Goal: Task Accomplishment & Management: Manage account settings

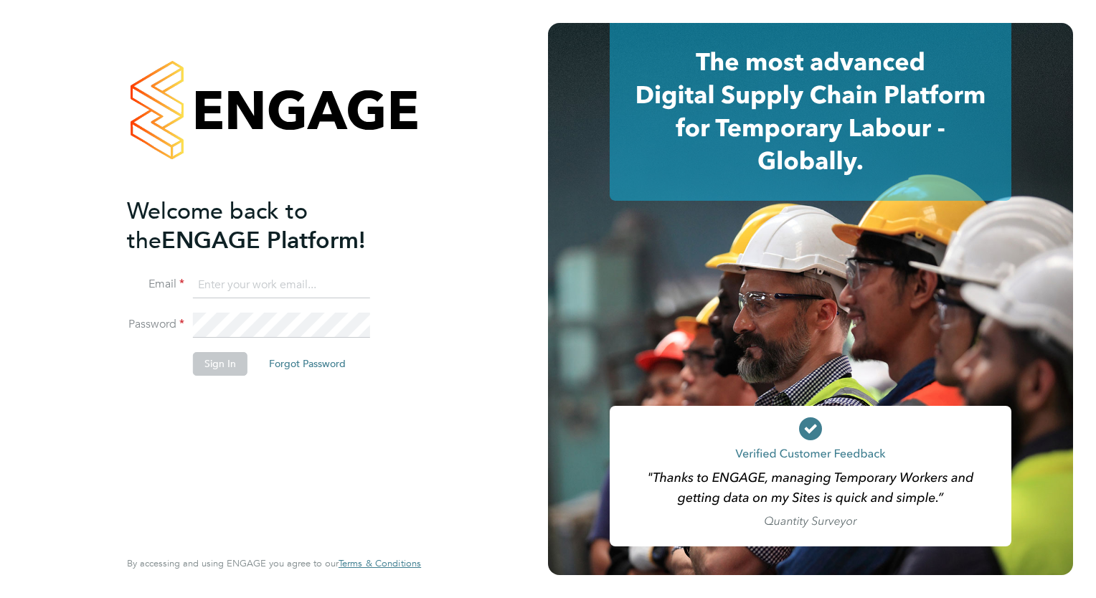
type input "[EMAIL_ADDRESS][DOMAIN_NAME]"
click at [228, 366] on button "Sign In" at bounding box center [220, 363] width 55 height 23
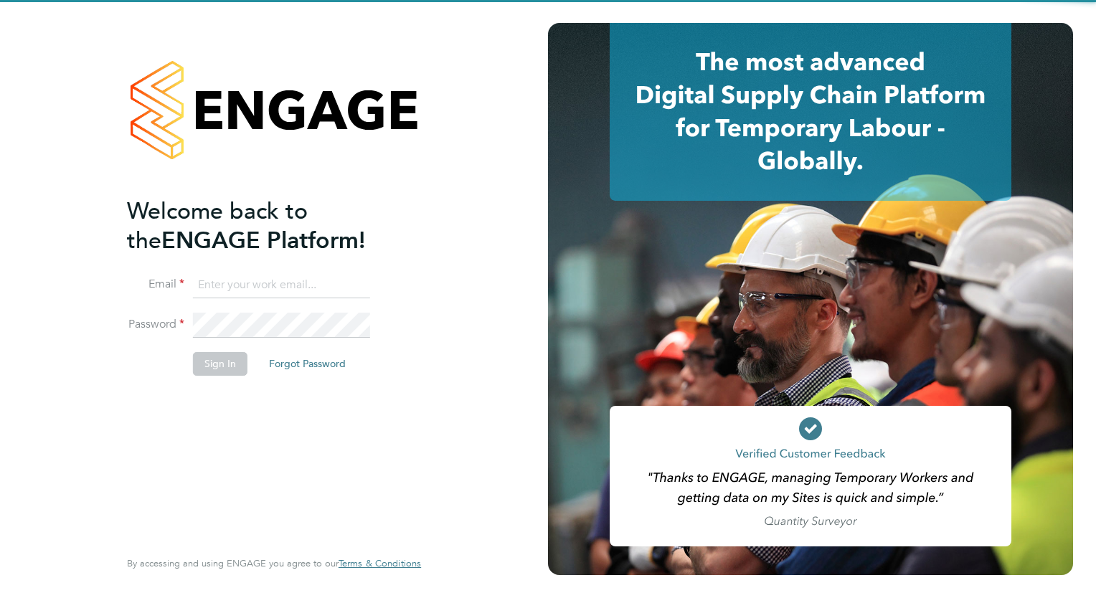
type input "[EMAIL_ADDRESS][DOMAIN_NAME]"
click at [180, 367] on li "Sign In Forgot Password" at bounding box center [267, 370] width 280 height 37
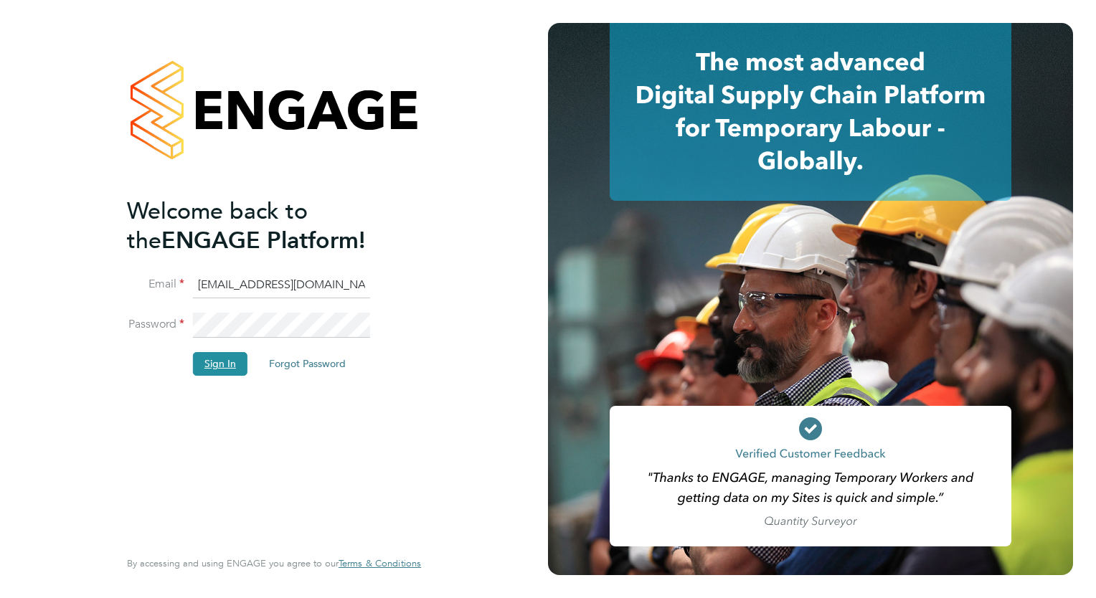
click at [204, 372] on button "Sign In" at bounding box center [220, 363] width 55 height 23
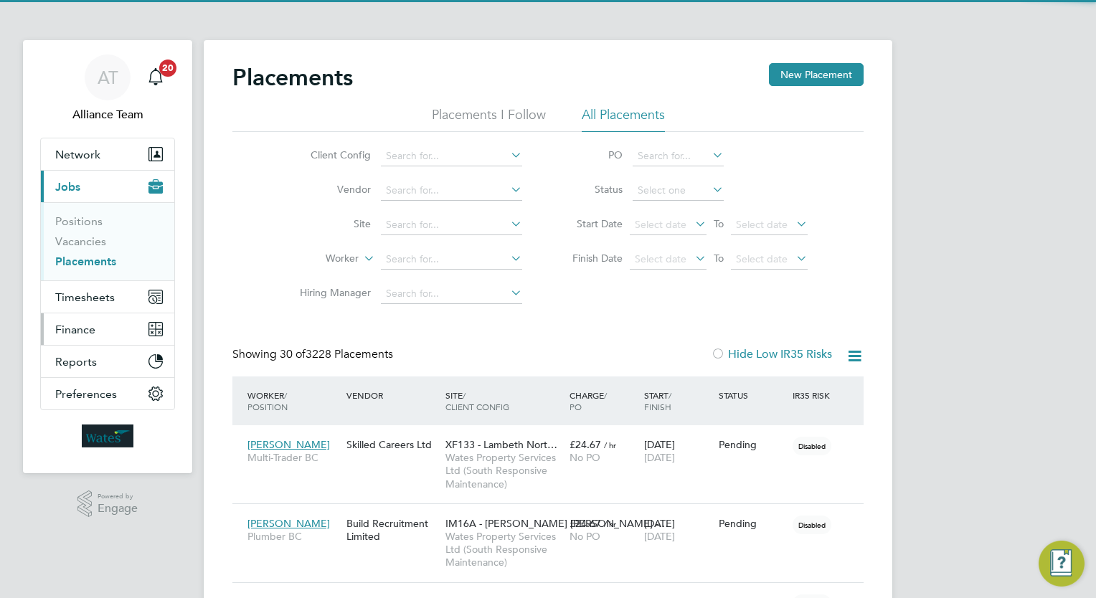
click at [116, 314] on button "Finance" at bounding box center [107, 330] width 133 height 32
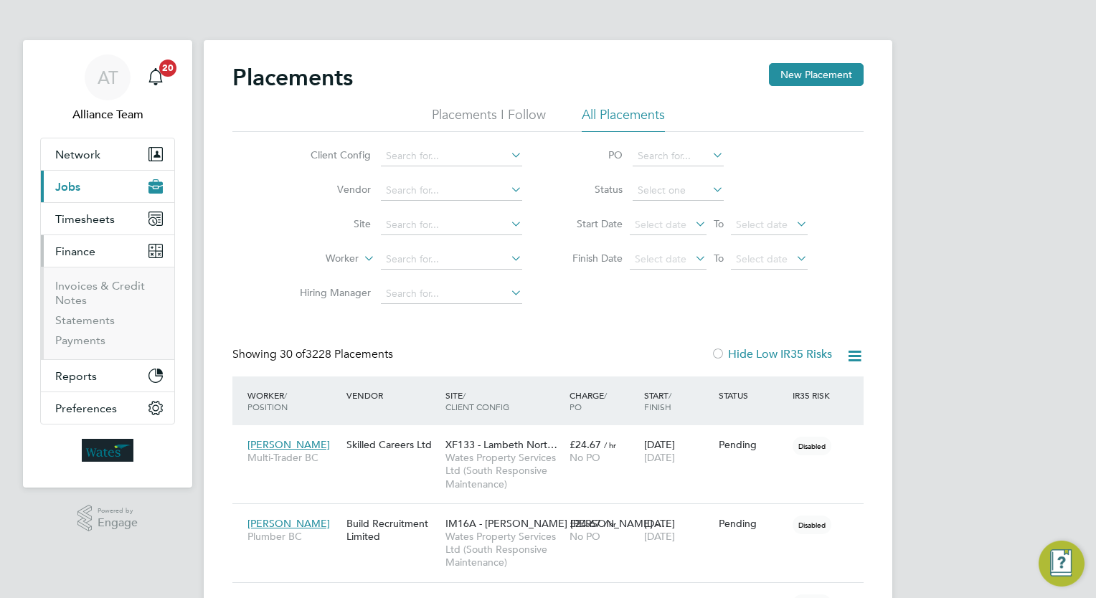
click at [121, 294] on li "Invoices & Credit Notes" at bounding box center [109, 296] width 108 height 34
click at [113, 235] on button "Finance" at bounding box center [107, 251] width 133 height 32
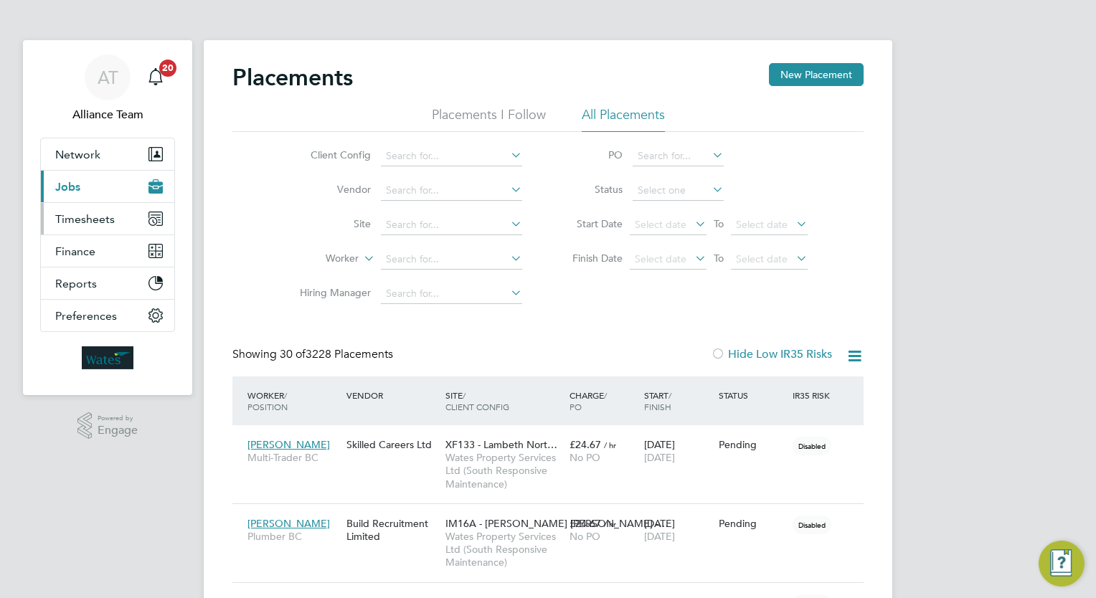
click at [116, 213] on button "Timesheets" at bounding box center [107, 219] width 133 height 32
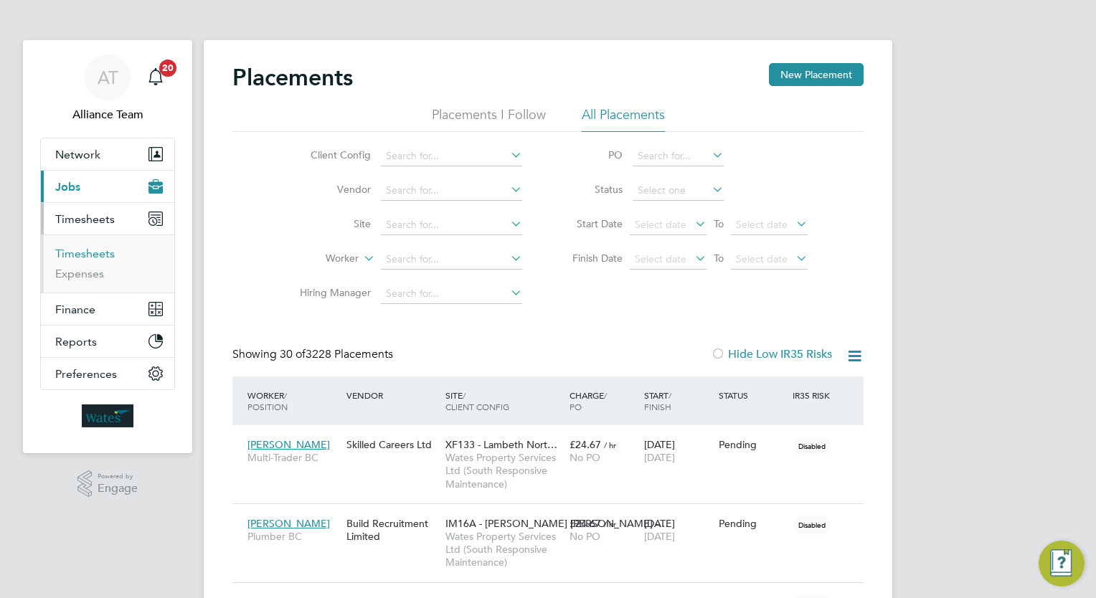
click at [100, 251] on link "Timesheets" at bounding box center [85, 254] width 60 height 14
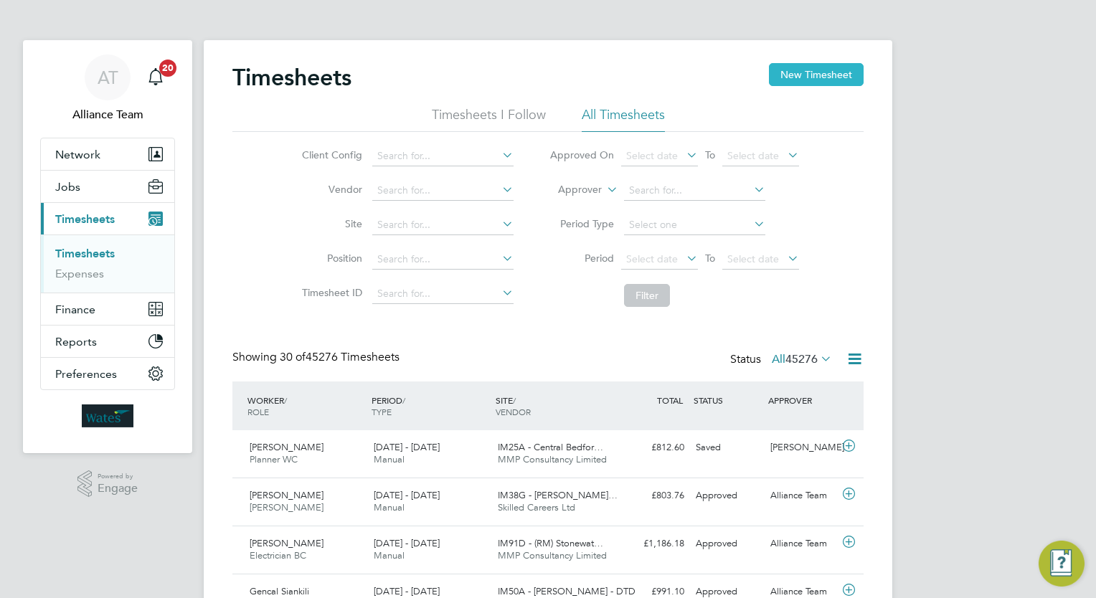
click at [842, 70] on button "New Timesheet" at bounding box center [816, 74] width 95 height 23
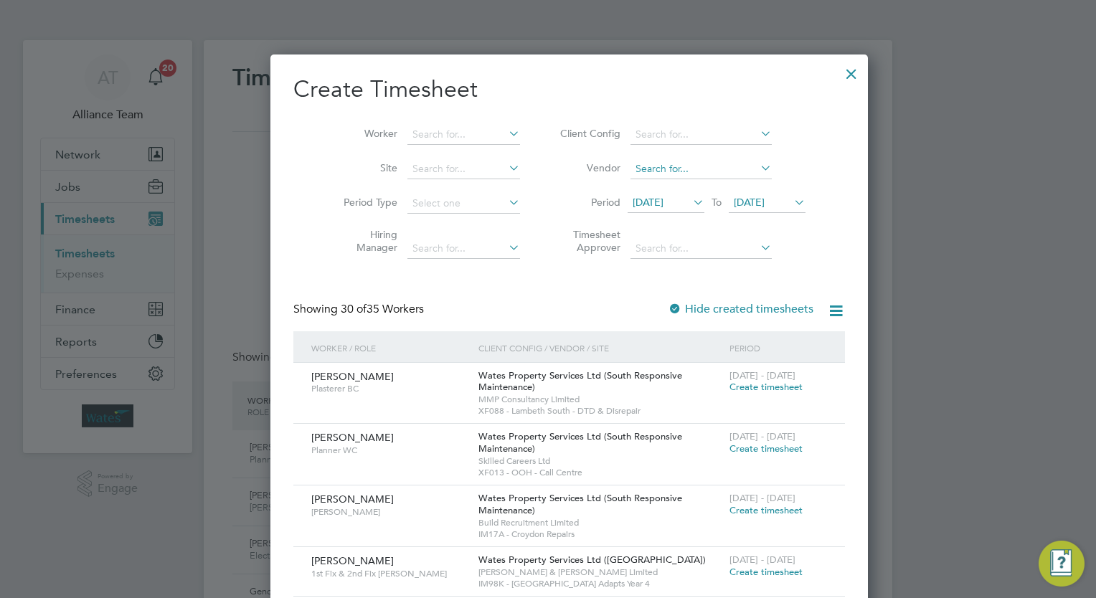
click at [638, 166] on input at bounding box center [701, 169] width 141 height 20
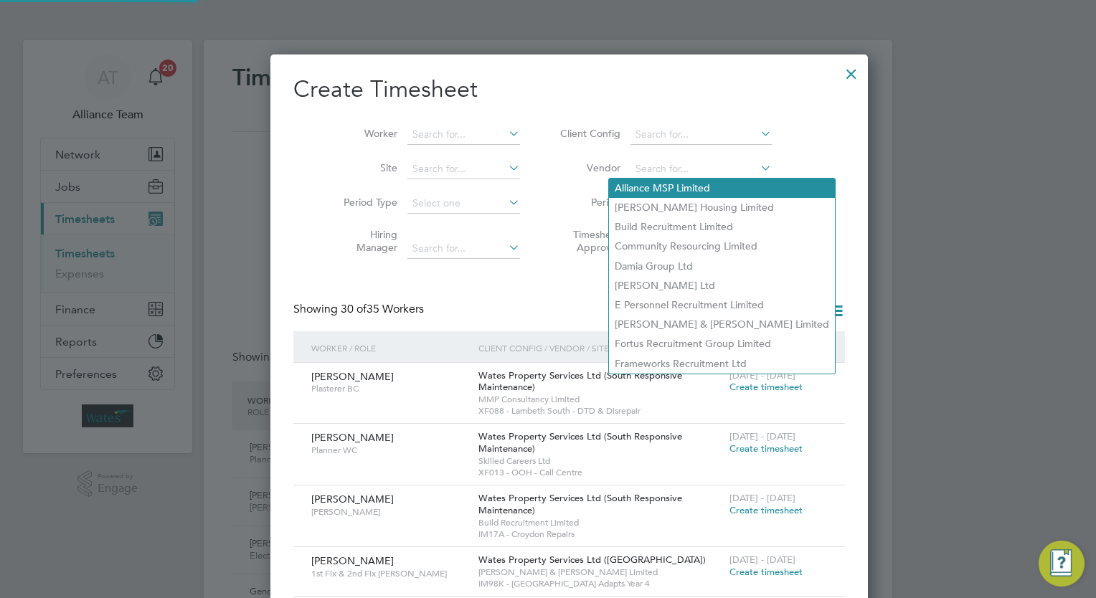
click at [634, 191] on li "Alliance MSP Limited" at bounding box center [722, 188] width 226 height 19
type input "Alliance MSP Limited"
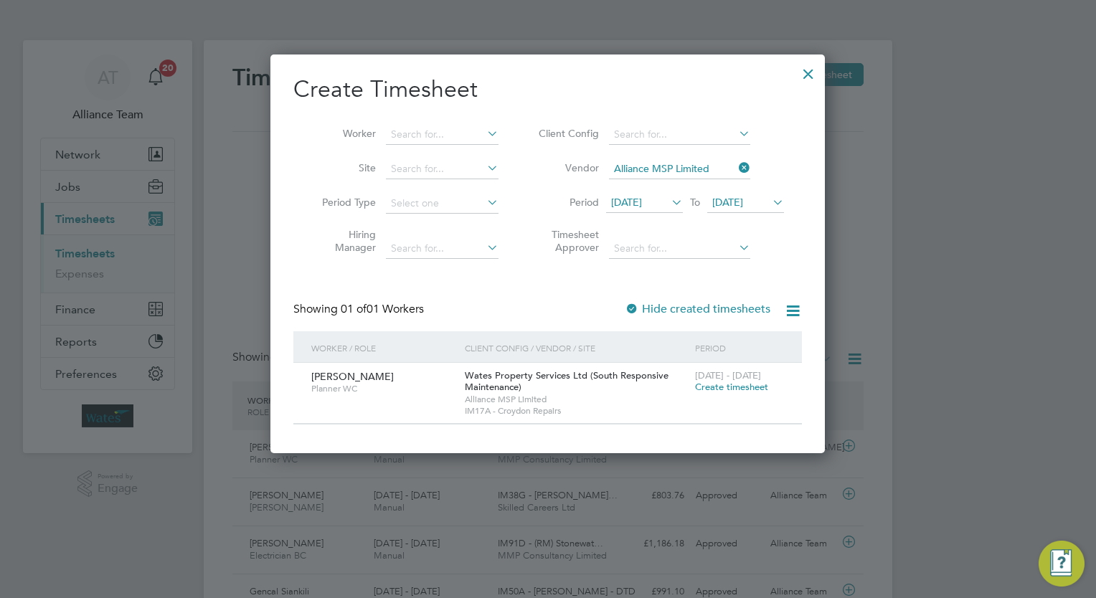
click at [812, 70] on div at bounding box center [809, 70] width 26 height 26
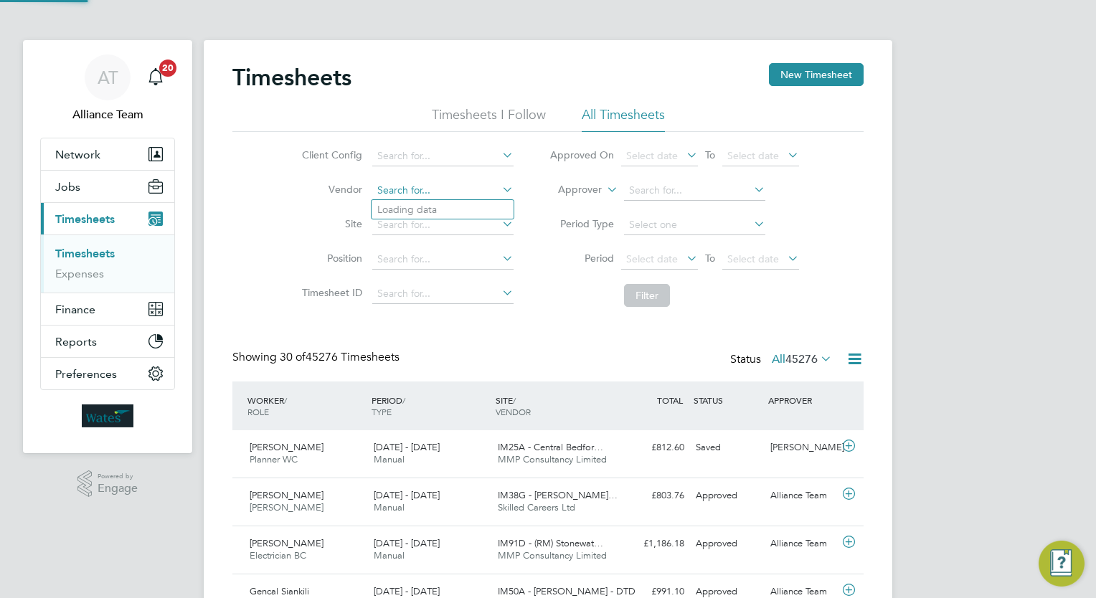
click at [416, 199] on input at bounding box center [442, 191] width 141 height 20
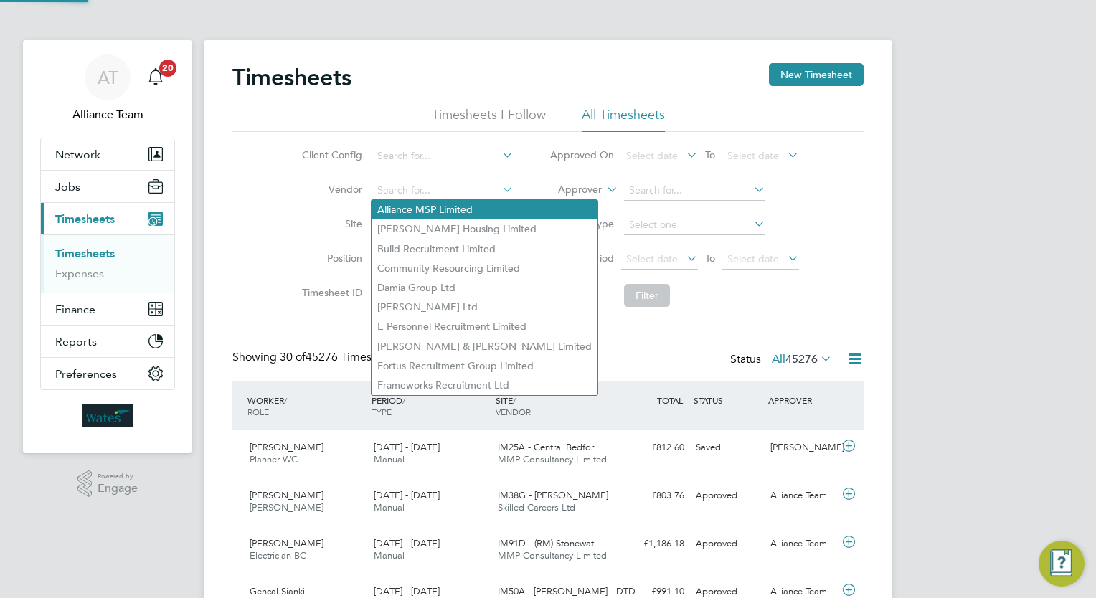
click at [411, 214] on li "Alliance MSP Limited" at bounding box center [485, 209] width 226 height 19
type input "Alliance MSP Limited"
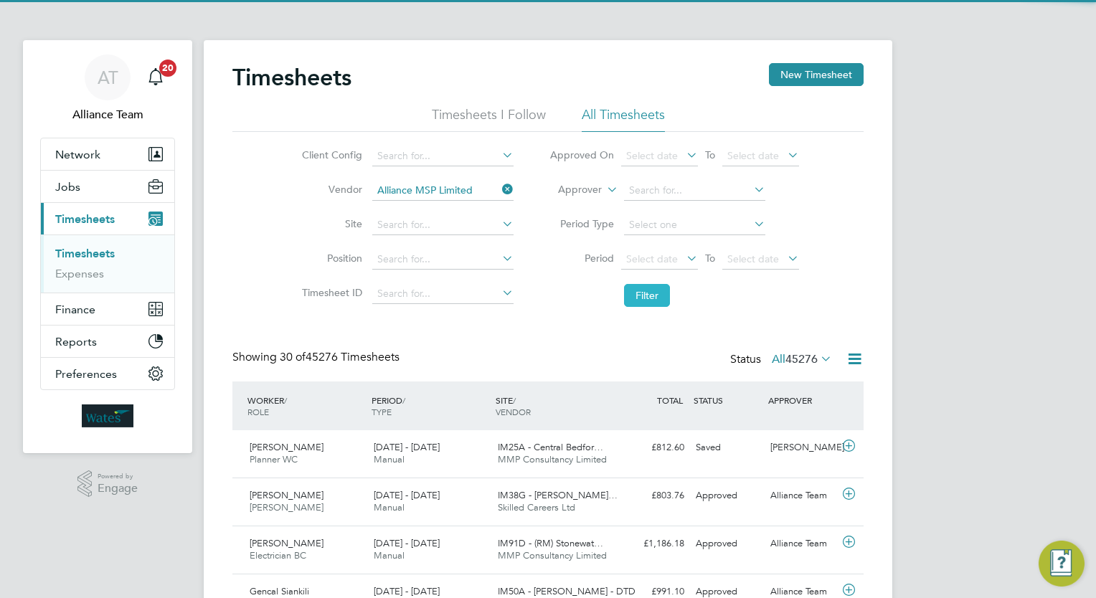
click at [657, 298] on button "Filter" at bounding box center [647, 295] width 46 height 23
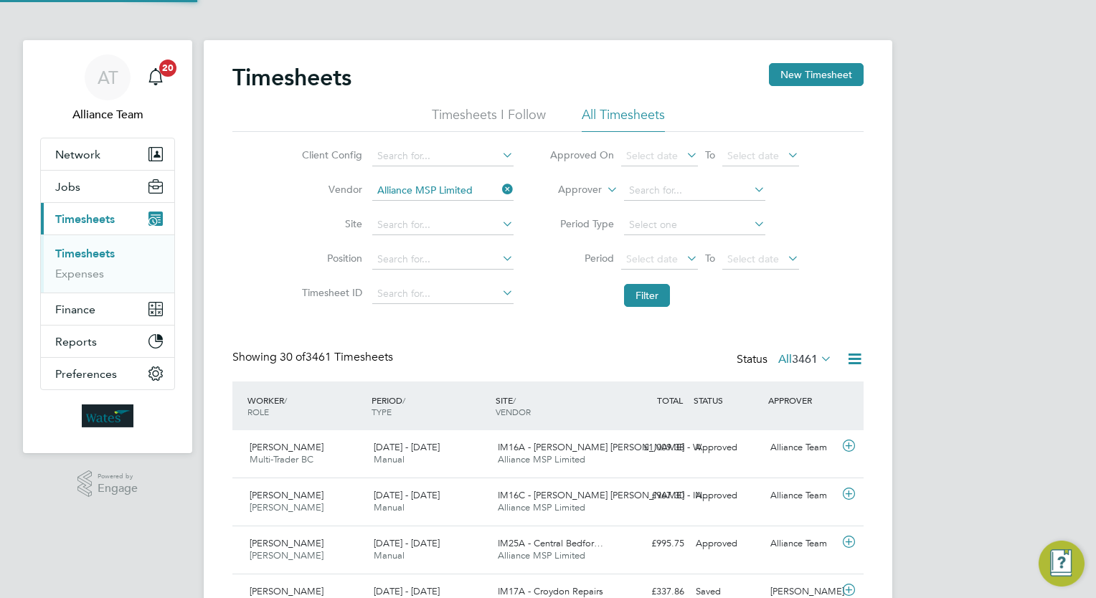
click at [818, 359] on icon at bounding box center [818, 359] width 0 height 20
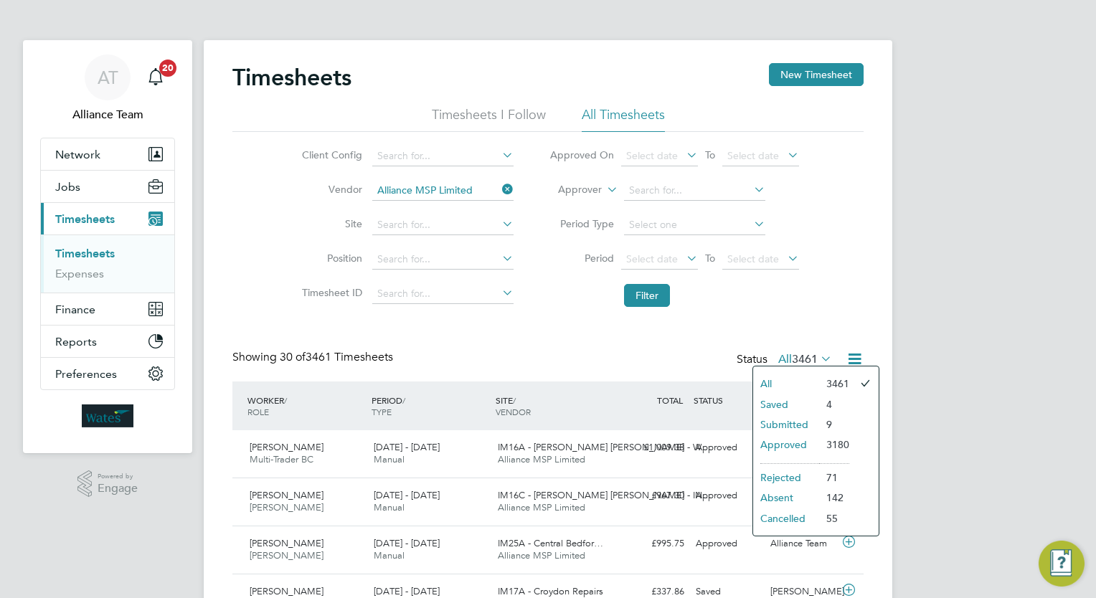
click at [801, 426] on li "Submitted" at bounding box center [786, 425] width 66 height 20
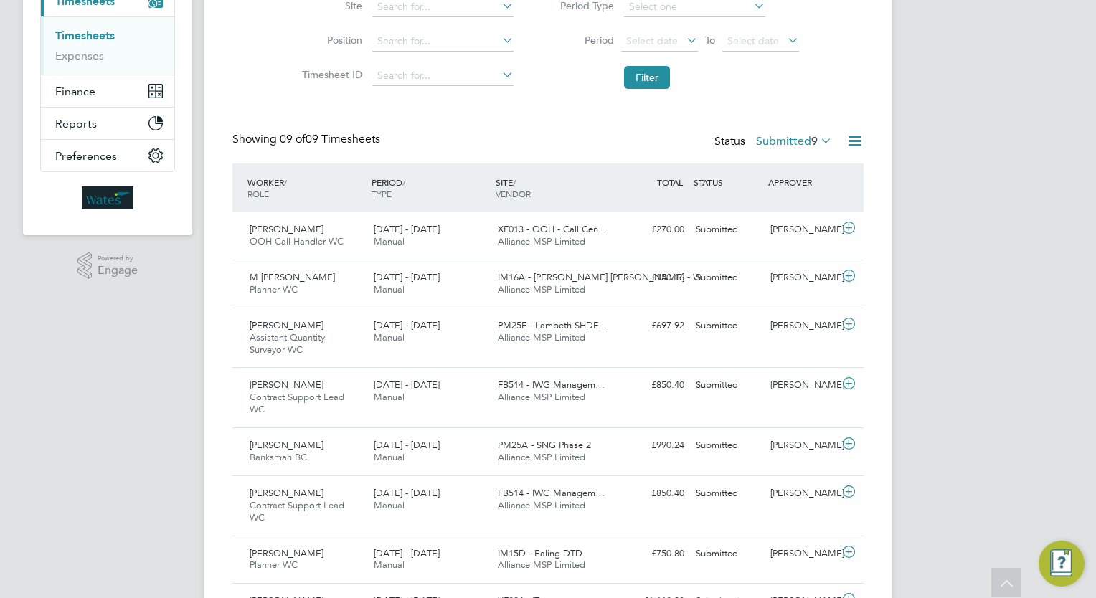
click at [561, 132] on div "Showing 09 of 09 Timesheets Status Submitted 9" at bounding box center [547, 148] width 631 height 32
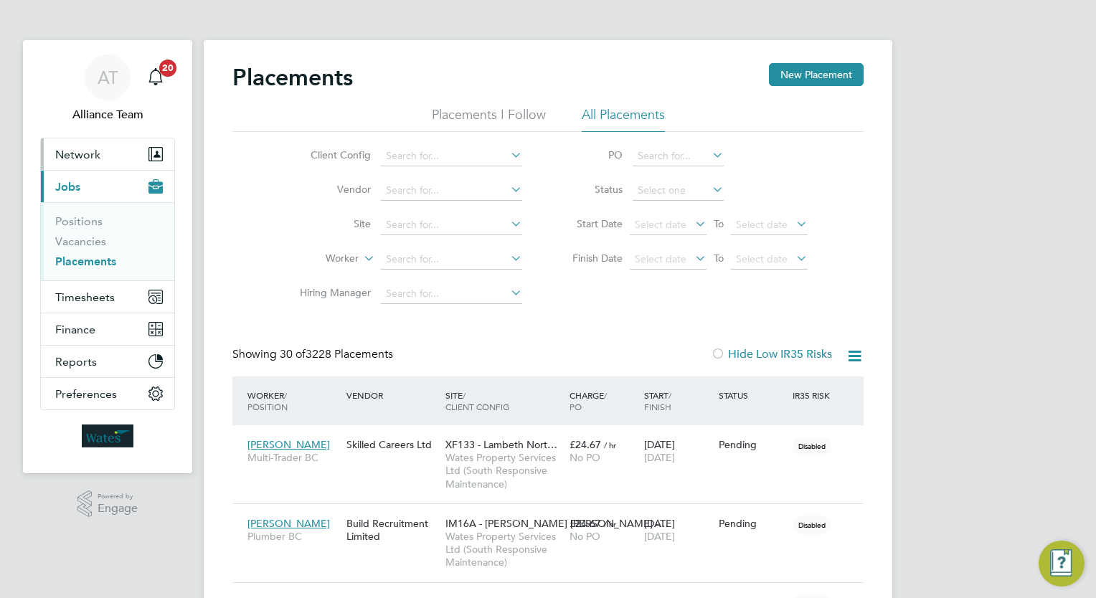
click at [94, 148] on span "Network" at bounding box center [77, 155] width 45 height 14
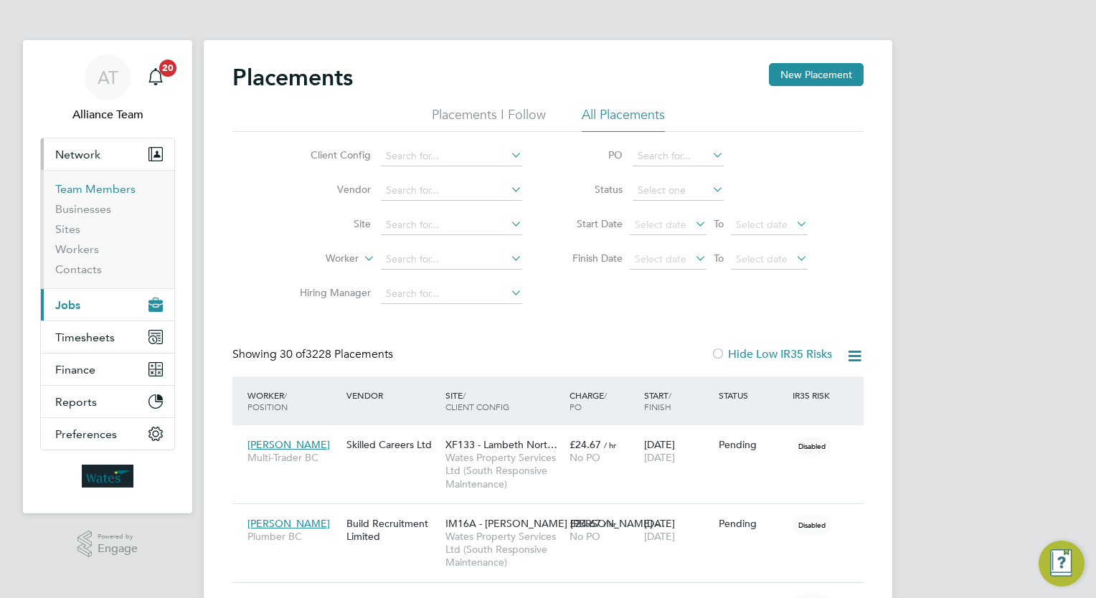
click at [109, 186] on link "Team Members" at bounding box center [95, 189] width 80 height 14
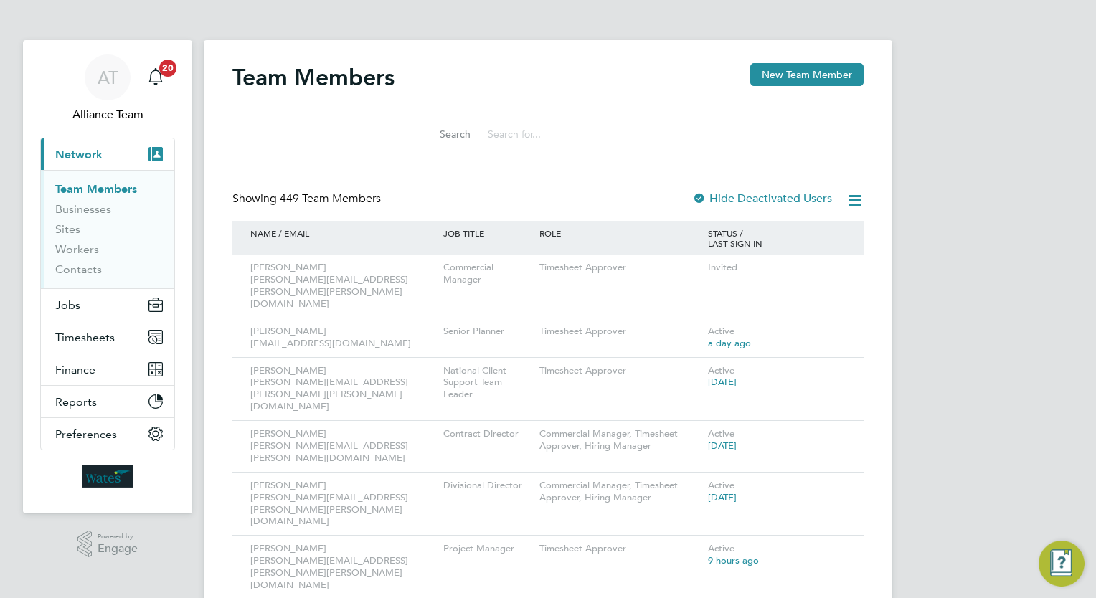
click at [627, 132] on input at bounding box center [586, 135] width 210 height 28
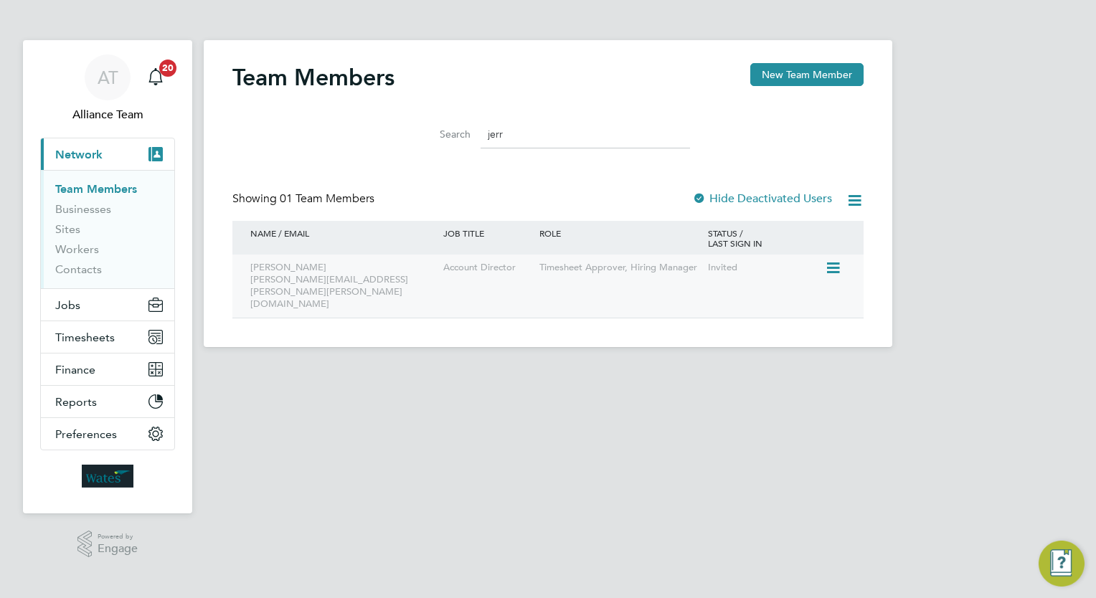
type input "jerr"
click at [829, 271] on icon at bounding box center [832, 268] width 14 height 17
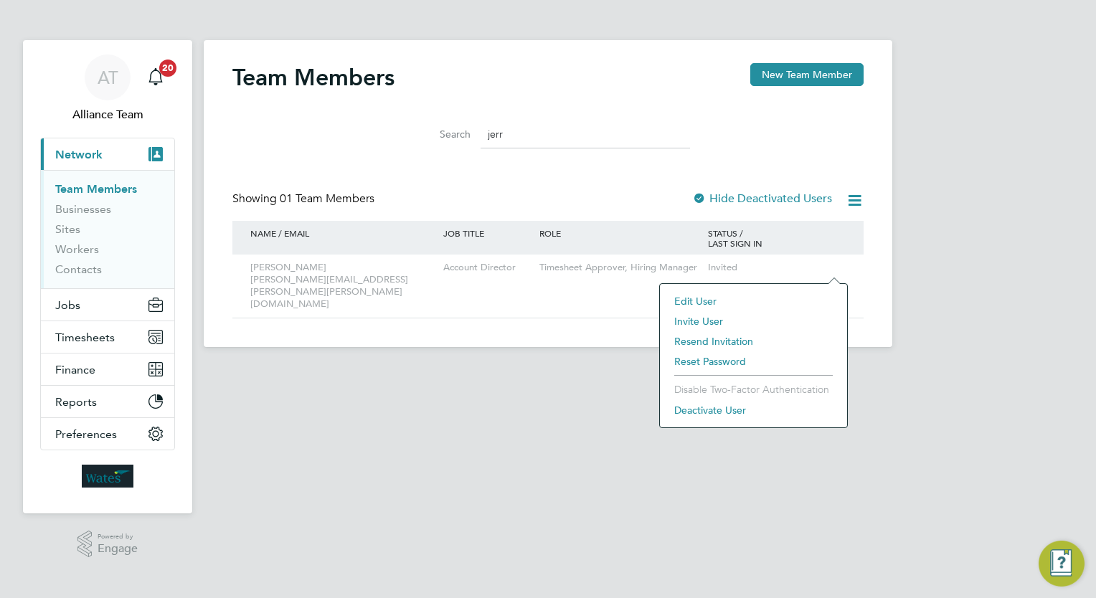
click at [713, 342] on li "Resend Invitation" at bounding box center [753, 341] width 173 height 20
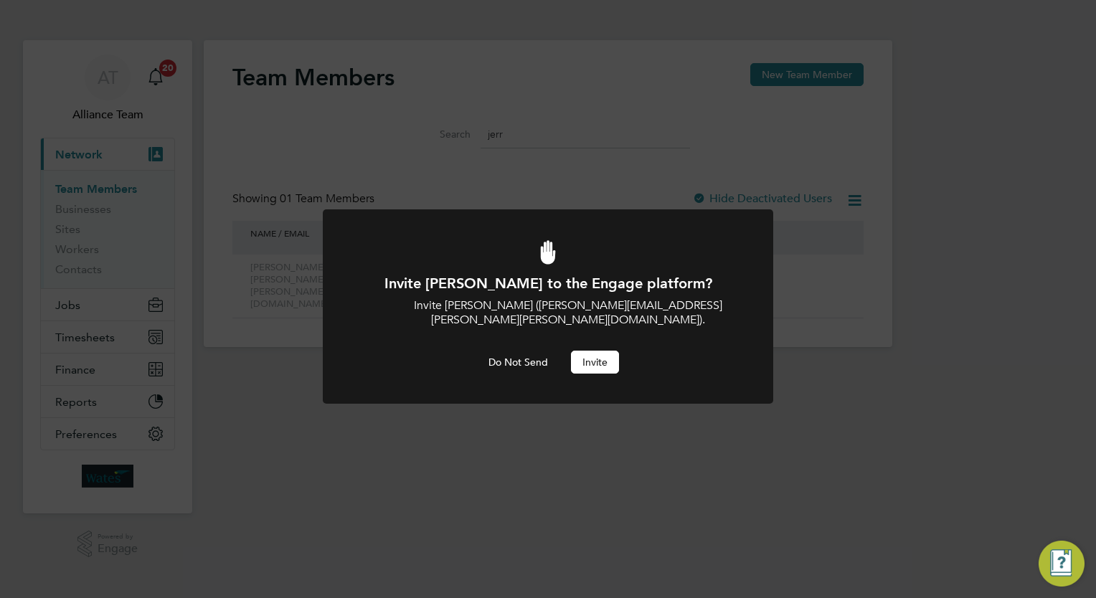
click at [601, 351] on button "Invite" at bounding box center [595, 362] width 48 height 23
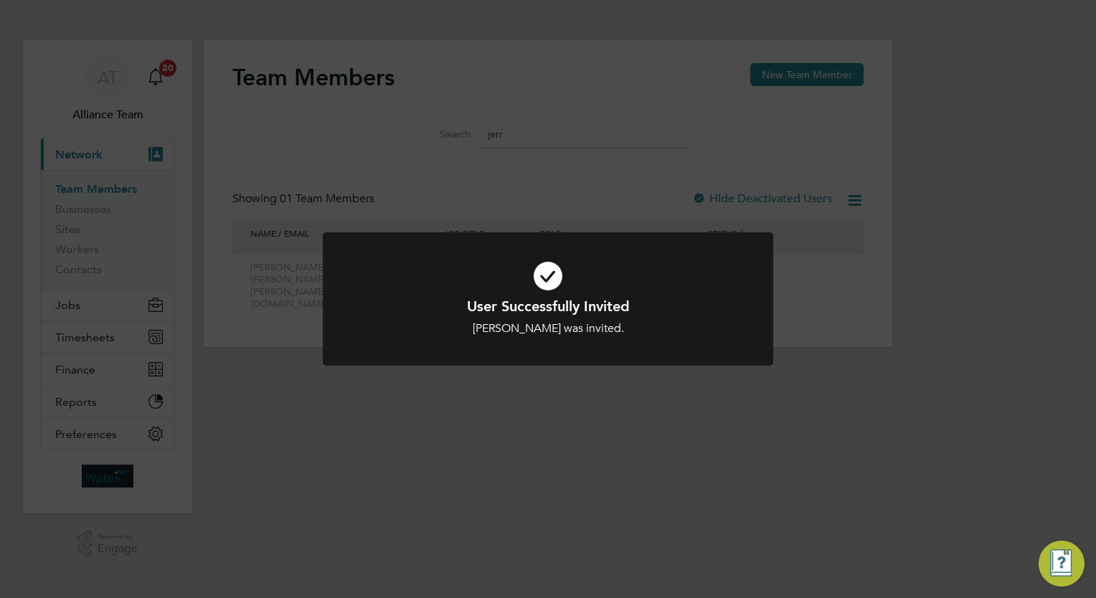
click at [470, 147] on div "User Successfully Invited Jerry Harrison was invited. Cancel Okay" at bounding box center [548, 299] width 1096 height 598
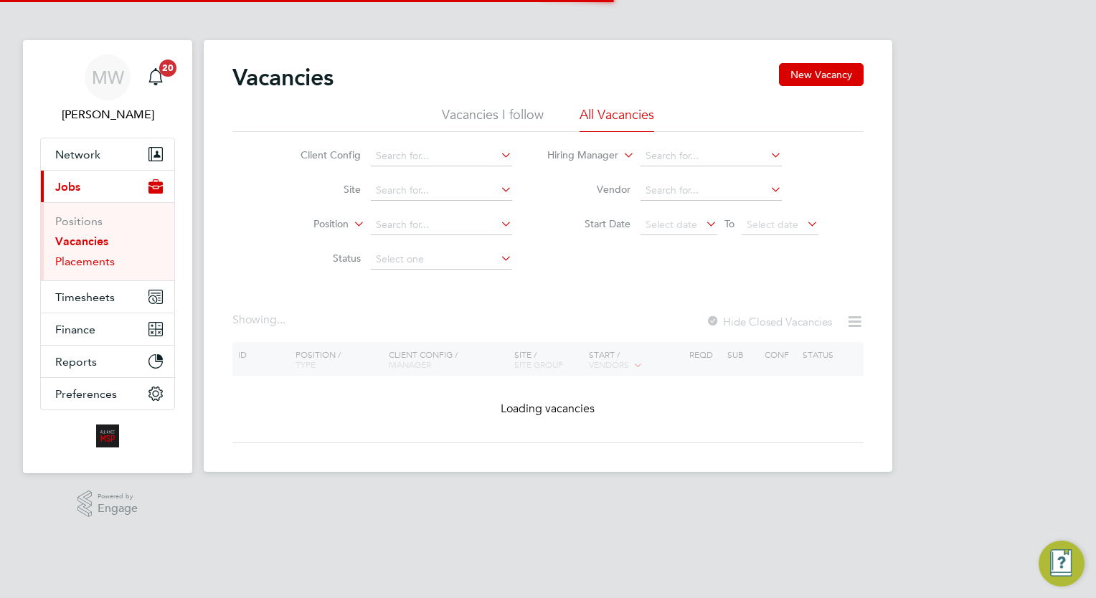
click at [91, 260] on link "Placements" at bounding box center [85, 262] width 60 height 14
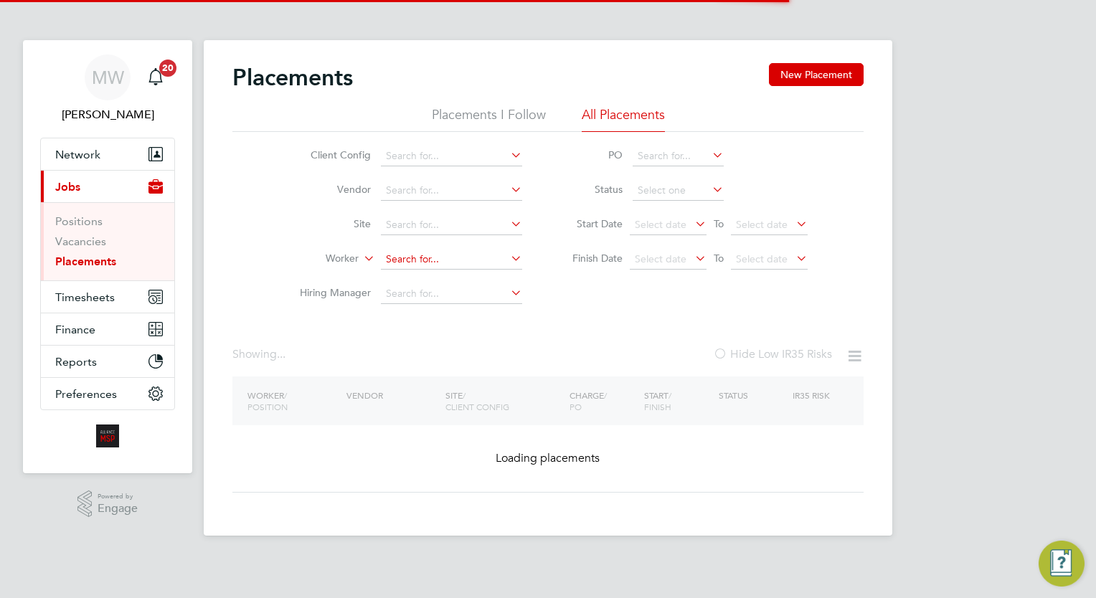
click at [410, 258] on input at bounding box center [451, 260] width 141 height 20
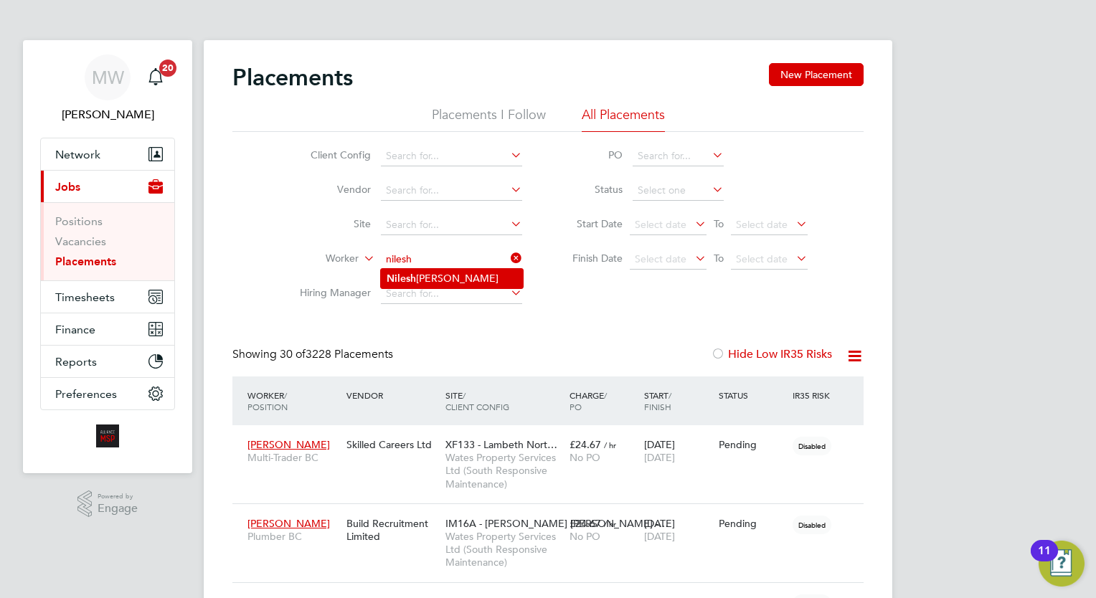
click at [443, 275] on li "Nilesh Ambasana" at bounding box center [452, 278] width 142 height 19
type input "Nilesh Ambasana"
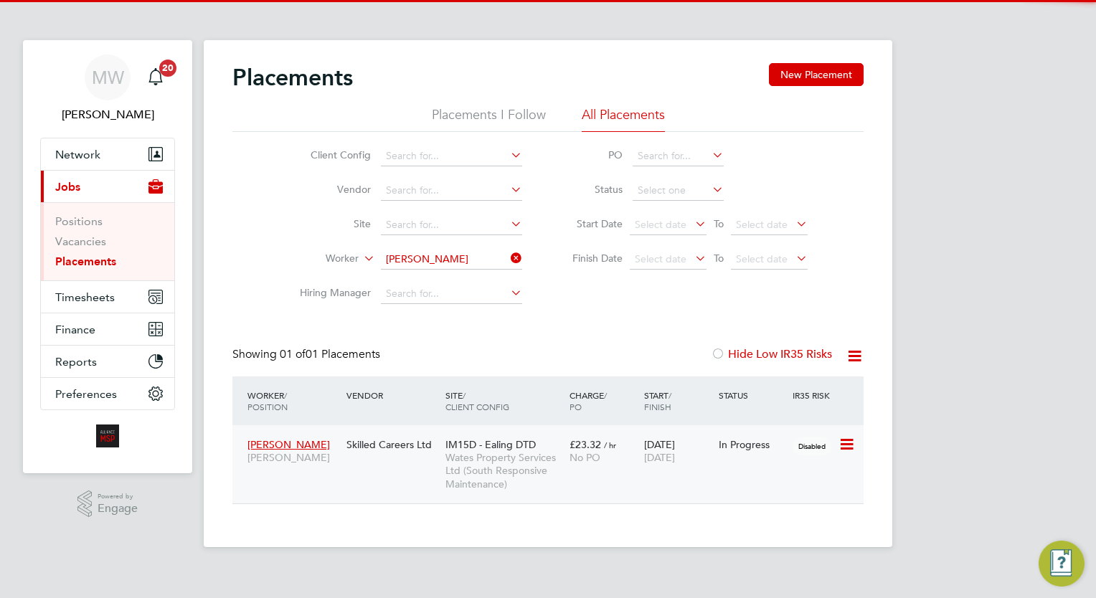
click at [620, 458] on div "No PO" at bounding box center [603, 457] width 67 height 13
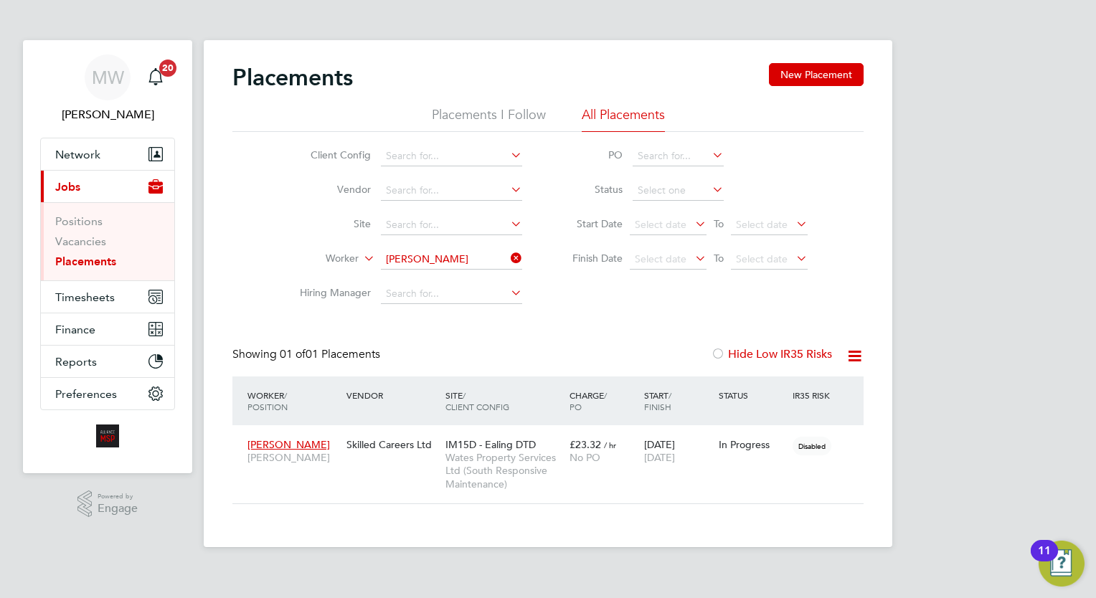
click at [508, 261] on icon at bounding box center [508, 258] width 0 height 20
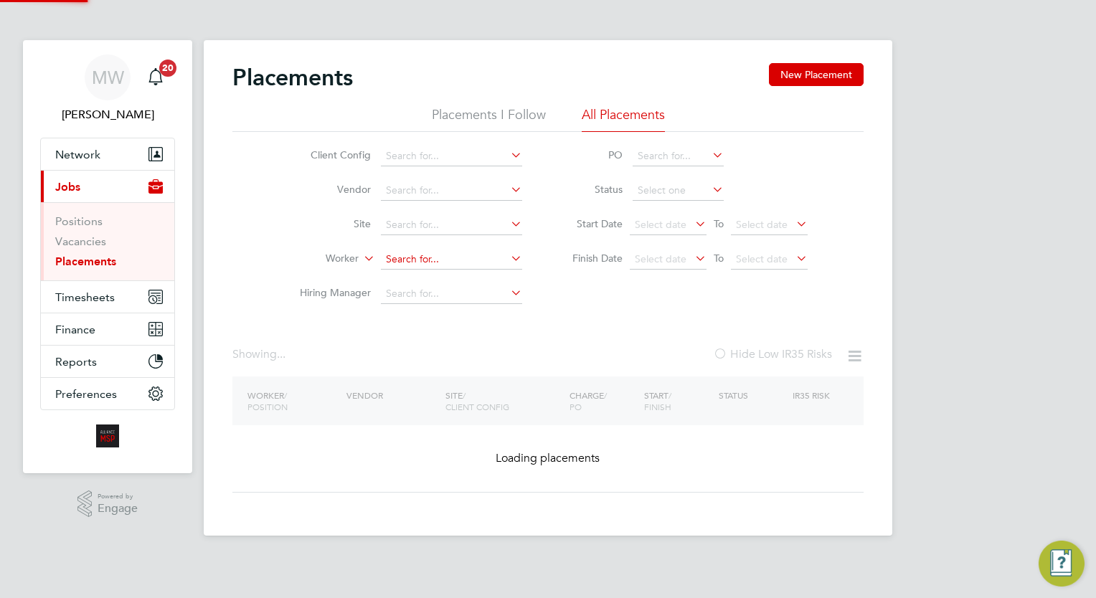
click at [480, 265] on input at bounding box center [451, 260] width 141 height 20
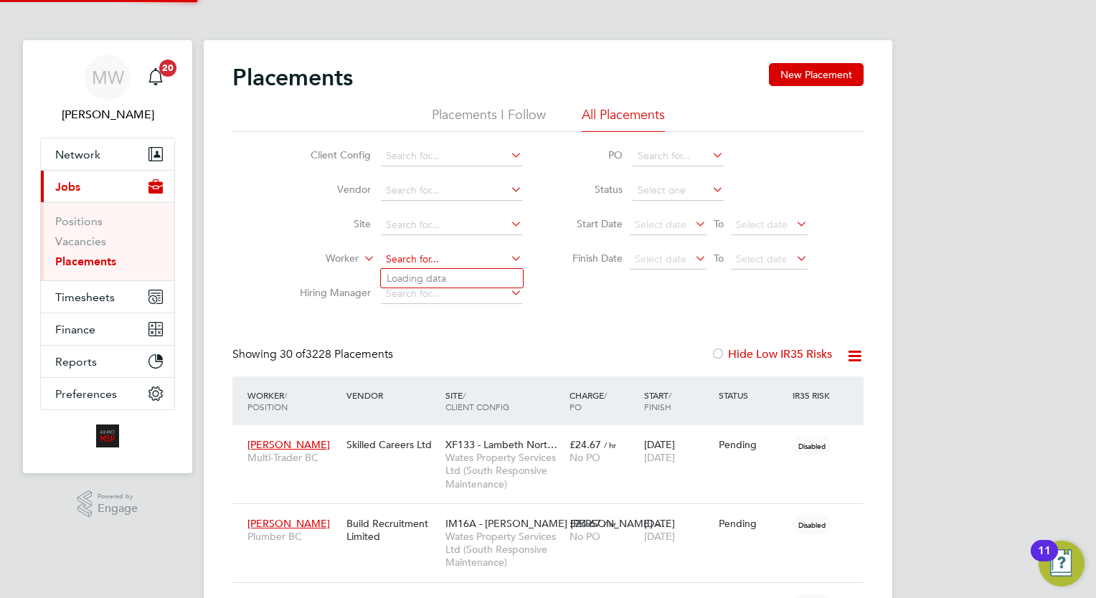
scroll to position [41, 100]
click at [462, 274] on li "Richard Archer" at bounding box center [471, 278] width 181 height 19
type input "Richard Archer"
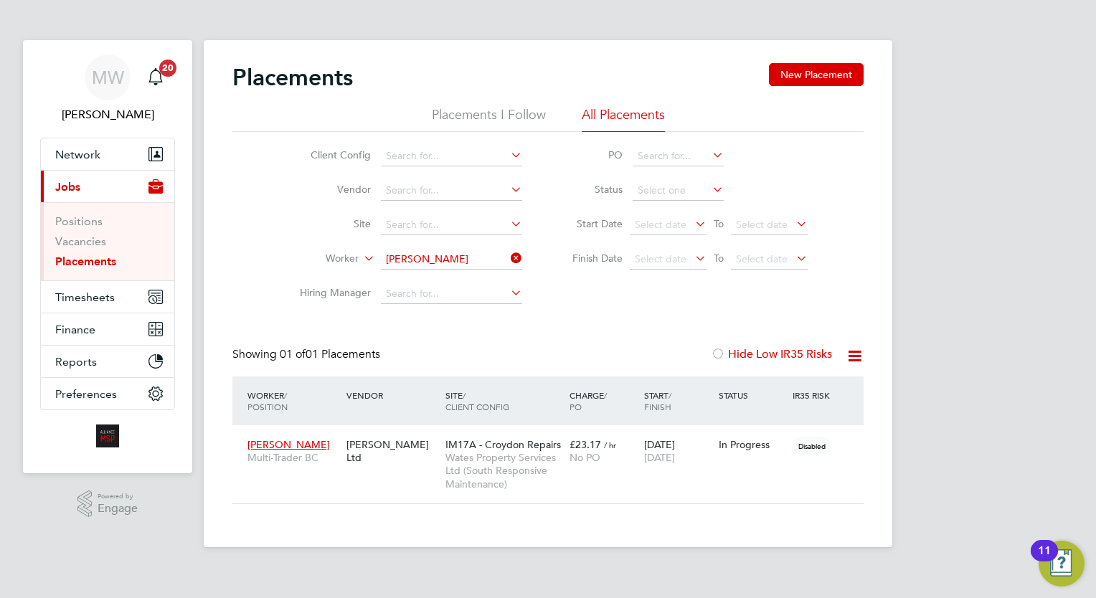
click at [508, 255] on icon at bounding box center [508, 258] width 0 height 20
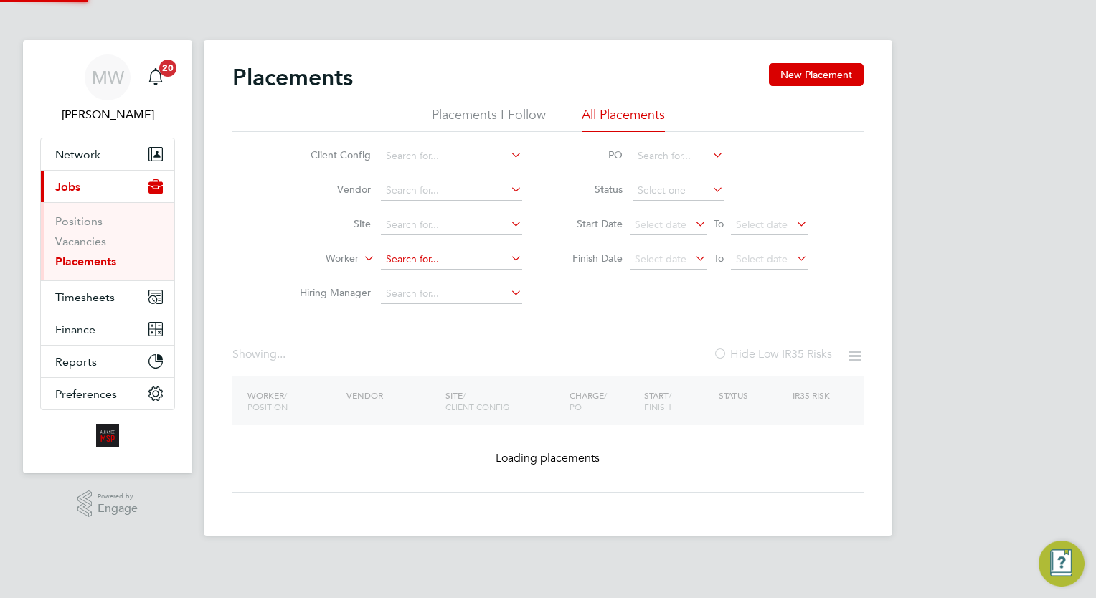
click at [473, 262] on input at bounding box center [451, 260] width 141 height 20
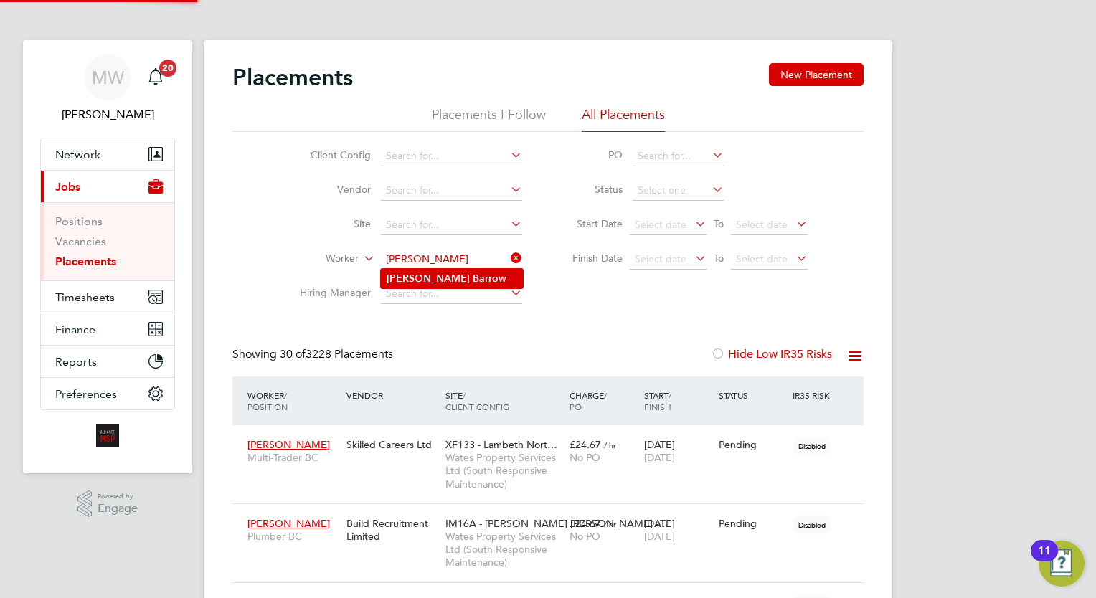
click at [482, 272] on li "Cameron Barro w" at bounding box center [452, 278] width 142 height 19
type input "Cameron Barrow"
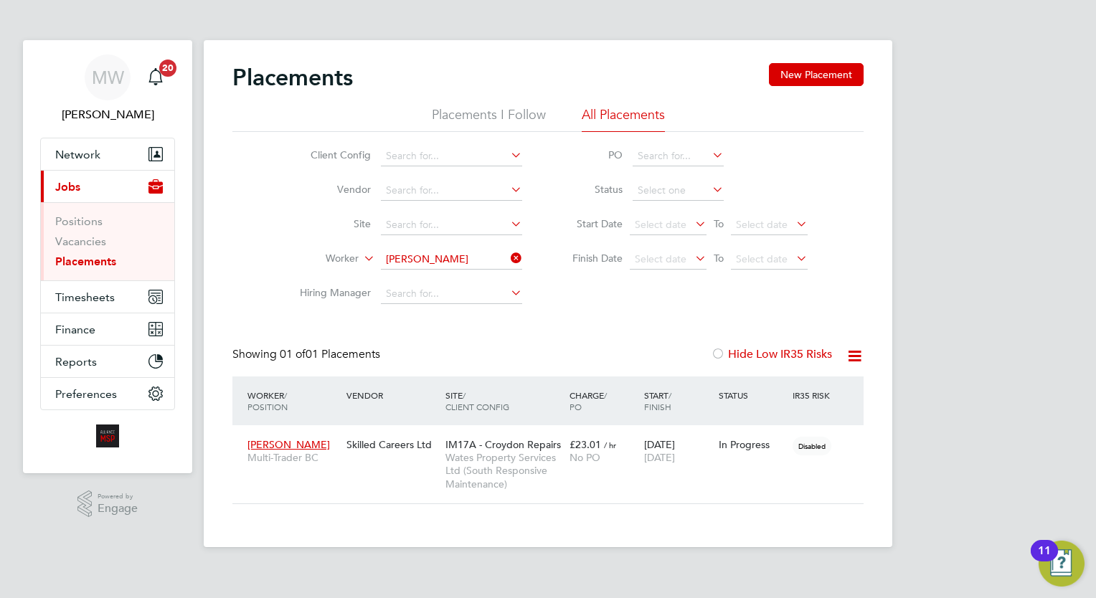
click at [508, 257] on icon at bounding box center [508, 258] width 0 height 20
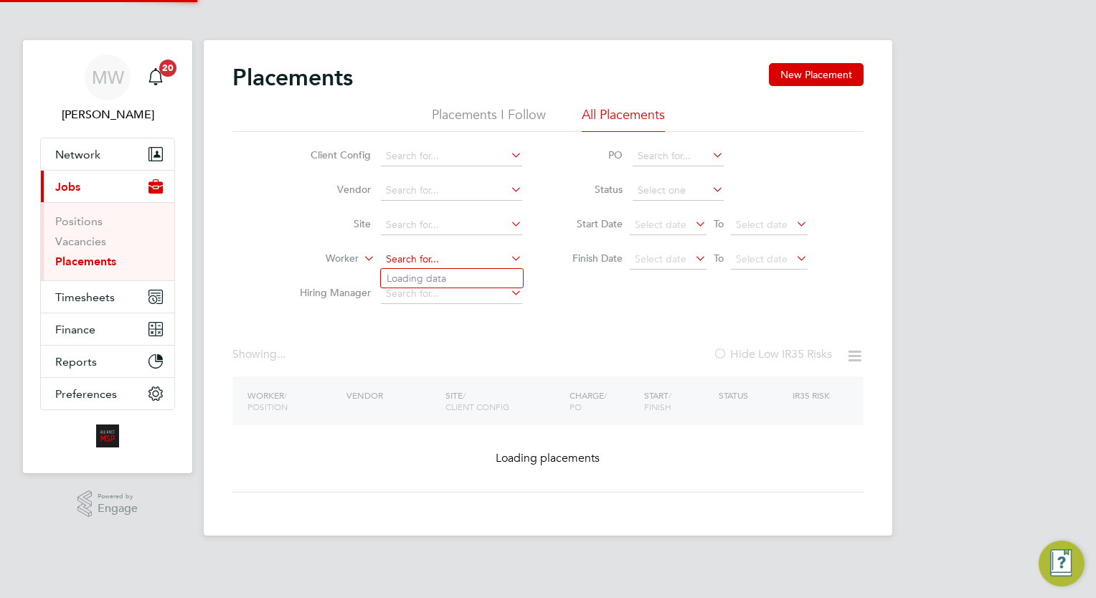
click at [478, 257] on input at bounding box center [451, 260] width 141 height 20
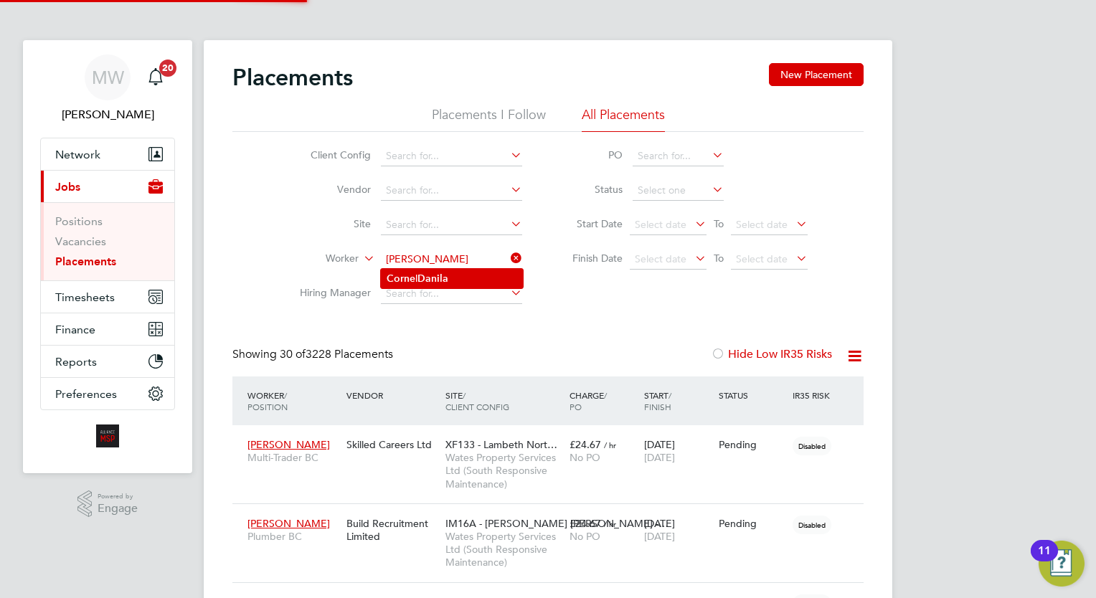
click at [468, 273] on li "Corne l Danila" at bounding box center [452, 278] width 142 height 19
type input "Cornel Danila"
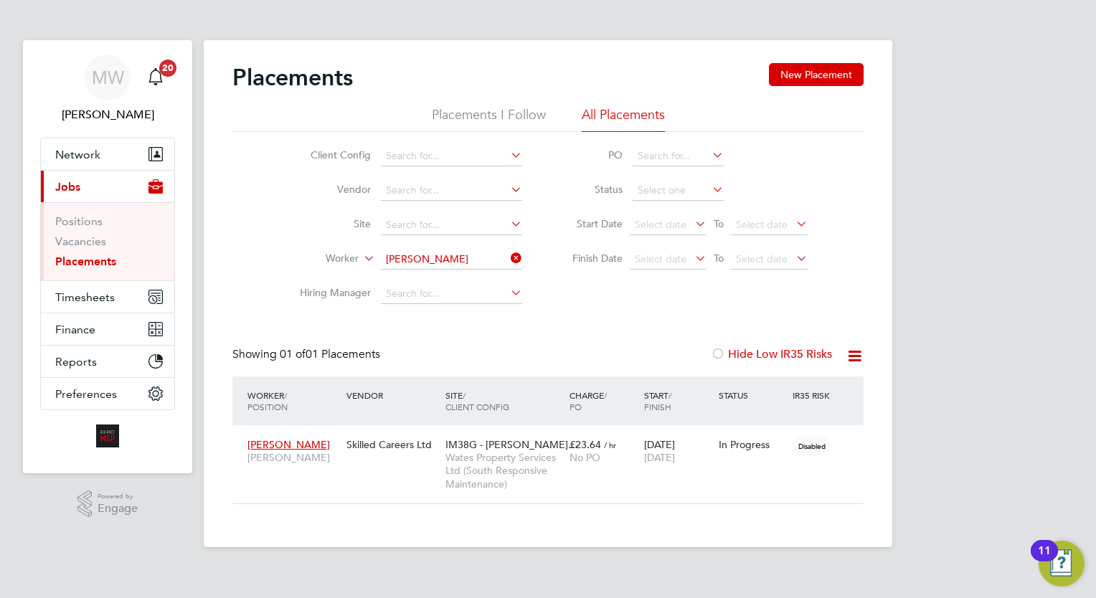
click at [508, 254] on icon at bounding box center [508, 258] width 0 height 20
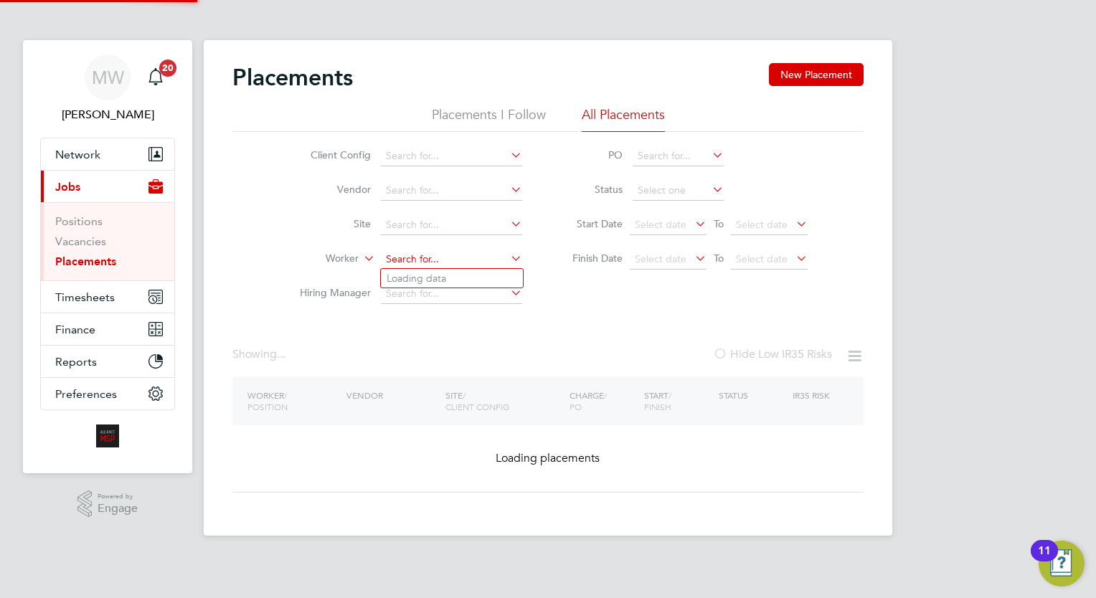
click at [486, 260] on input at bounding box center [451, 260] width 141 height 20
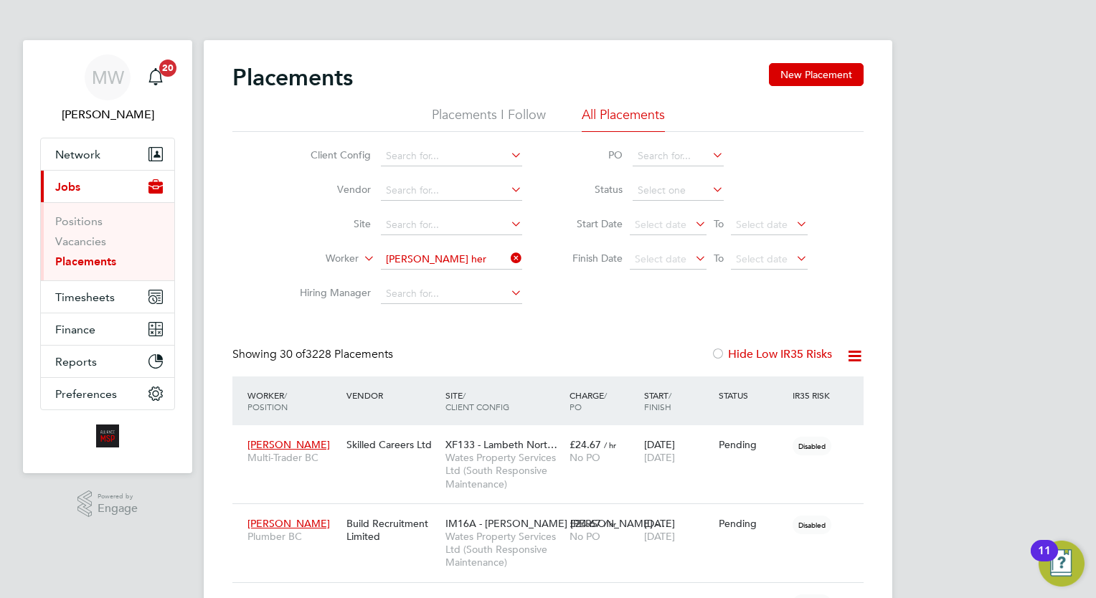
click at [461, 280] on li "Reece Her cules" at bounding box center [452, 278] width 142 height 19
type input "Reece Hercules"
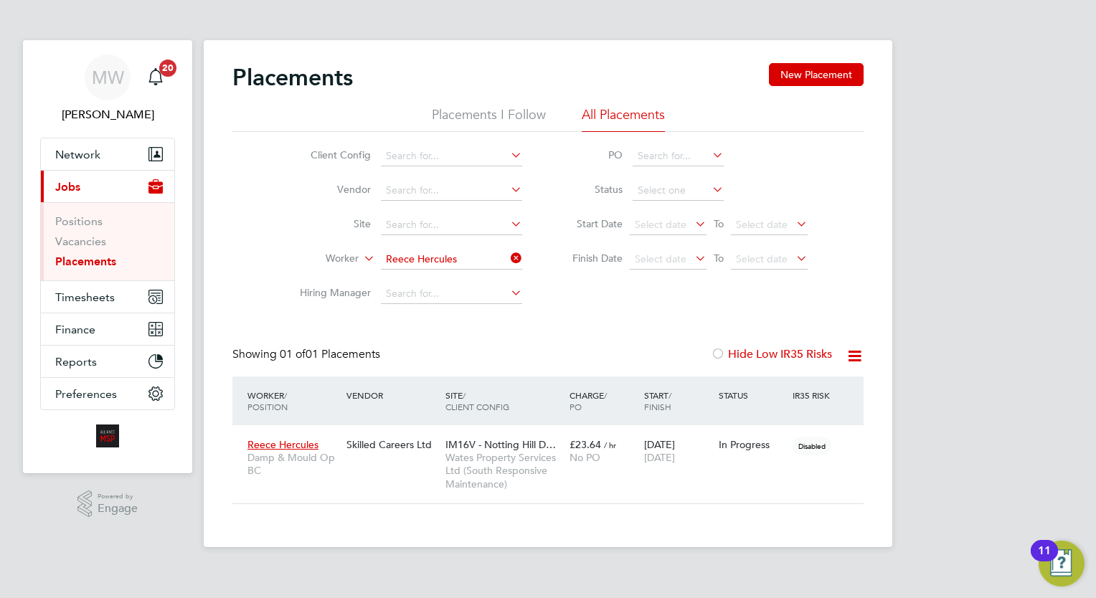
click at [508, 257] on icon at bounding box center [508, 258] width 0 height 20
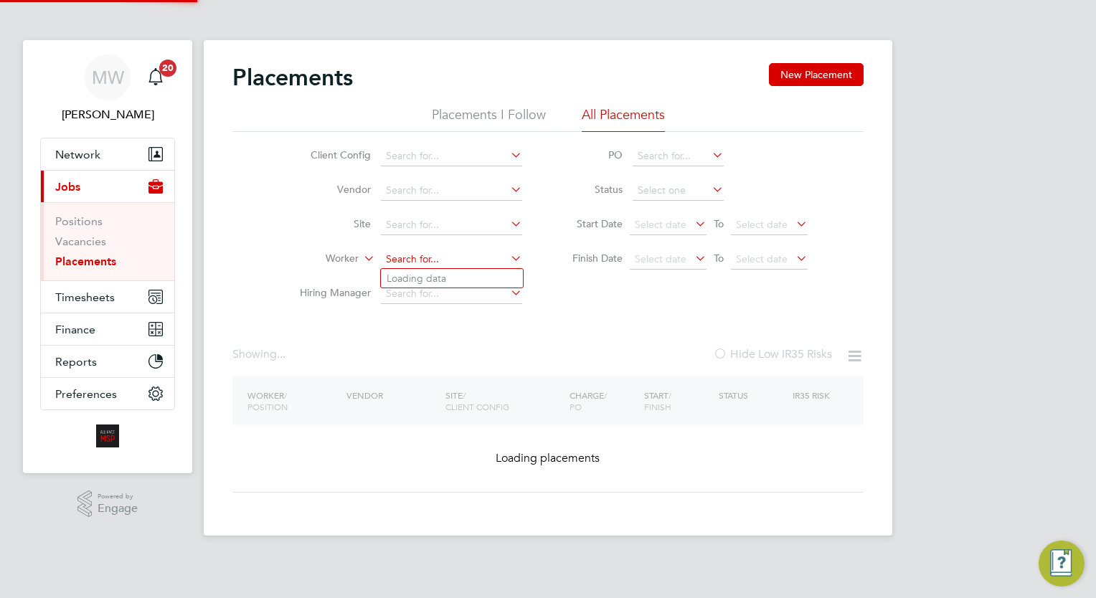
click at [454, 256] on input at bounding box center [451, 260] width 141 height 20
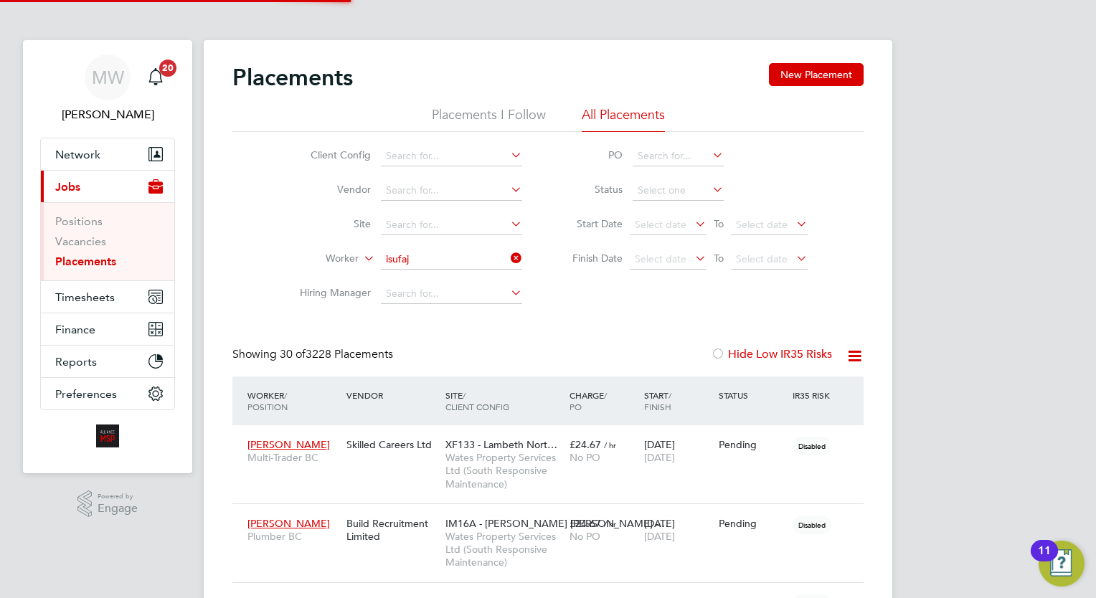
click at [464, 274] on li "Shkelzen Isufaj" at bounding box center [452, 278] width 142 height 19
type input "Shkelzen Isufaj"
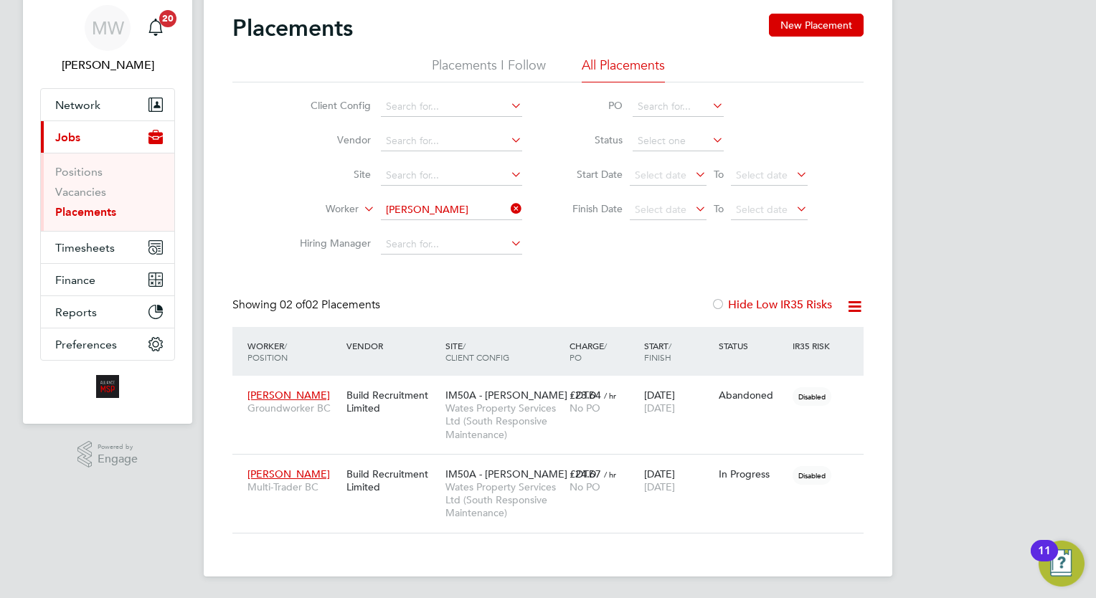
click at [508, 204] on icon at bounding box center [508, 209] width 0 height 20
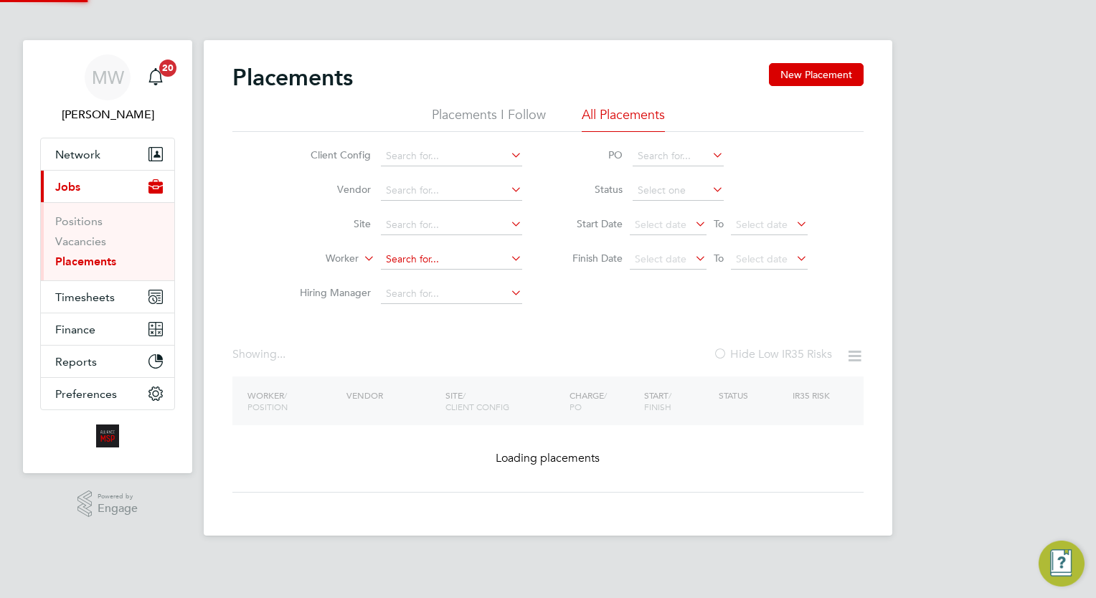
click at [431, 265] on input at bounding box center [451, 260] width 141 height 20
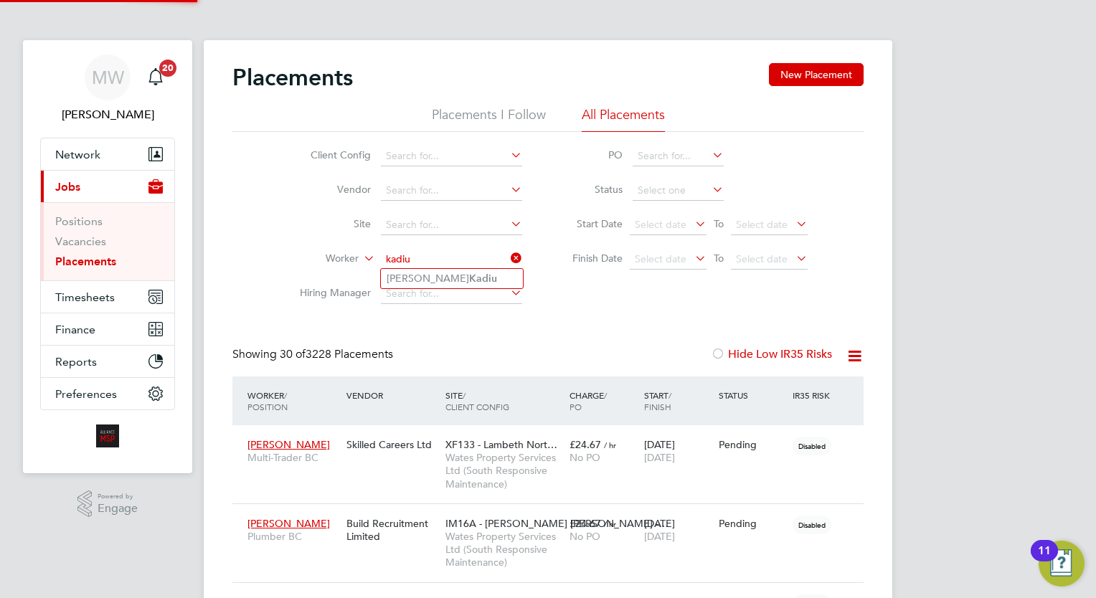
click at [448, 277] on li "Ahmet Kadiu" at bounding box center [452, 278] width 142 height 19
type input "Ahmet Kadiu"
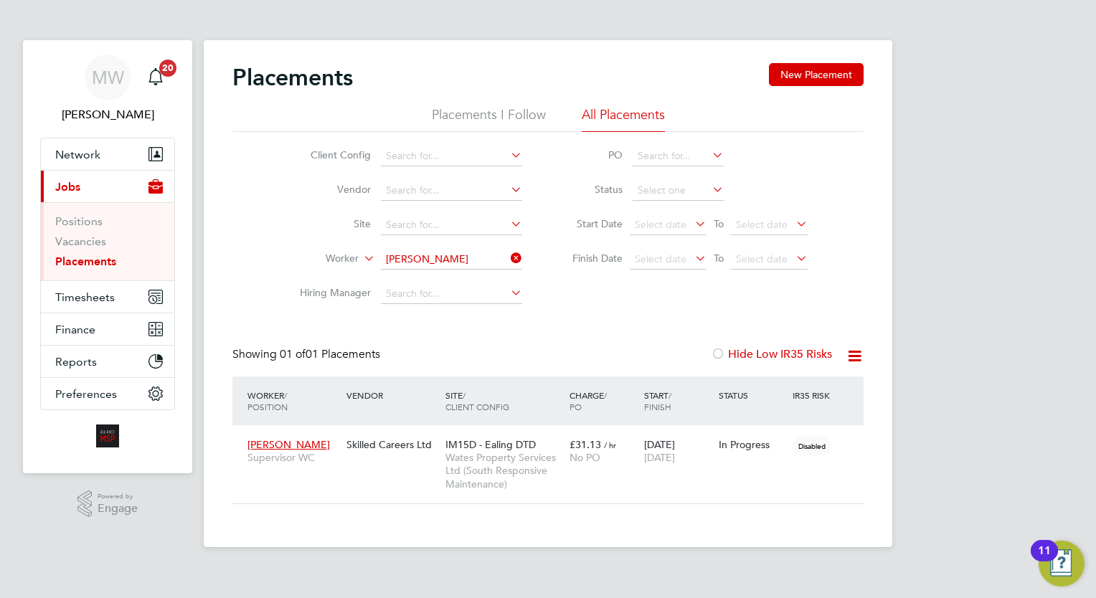
click at [508, 259] on icon at bounding box center [508, 258] width 0 height 20
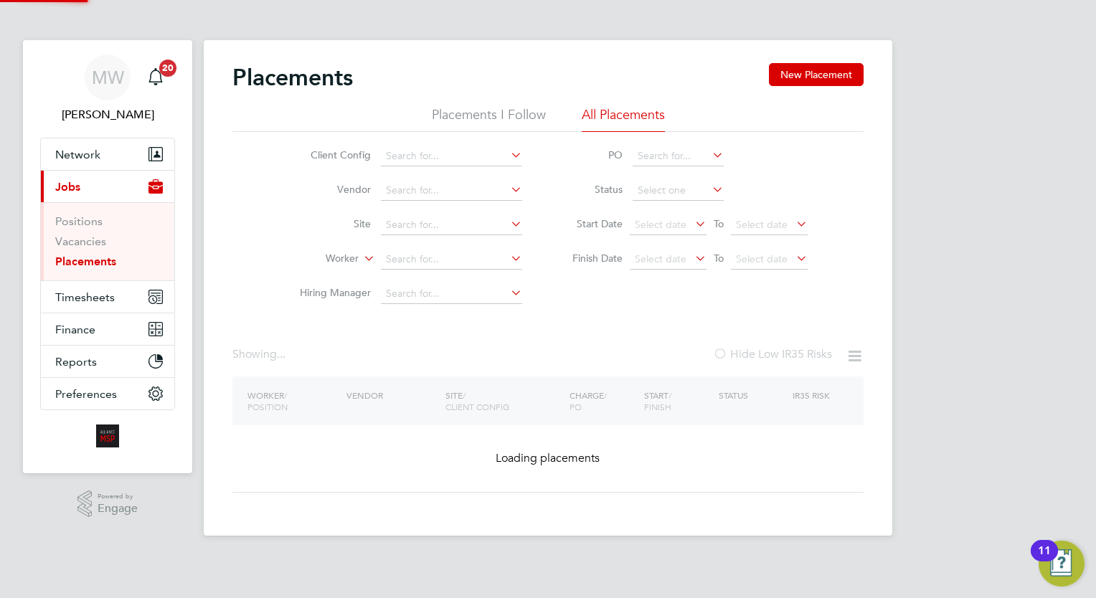
click at [462, 255] on input at bounding box center [451, 260] width 141 height 20
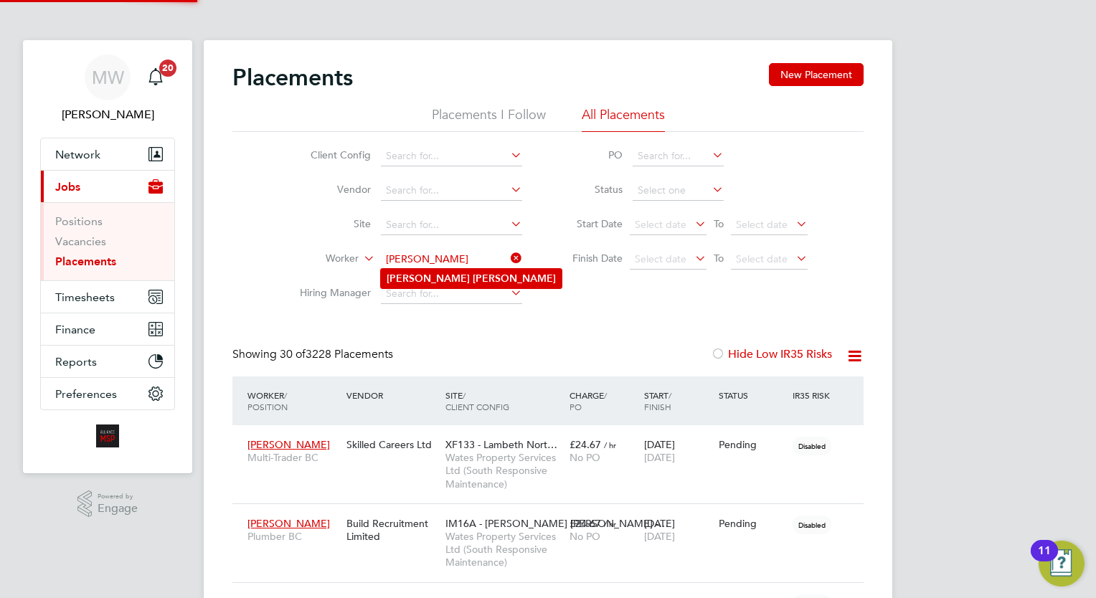
click at [448, 280] on li "James Miller" at bounding box center [471, 278] width 181 height 19
type input "James Miller"
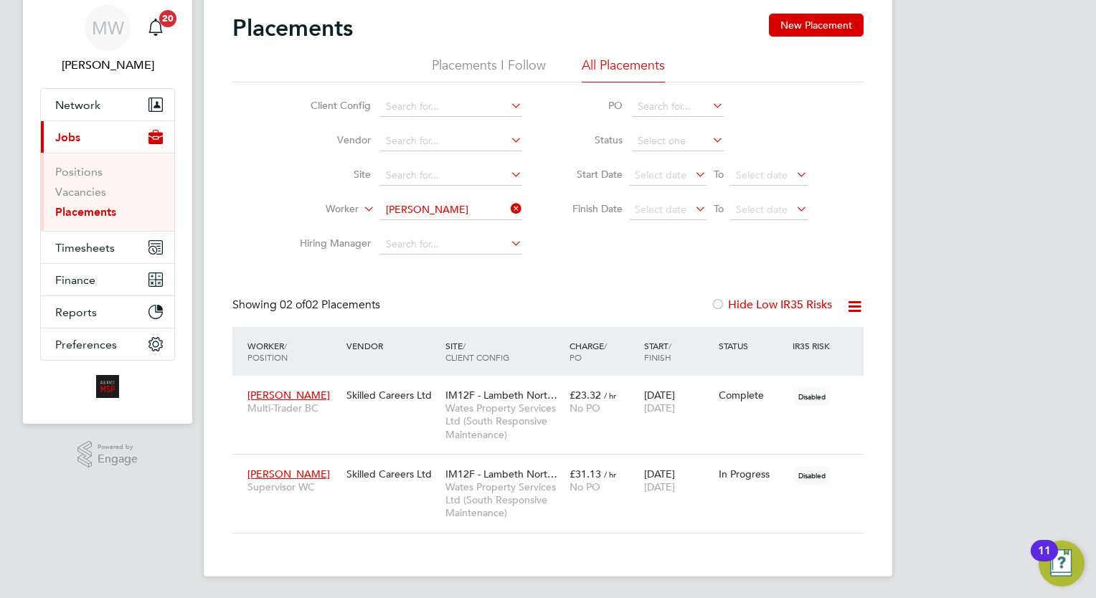
click at [508, 202] on icon at bounding box center [508, 209] width 0 height 20
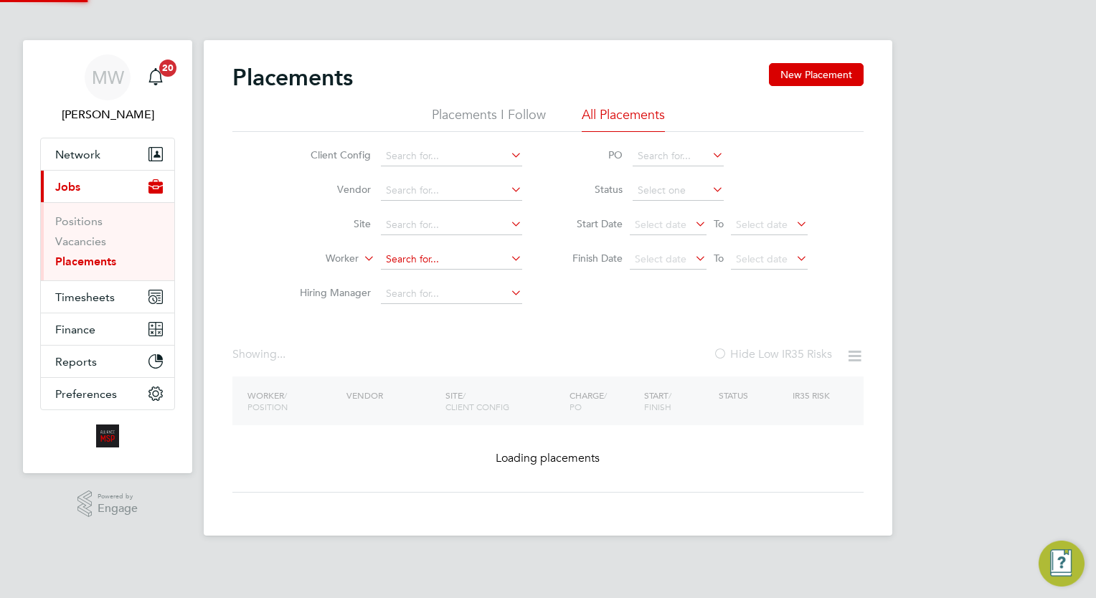
click at [436, 263] on input at bounding box center [451, 260] width 141 height 20
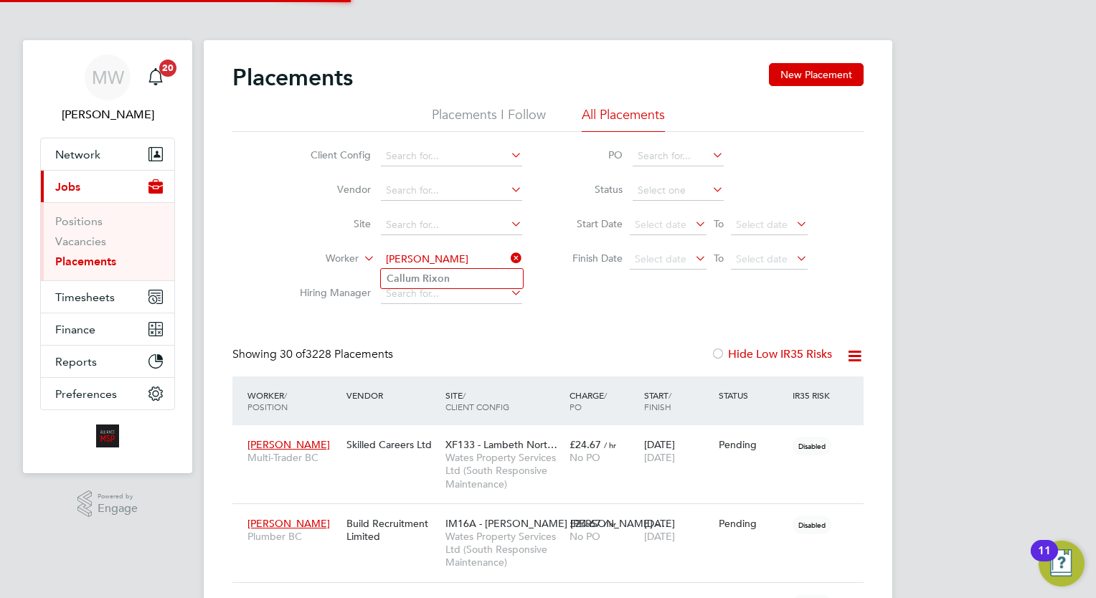
click at [440, 281] on b "Rixon" at bounding box center [436, 279] width 27 height 12
type input "Callum Rixon"
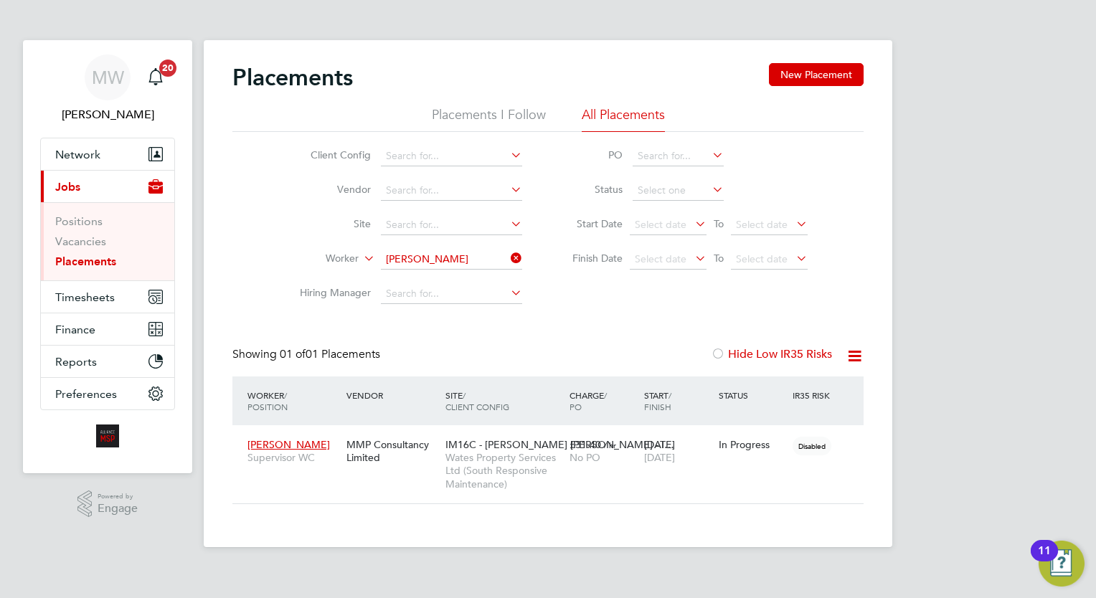
click at [508, 253] on icon at bounding box center [508, 258] width 0 height 20
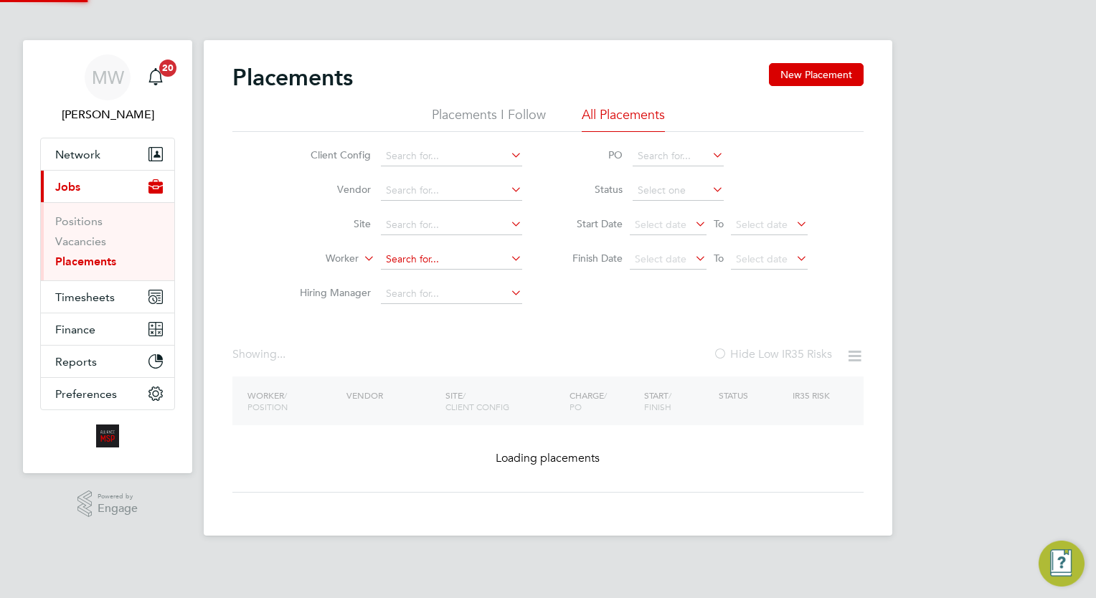
click at [482, 260] on input at bounding box center [451, 260] width 141 height 20
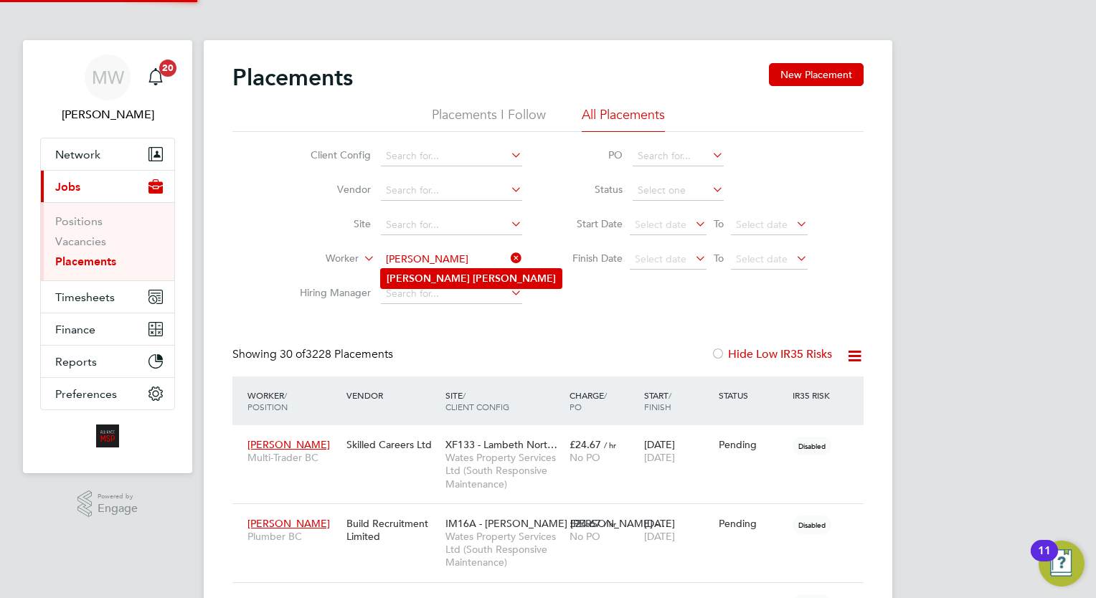
click at [459, 273] on li "Oliver Smith" at bounding box center [471, 278] width 181 height 19
type input "Oliver Smith"
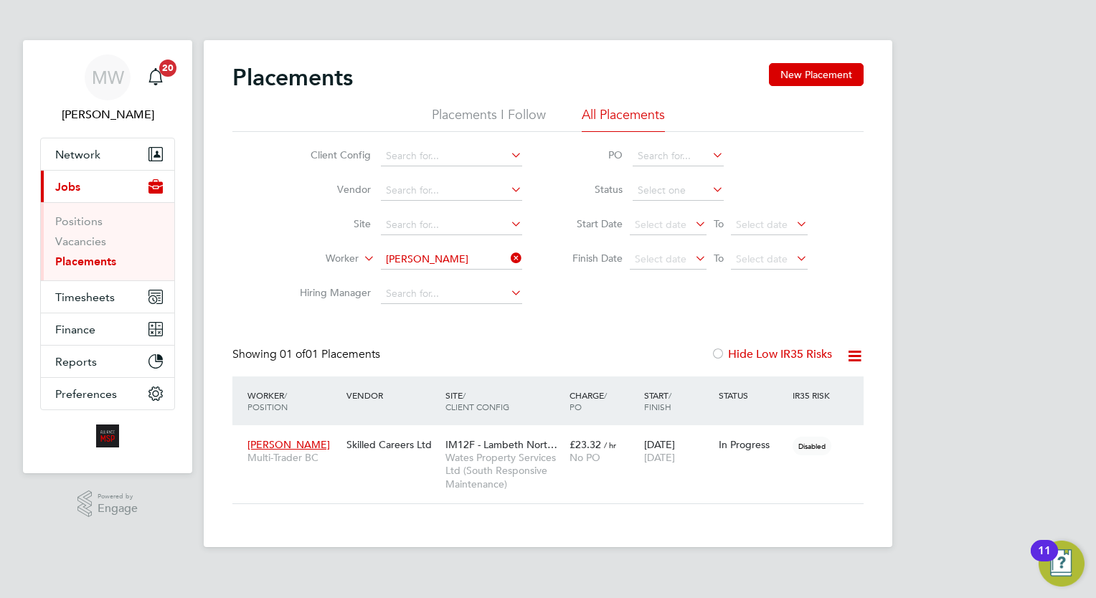
click at [508, 254] on icon at bounding box center [508, 258] width 0 height 20
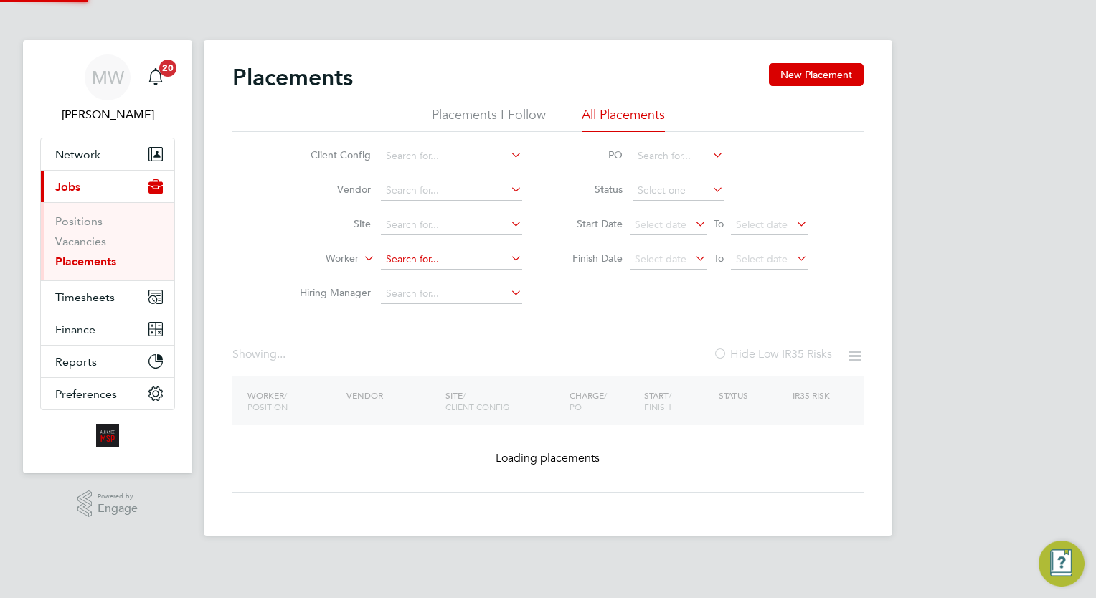
click at [473, 256] on input at bounding box center [451, 260] width 141 height 20
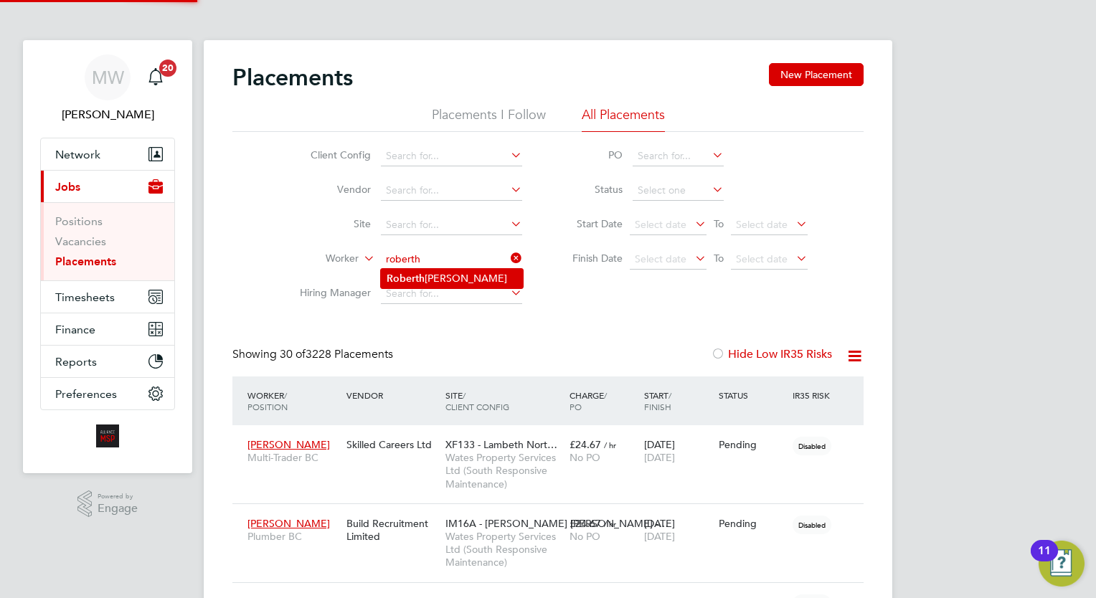
click at [471, 278] on li "Roberth Stefanescu" at bounding box center [452, 278] width 142 height 19
type input "Roberth Stefanescu"
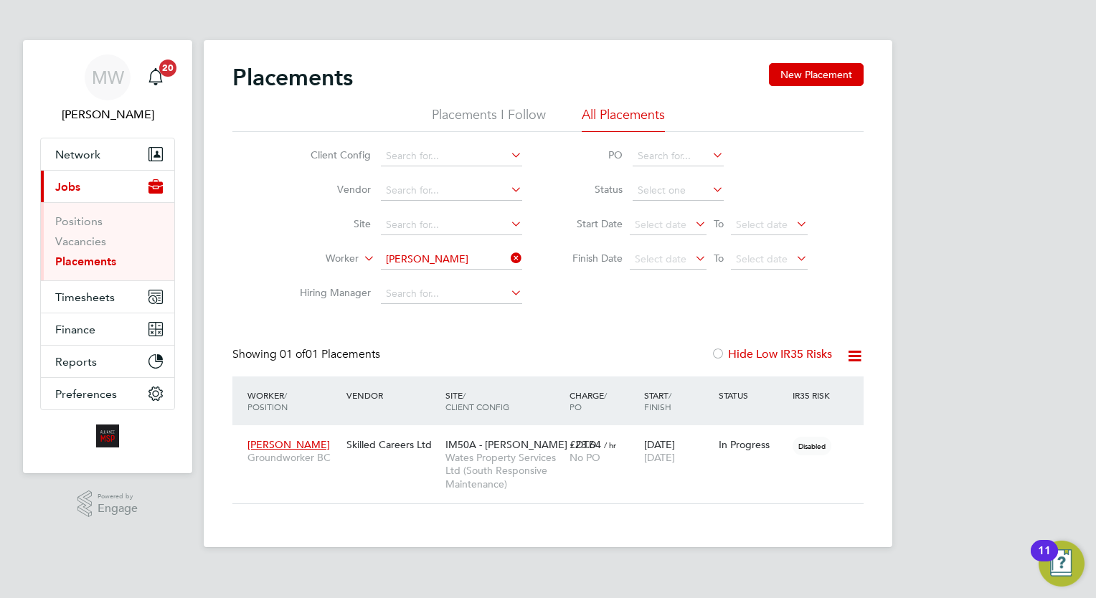
click at [90, 260] on link "Placements" at bounding box center [85, 262] width 61 height 14
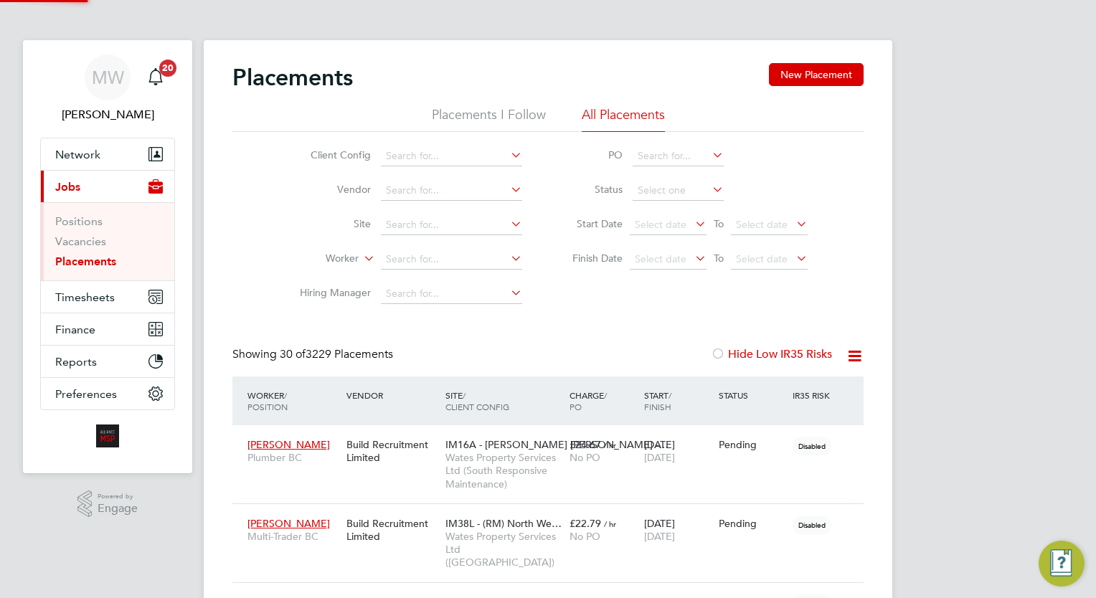
scroll to position [41, 100]
click at [664, 179] on li "Status" at bounding box center [683, 191] width 286 height 34
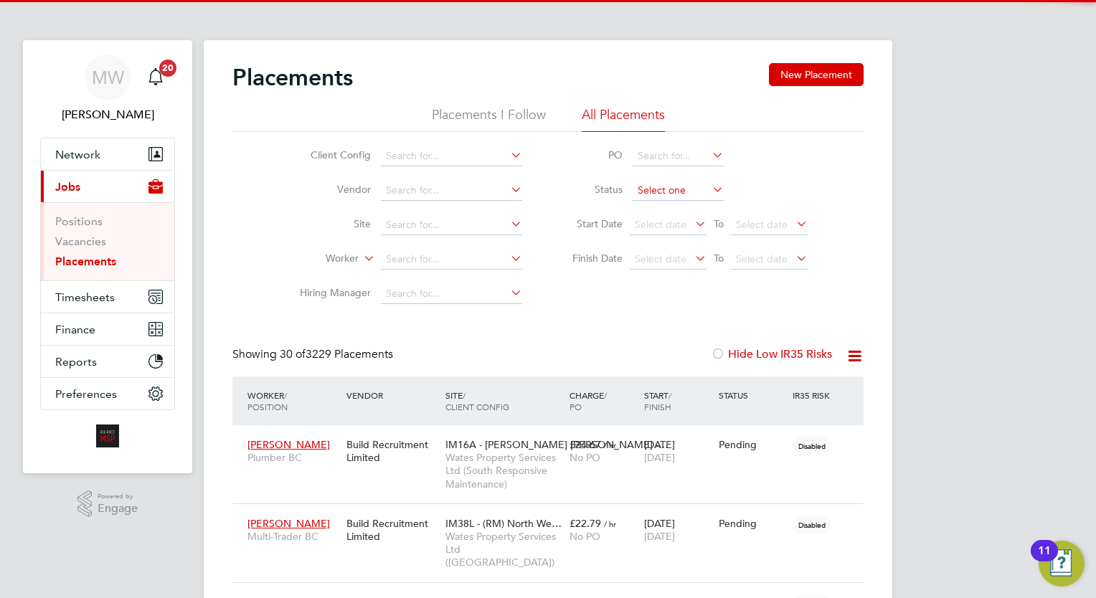
click at [667, 194] on input at bounding box center [678, 191] width 91 height 20
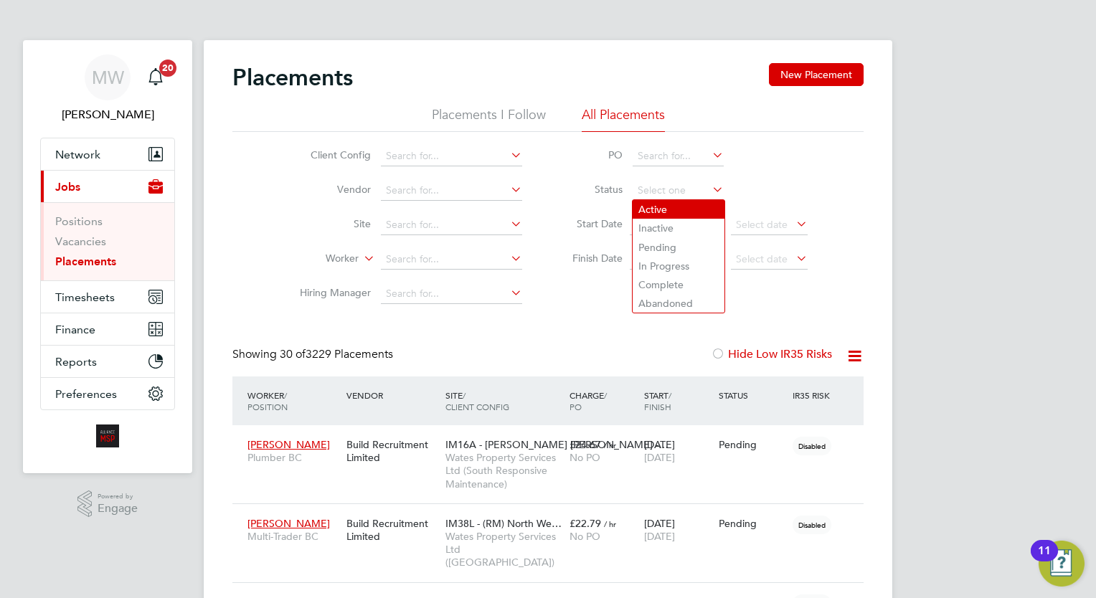
click at [654, 217] on li "Active" at bounding box center [679, 209] width 92 height 19
type input "Active"
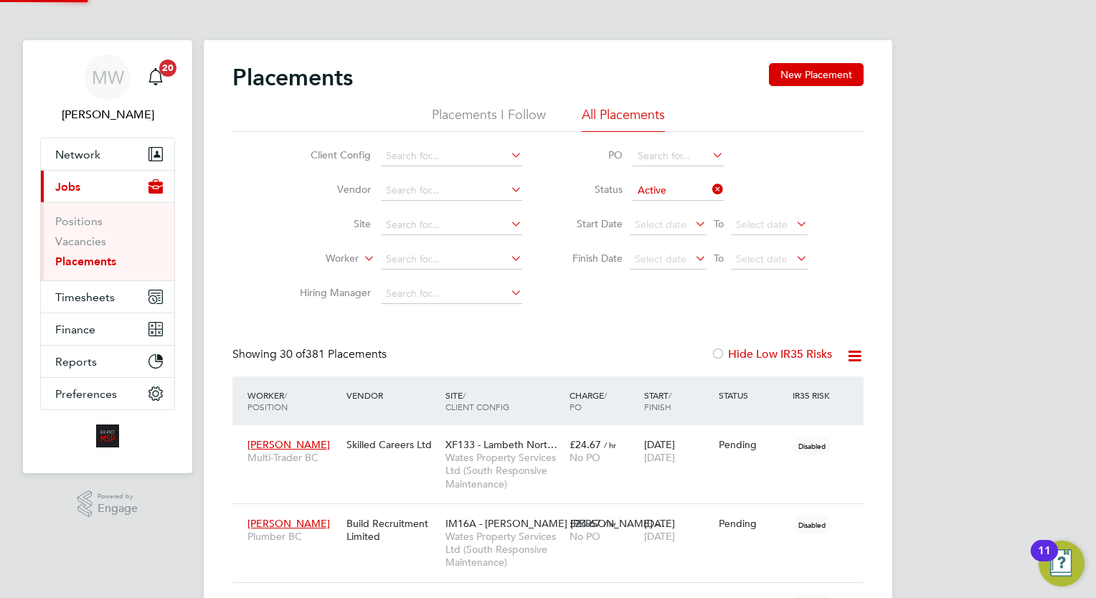
click at [851, 353] on icon at bounding box center [855, 356] width 18 height 18
click at [804, 401] on div "Download Placements Report" at bounding box center [784, 390] width 169 height 36
click at [852, 352] on icon at bounding box center [855, 356] width 18 height 18
click at [789, 386] on li "Download Placements Report" at bounding box center [784, 390] width 153 height 20
drag, startPoint x: 100, startPoint y: 260, endPoint x: 144, endPoint y: 260, distance: 43.8
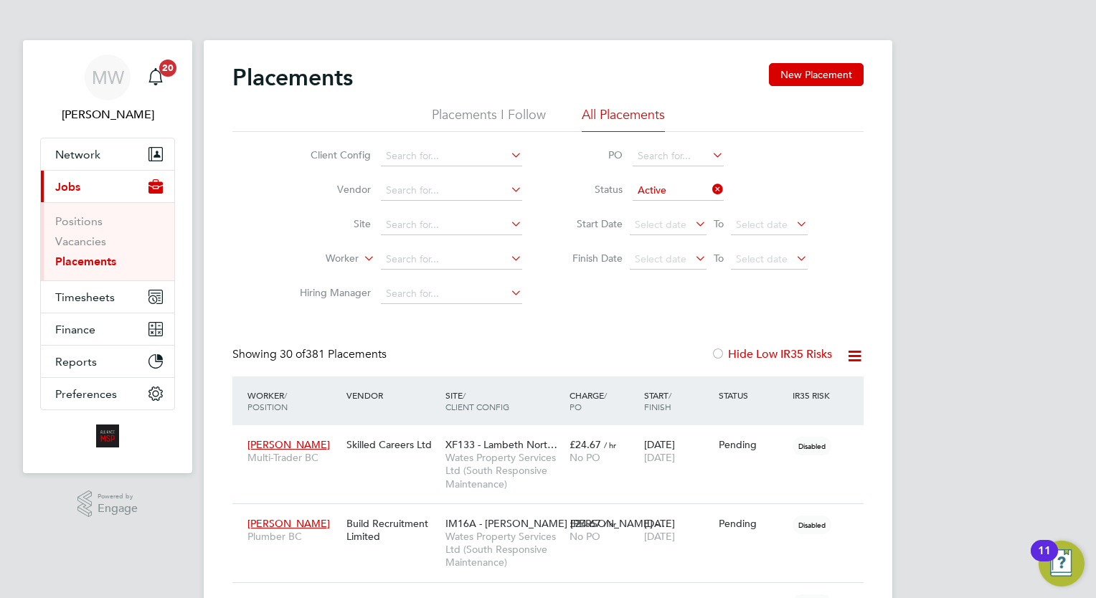
click at [100, 260] on link "Placements" at bounding box center [85, 262] width 61 height 14
click at [458, 247] on li "Worker" at bounding box center [406, 260] width 270 height 34
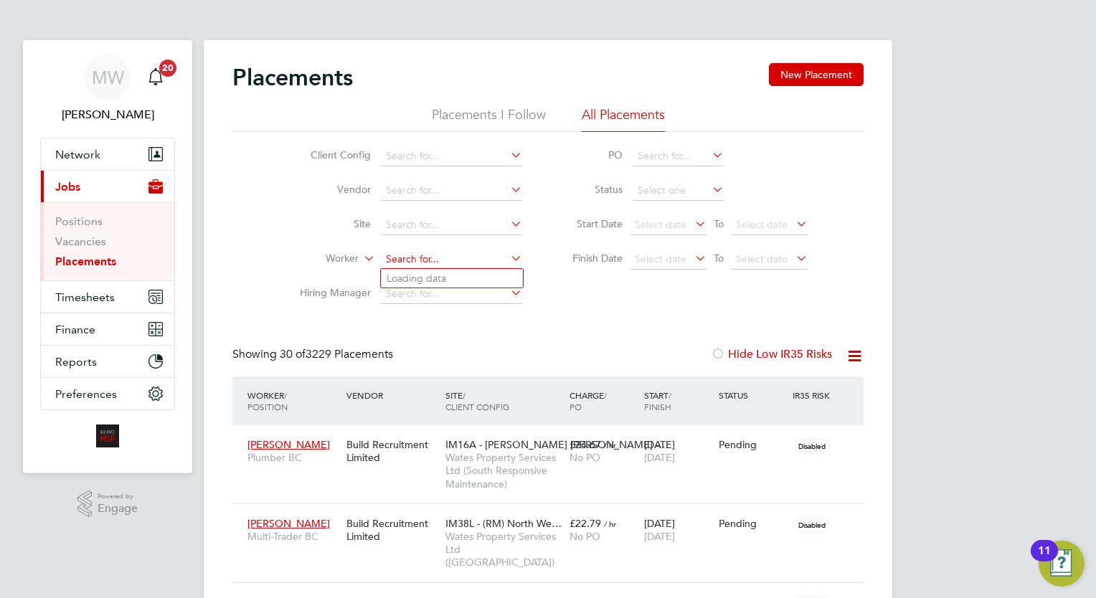
click at [455, 250] on input at bounding box center [451, 260] width 141 height 20
click at [465, 280] on li "Demi Gill" at bounding box center [452, 278] width 142 height 19
type input "[PERSON_NAME]"
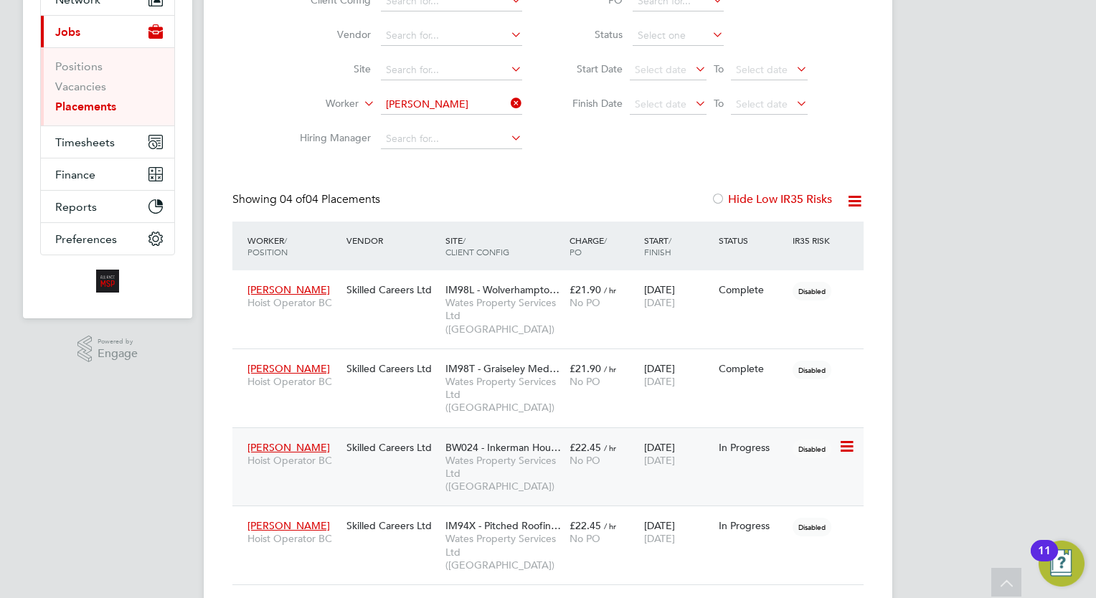
click at [560, 454] on span "Wates Property Services Ltd ([GEOGRAPHIC_DATA])" at bounding box center [504, 473] width 117 height 39
click at [578, 532] on span "No PO" at bounding box center [585, 538] width 31 height 13
click at [690, 512] on div "15 Sep 2025 17 Oct 2025" at bounding box center [678, 532] width 75 height 40
click at [508, 104] on icon at bounding box center [508, 103] width 0 height 20
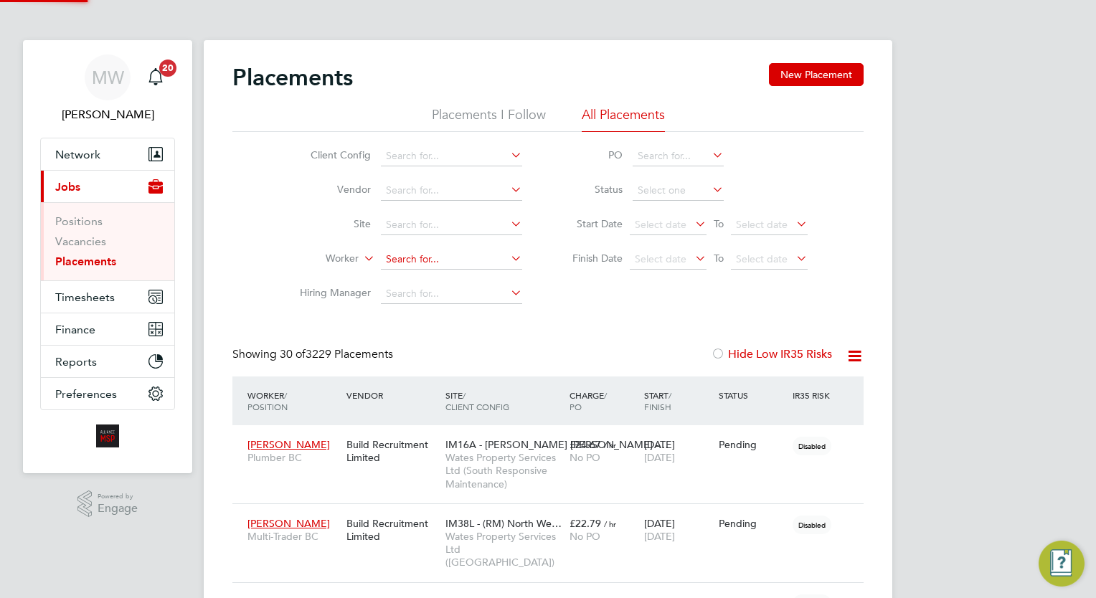
click at [438, 264] on input at bounding box center [451, 260] width 141 height 20
click at [461, 283] on li "Trisha M oore" at bounding box center [452, 278] width 142 height 19
type input "[PERSON_NAME]"
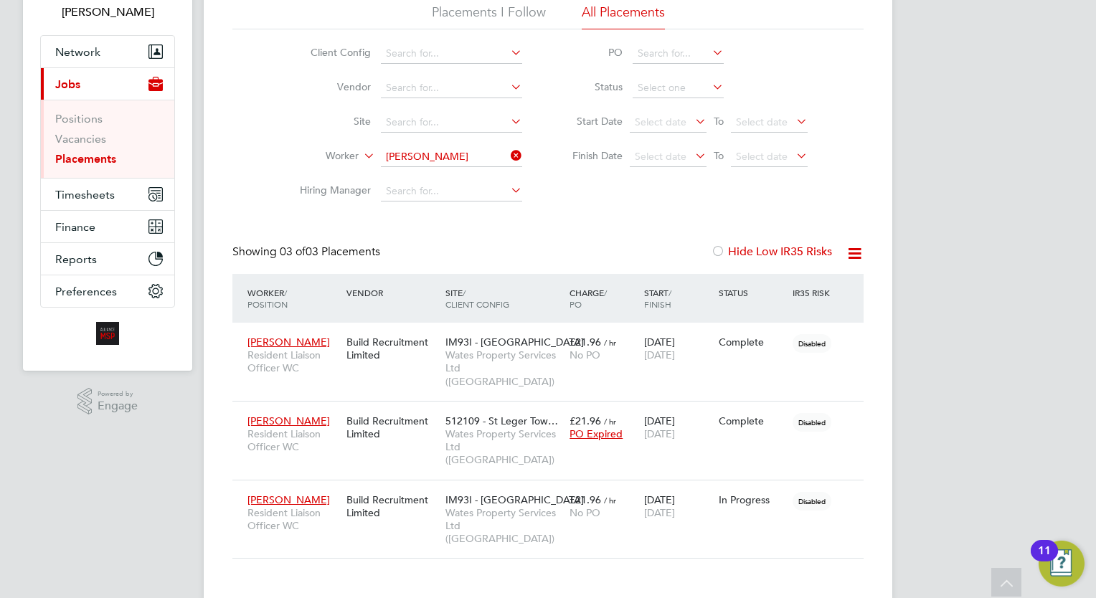
click at [511, 145] on li "Worker Trisha Moore" at bounding box center [406, 157] width 270 height 34
click at [508, 156] on icon at bounding box center [508, 156] width 0 height 20
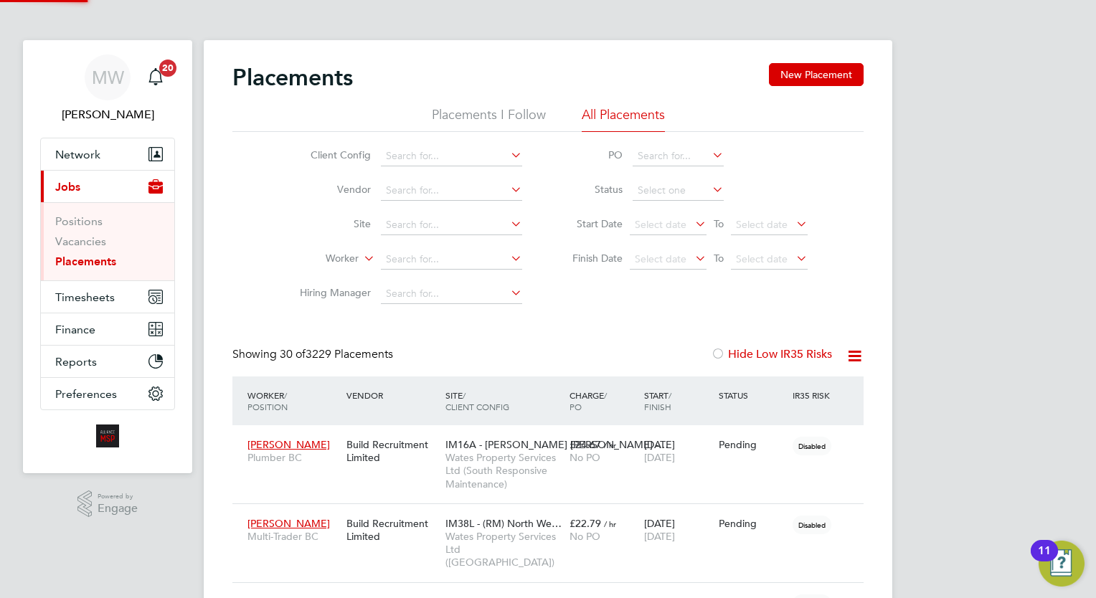
scroll to position [6, 6]
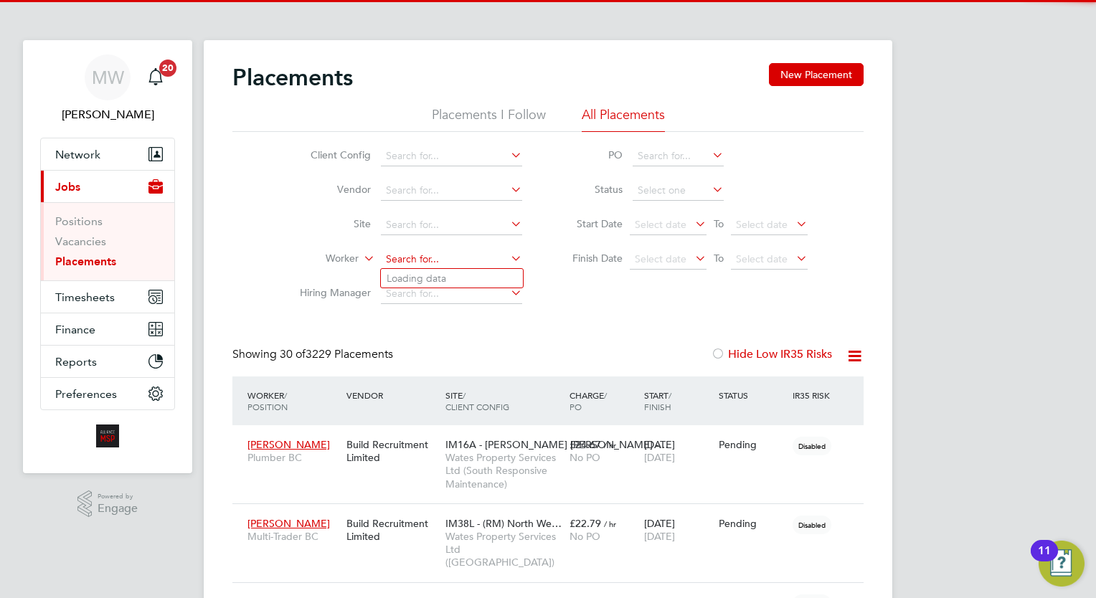
click at [430, 253] on input at bounding box center [451, 260] width 141 height 20
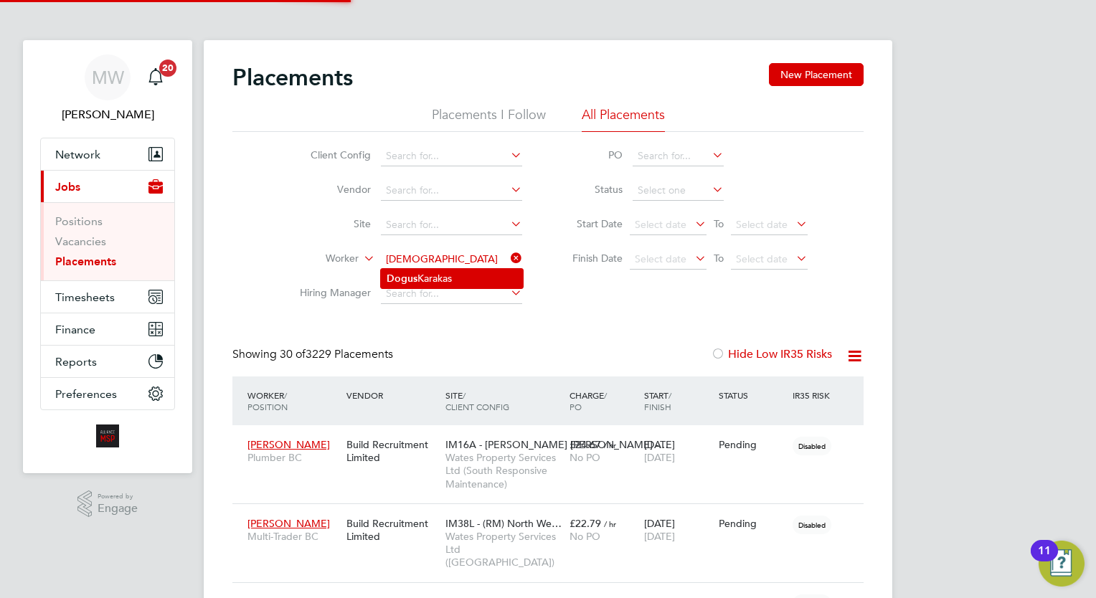
click at [456, 277] on li "Dogus Karakas" at bounding box center [452, 278] width 142 height 19
type input "Dogus Karakas"
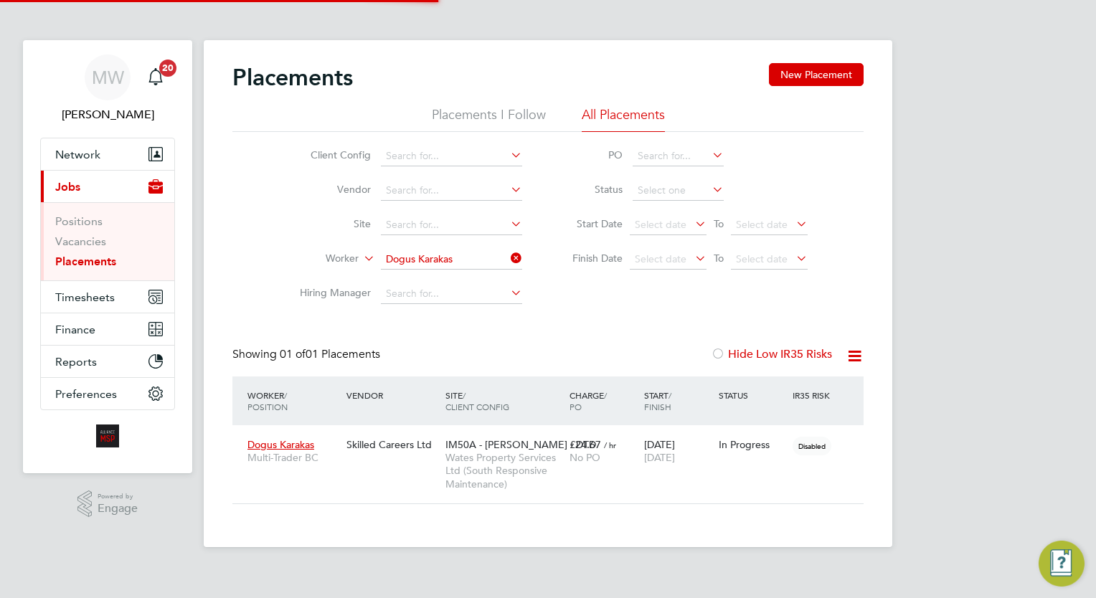
click at [652, 417] on div "Start / Finish" at bounding box center [678, 400] width 75 height 37
click at [679, 443] on div "15 Sep 2025 04 Dec 2025" at bounding box center [678, 451] width 75 height 40
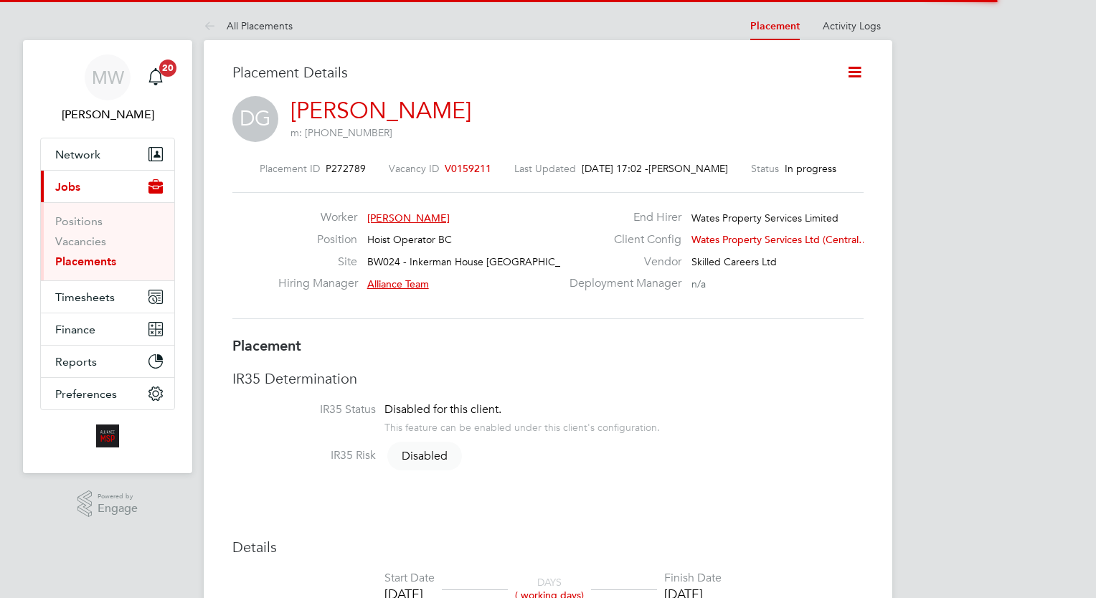
click at [860, 66] on icon at bounding box center [855, 72] width 18 height 18
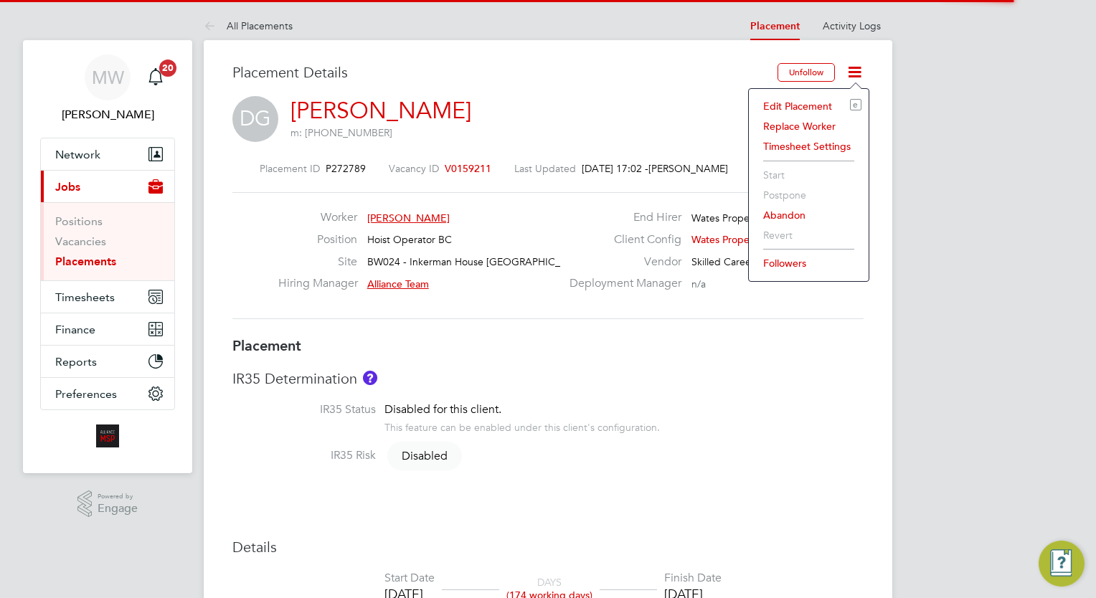
click at [802, 105] on li "Edit Placement e" at bounding box center [808, 106] width 105 height 20
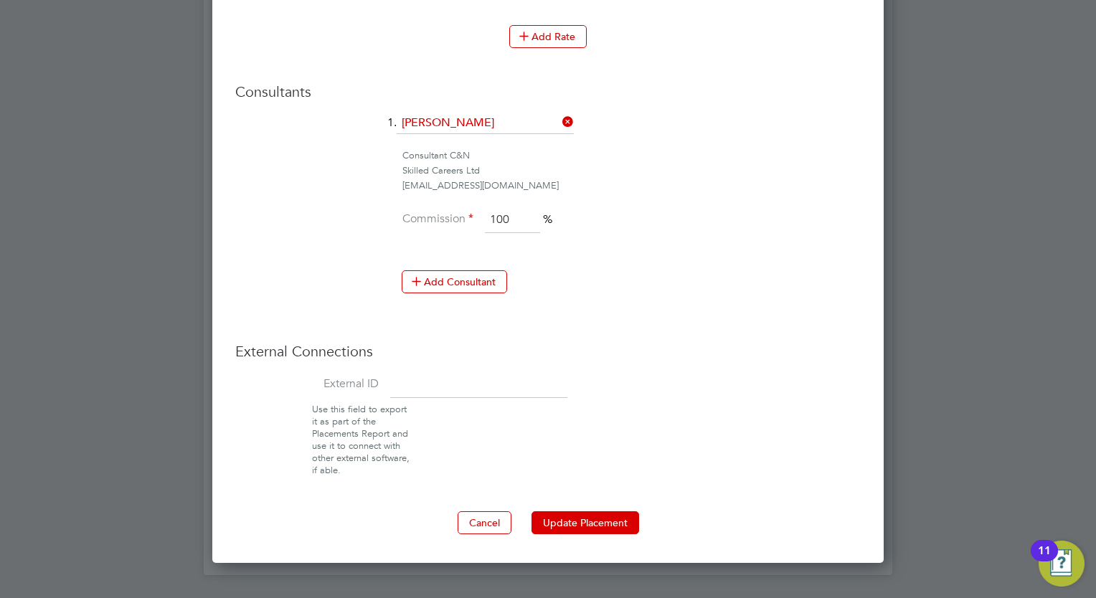
click at [446, 357] on div "External Connections External ID Use this field to export it as part of the Pla…" at bounding box center [548, 409] width 626 height 134
click at [448, 383] on input at bounding box center [478, 385] width 177 height 26
paste input "06334"
type input "06334#2"
click at [601, 517] on button "Update Placement" at bounding box center [586, 523] width 108 height 23
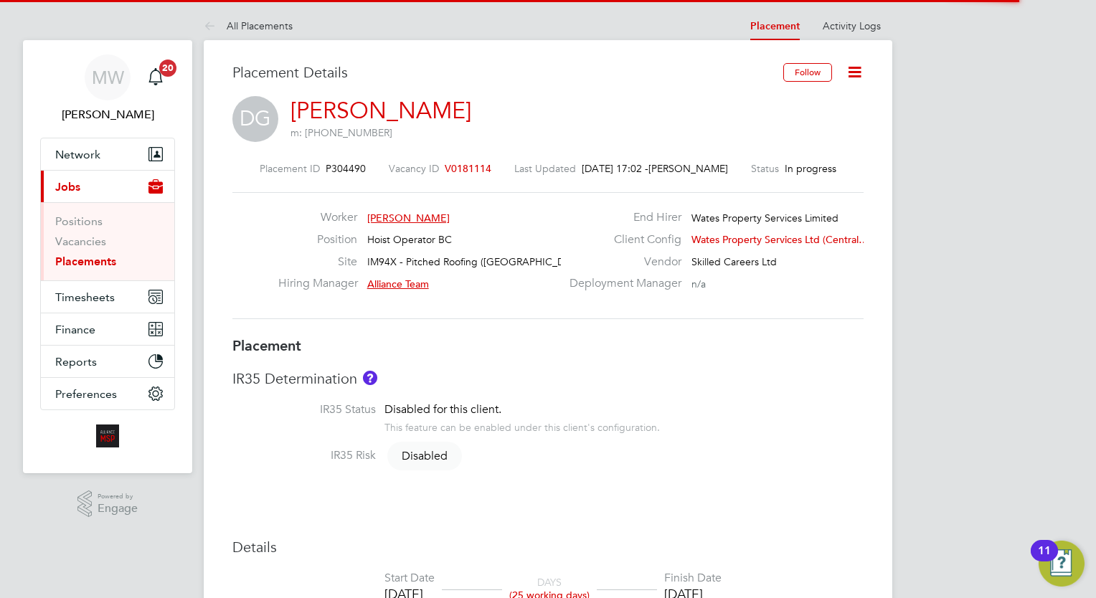
click at [854, 73] on icon at bounding box center [855, 72] width 18 height 18
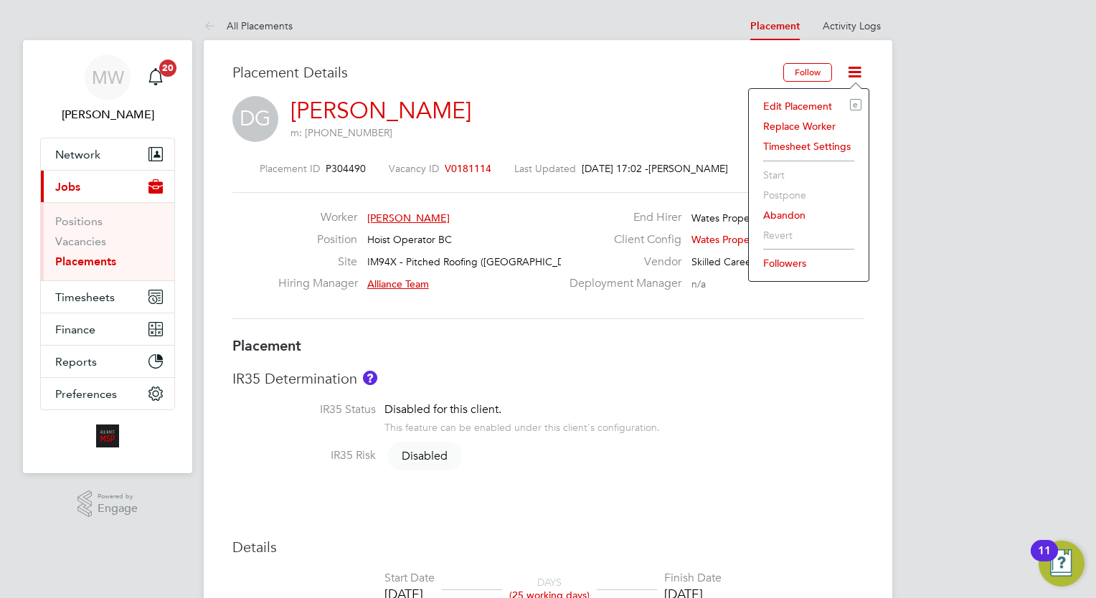
click at [815, 104] on li "Edit Placement e" at bounding box center [808, 106] width 105 height 20
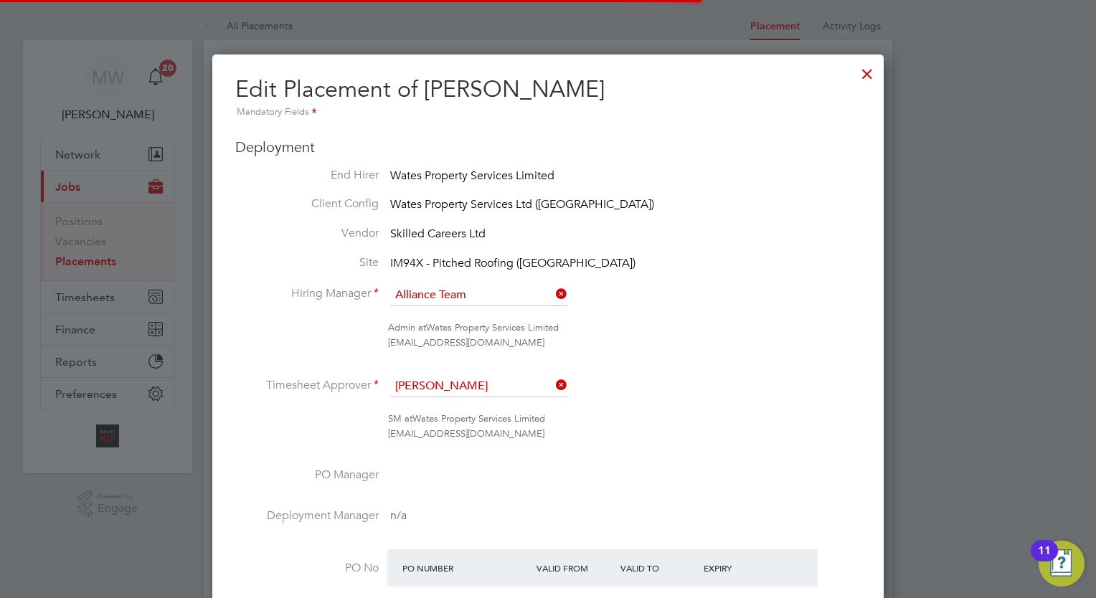
scroll to position [7, 7]
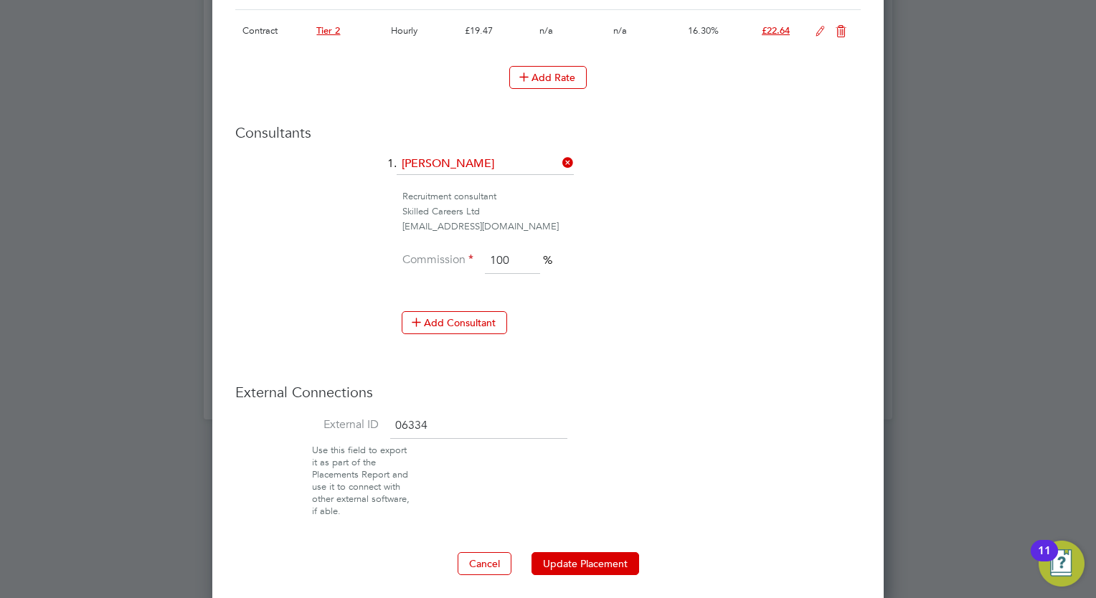
drag, startPoint x: 467, startPoint y: 417, endPoint x: 394, endPoint y: 420, distance: 73.3
click at [394, 420] on input "06334" at bounding box center [478, 426] width 177 height 26
click at [597, 557] on button "Update Placement" at bounding box center [586, 563] width 108 height 23
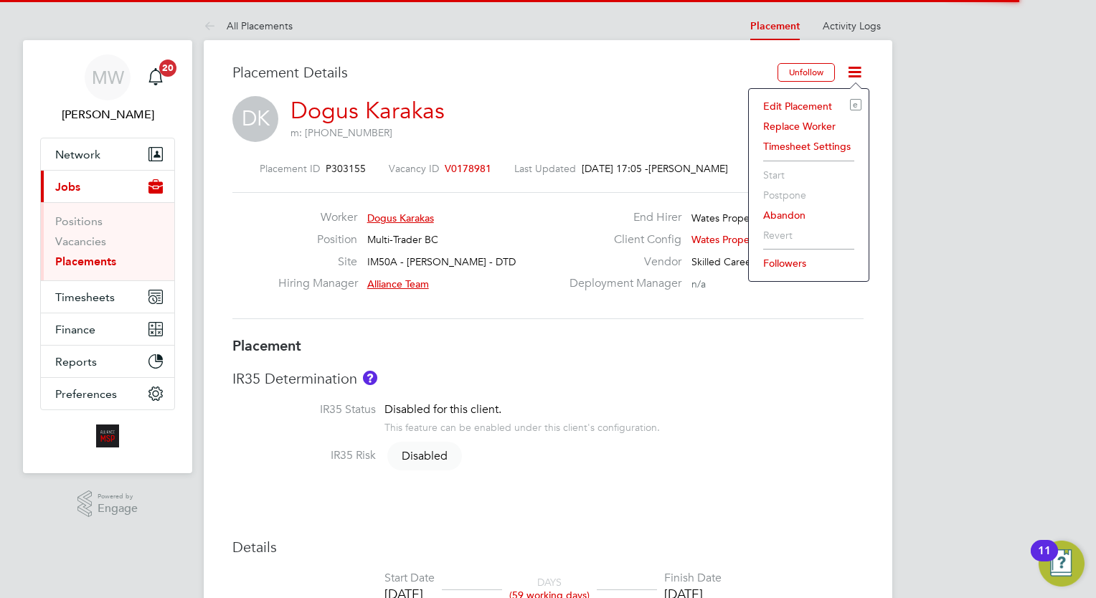
click at [812, 103] on li "Edit Placement e" at bounding box center [808, 106] width 105 height 20
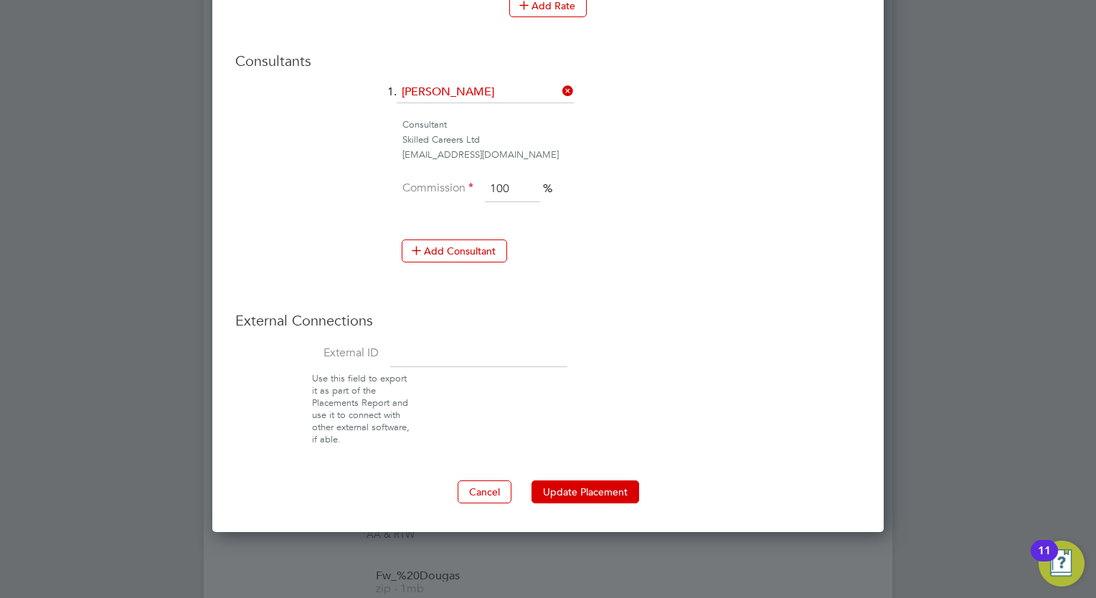
click at [449, 332] on div "External Connections External ID Use this field to export it as part of the Pla…" at bounding box center [548, 378] width 626 height 134
click at [476, 342] on input at bounding box center [478, 355] width 177 height 26
paste input "8211"
type input "08211"
click at [587, 487] on button "Update Placement" at bounding box center [586, 492] width 108 height 23
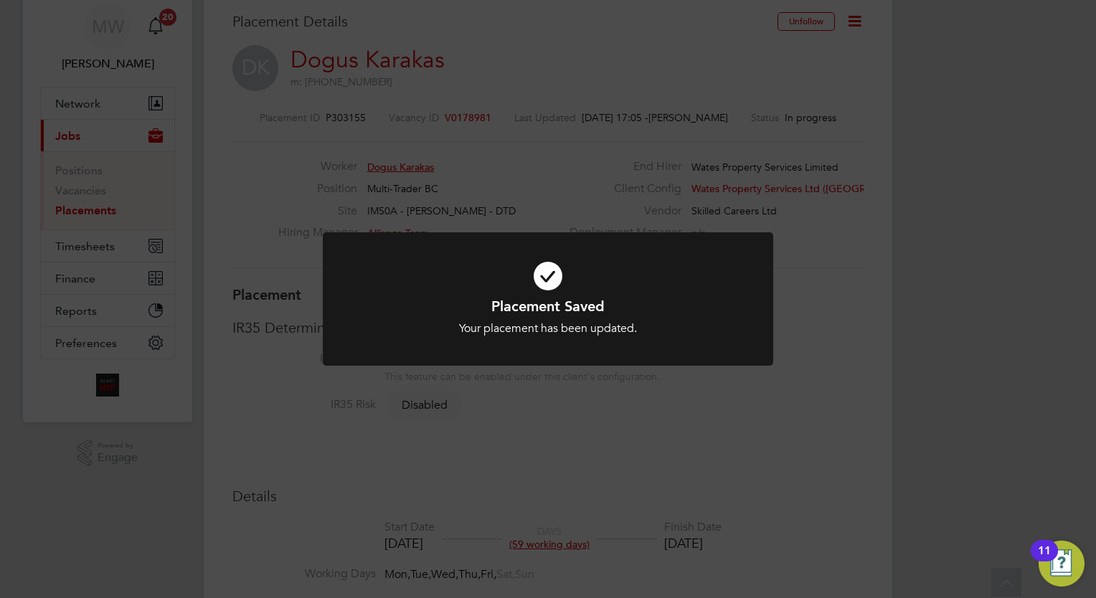
click at [593, 427] on div "Placement Saved Your placement has been updated. Cancel Okay" at bounding box center [548, 299] width 1096 height 598
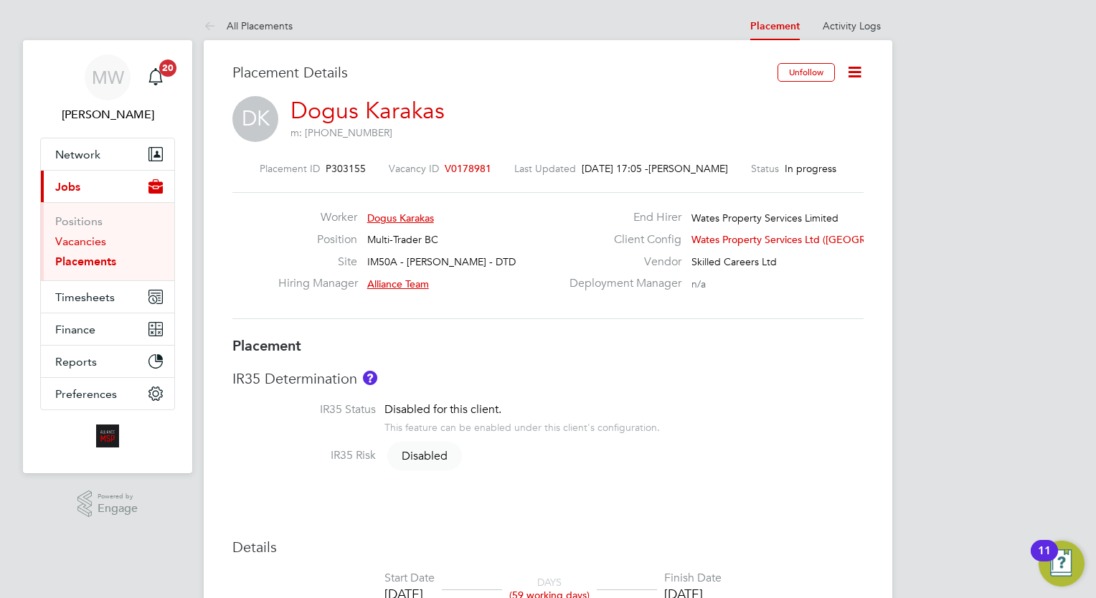
click at [88, 243] on link "Vacancies" at bounding box center [80, 242] width 51 height 14
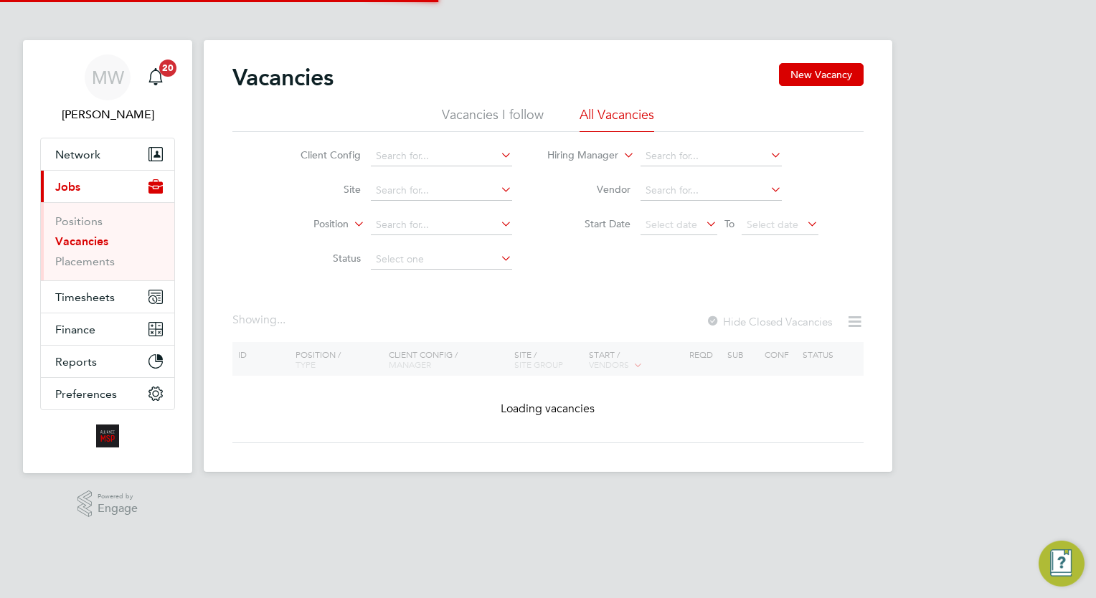
click at [100, 273] on ul "Positions Vacancies Placements" at bounding box center [107, 241] width 133 height 78
click at [95, 253] on li "Vacancies" at bounding box center [109, 245] width 108 height 20
click at [107, 261] on link "Placements" at bounding box center [85, 262] width 60 height 14
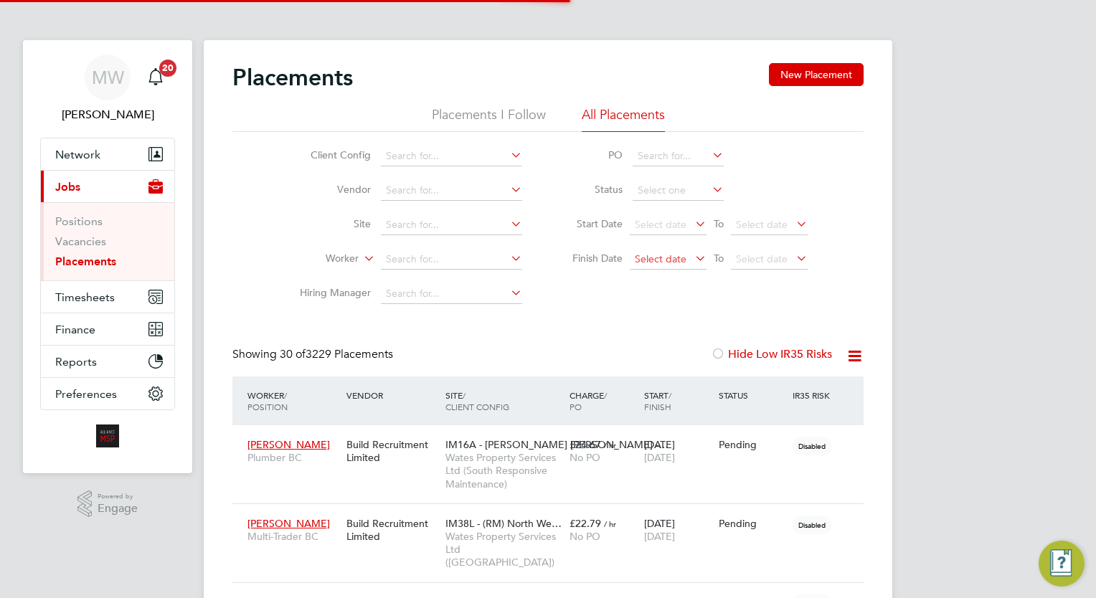
scroll to position [41, 100]
click at [682, 260] on span "Select date" at bounding box center [661, 259] width 52 height 13
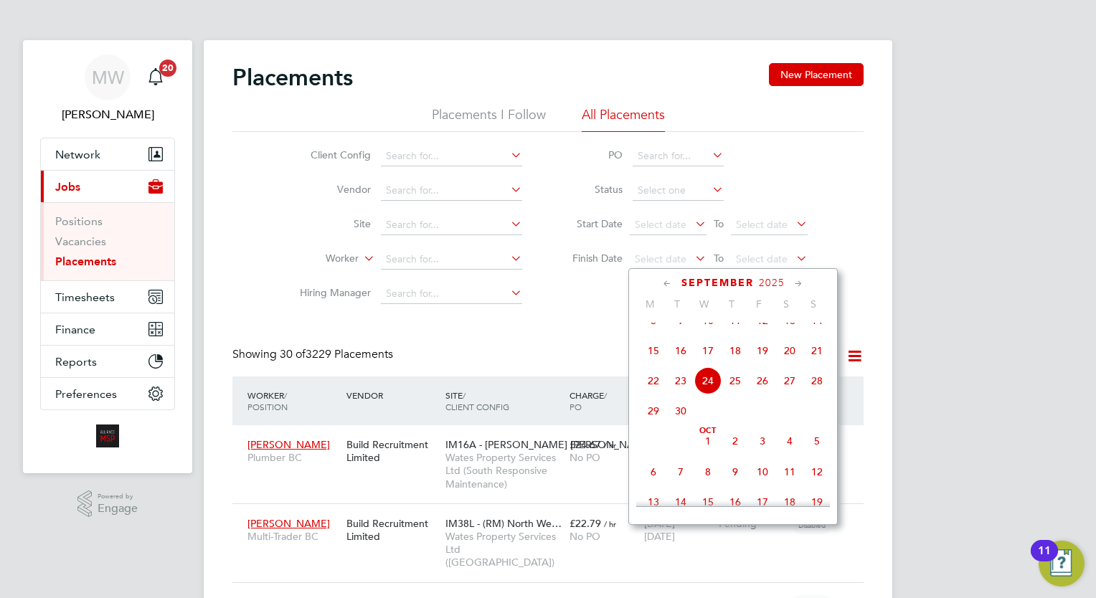
click at [712, 395] on span "24" at bounding box center [708, 380] width 27 height 27
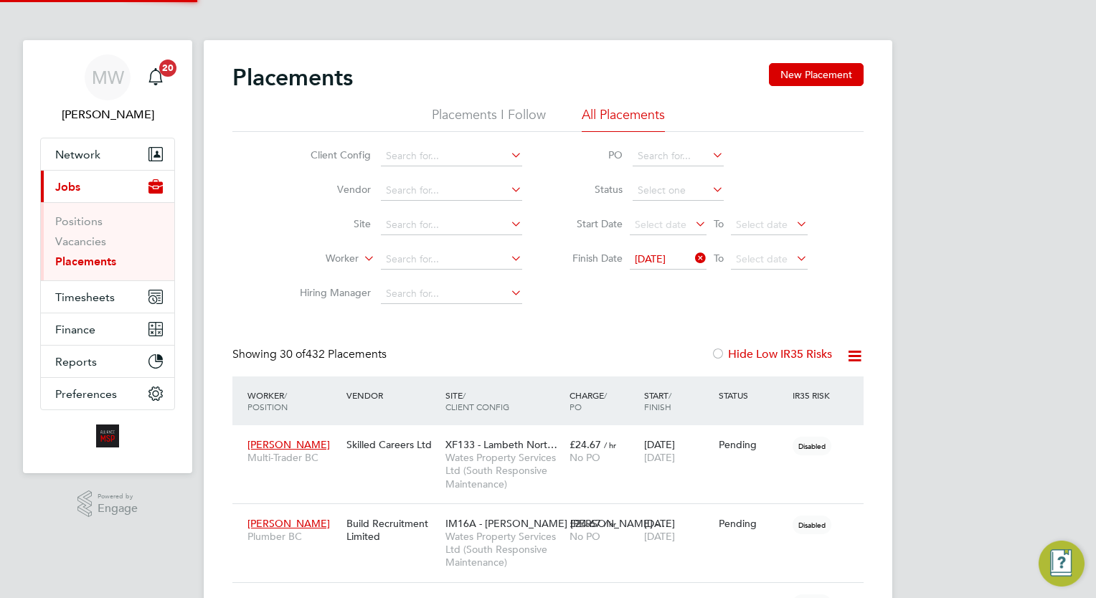
click at [692, 257] on icon at bounding box center [692, 258] width 0 height 20
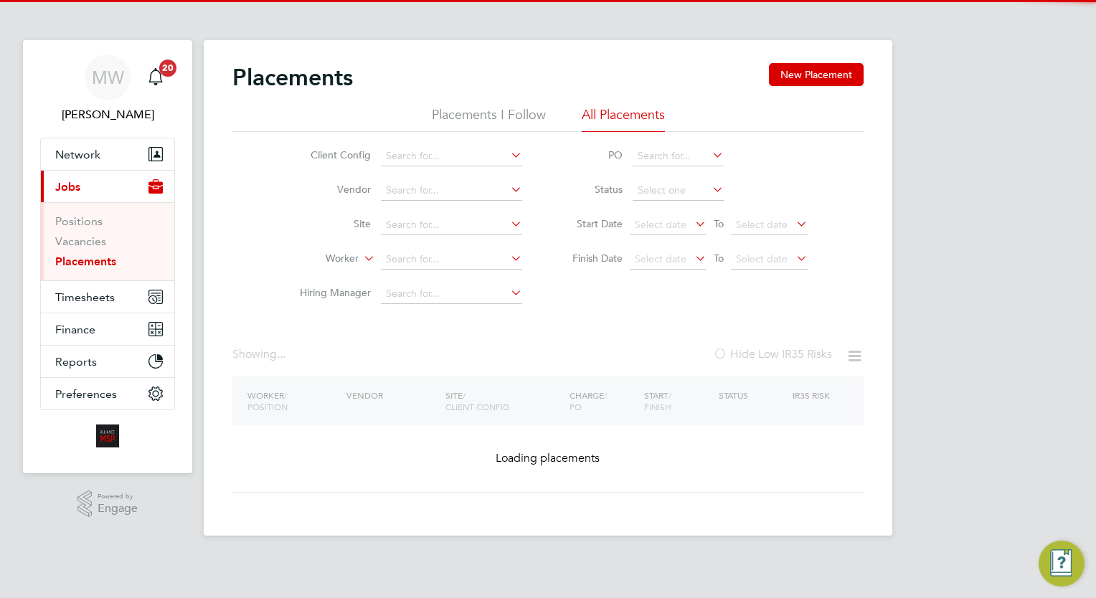
click at [692, 257] on icon at bounding box center [692, 258] width 0 height 20
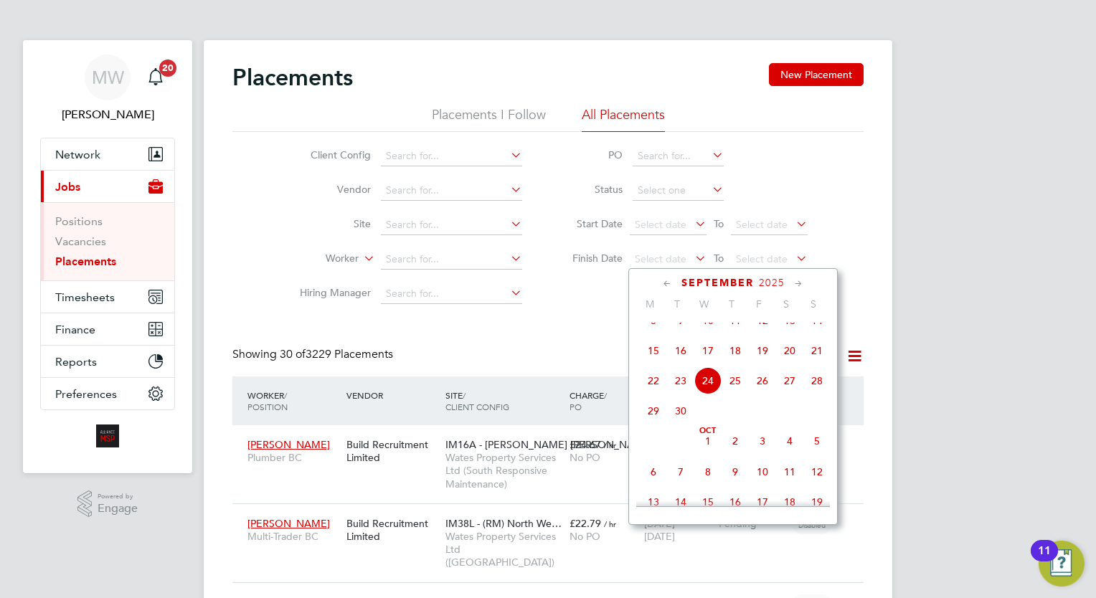
click at [741, 387] on span "25" at bounding box center [735, 380] width 27 height 27
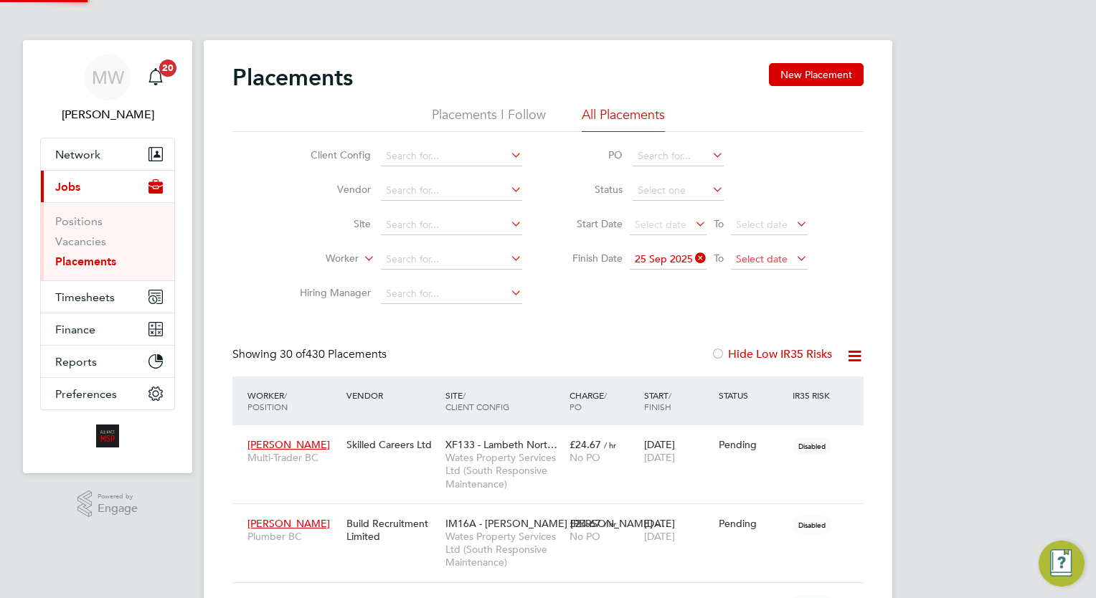
click at [786, 266] on span "Select date" at bounding box center [769, 259] width 77 height 19
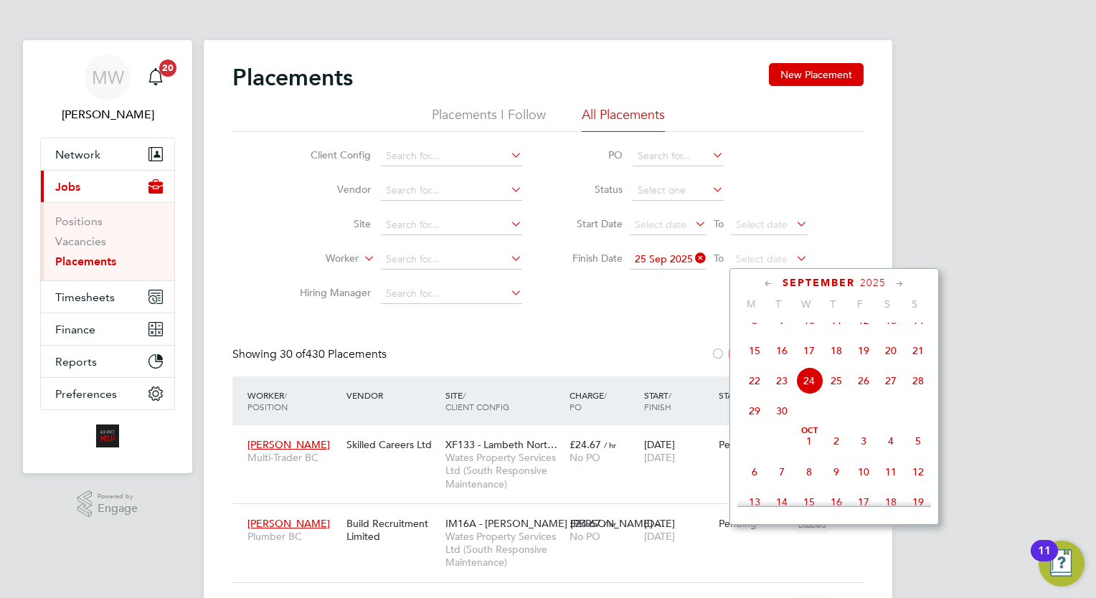
click at [835, 486] on span "9" at bounding box center [836, 471] width 27 height 27
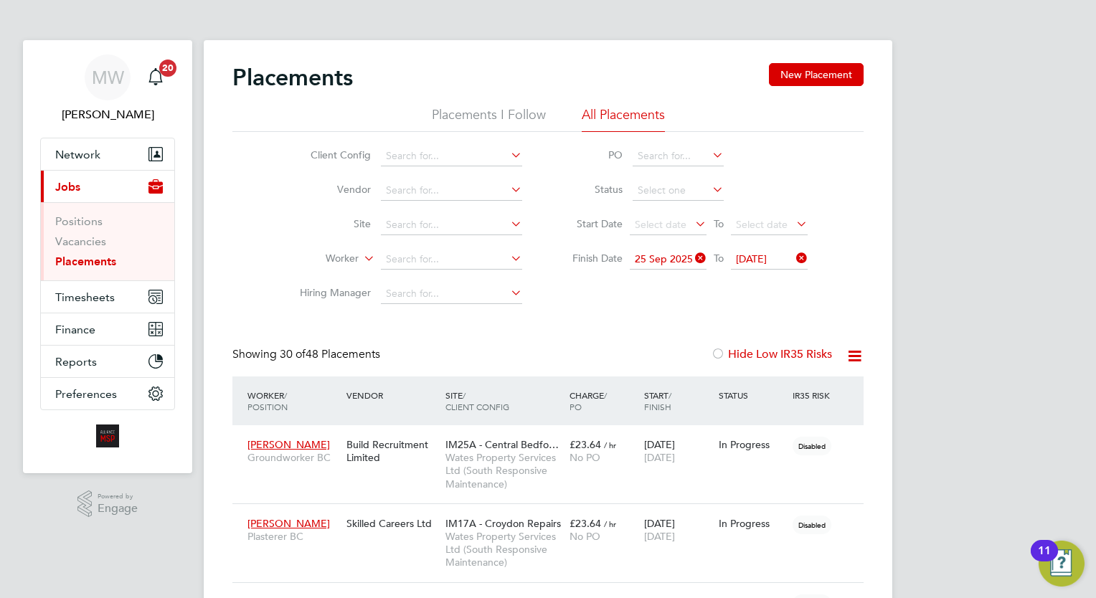
click at [849, 362] on icon at bounding box center [855, 356] width 18 height 18
click at [773, 395] on li "Download Placements Report" at bounding box center [784, 390] width 153 height 20
drag, startPoint x: 549, startPoint y: 371, endPoint x: 166, endPoint y: 263, distance: 398.0
click at [549, 370] on div "Showing 30 of 48 Placements Hide Low IR35 Risks" at bounding box center [547, 361] width 631 height 29
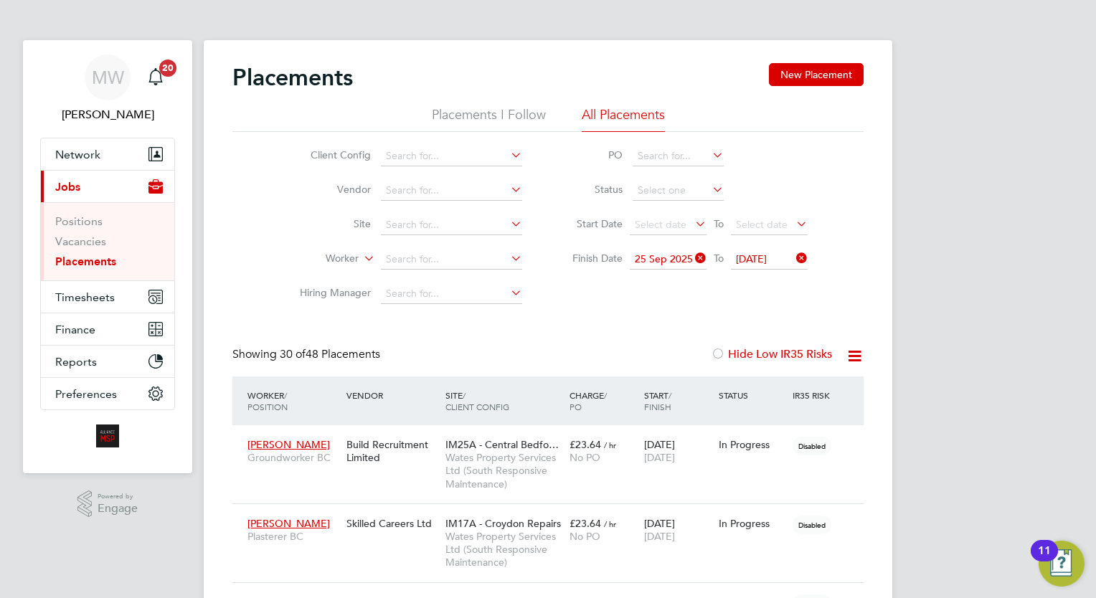
click at [88, 258] on link "Placements" at bounding box center [85, 262] width 61 height 14
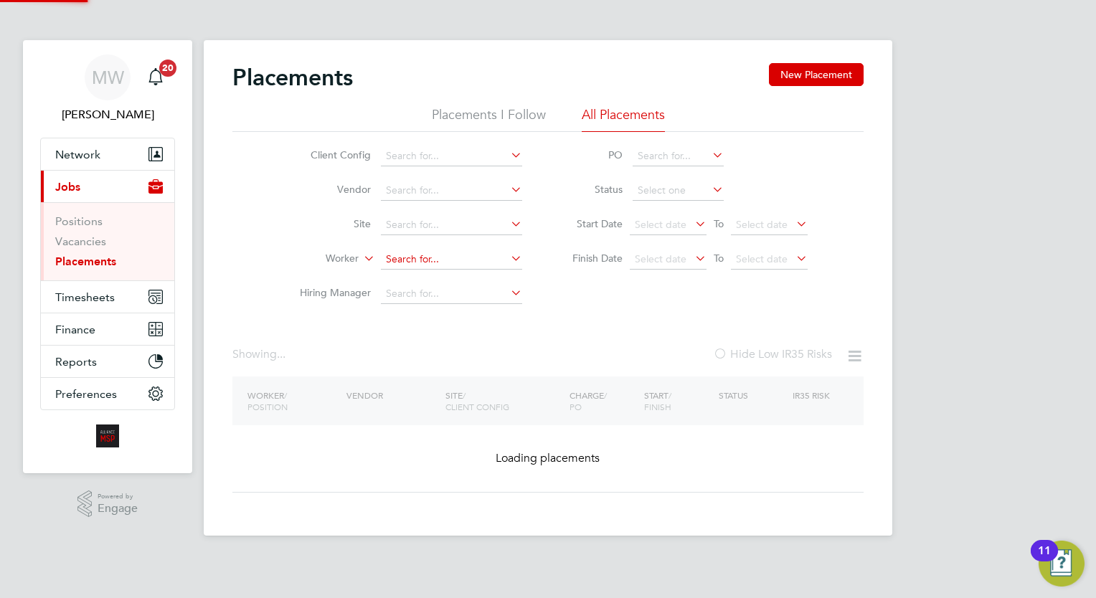
click at [395, 261] on input at bounding box center [451, 260] width 141 height 20
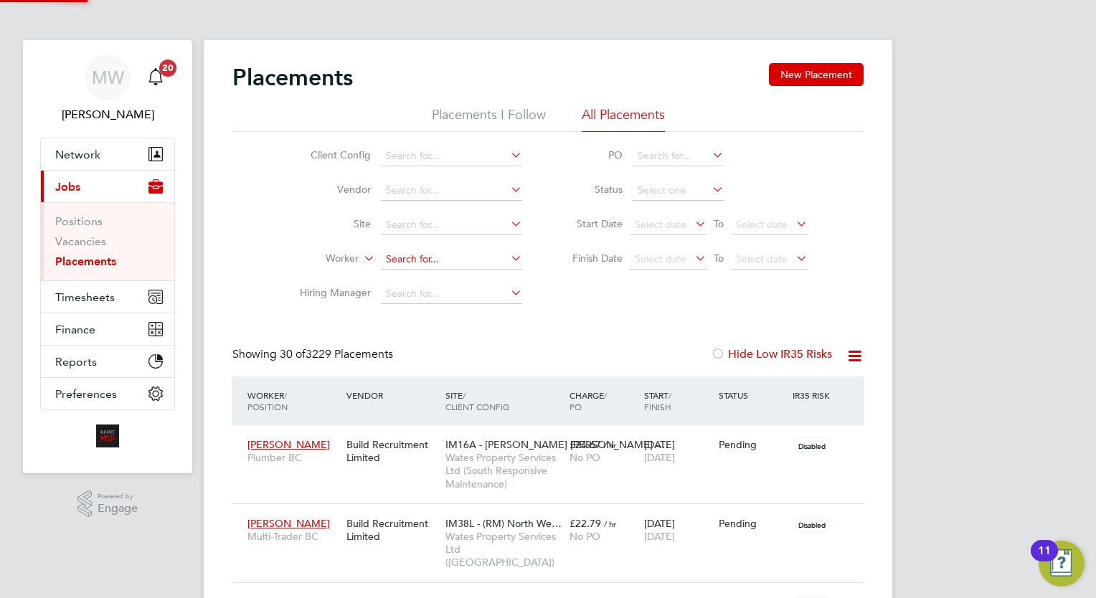
scroll to position [41, 100]
click at [448, 286] on li "Trisha Moore" at bounding box center [469, 278] width 177 height 19
type input "Trisha Moore"
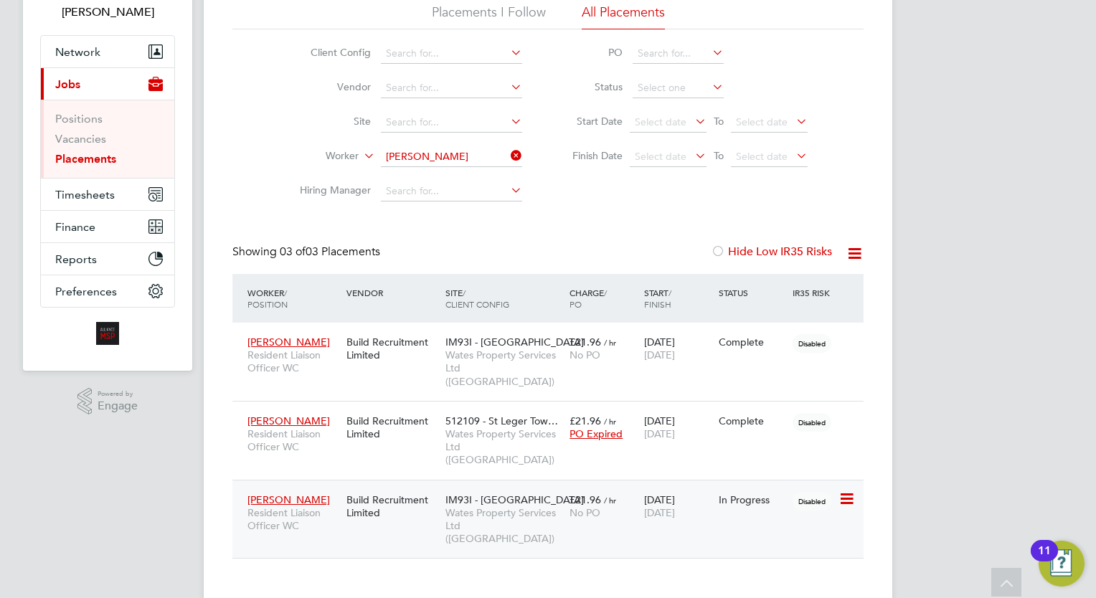
click at [610, 507] on div "No PO" at bounding box center [603, 513] width 67 height 13
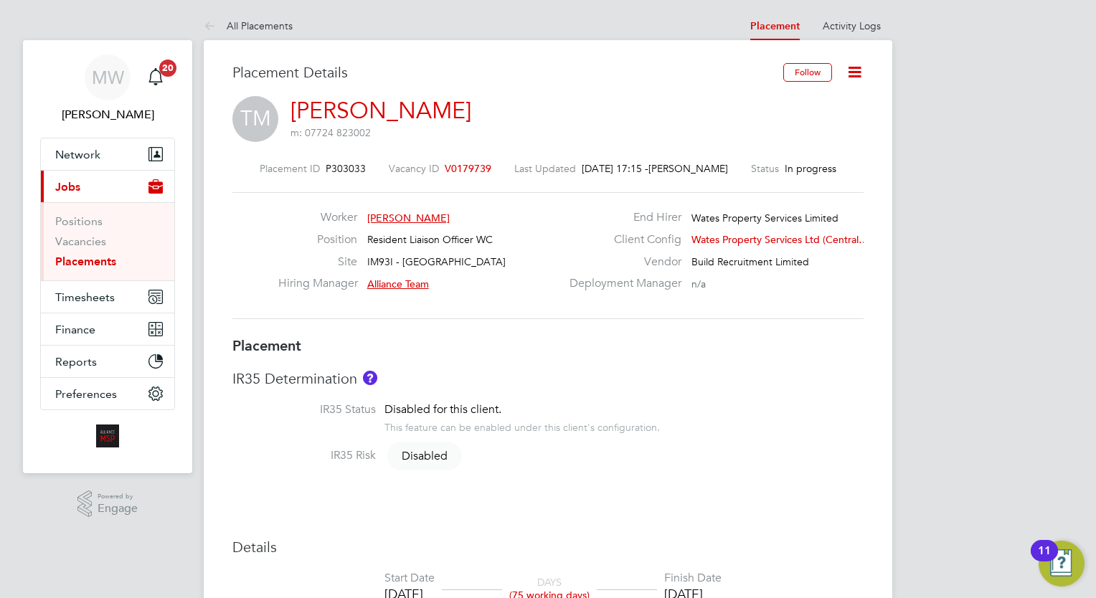
click at [858, 70] on icon at bounding box center [855, 72] width 18 height 18
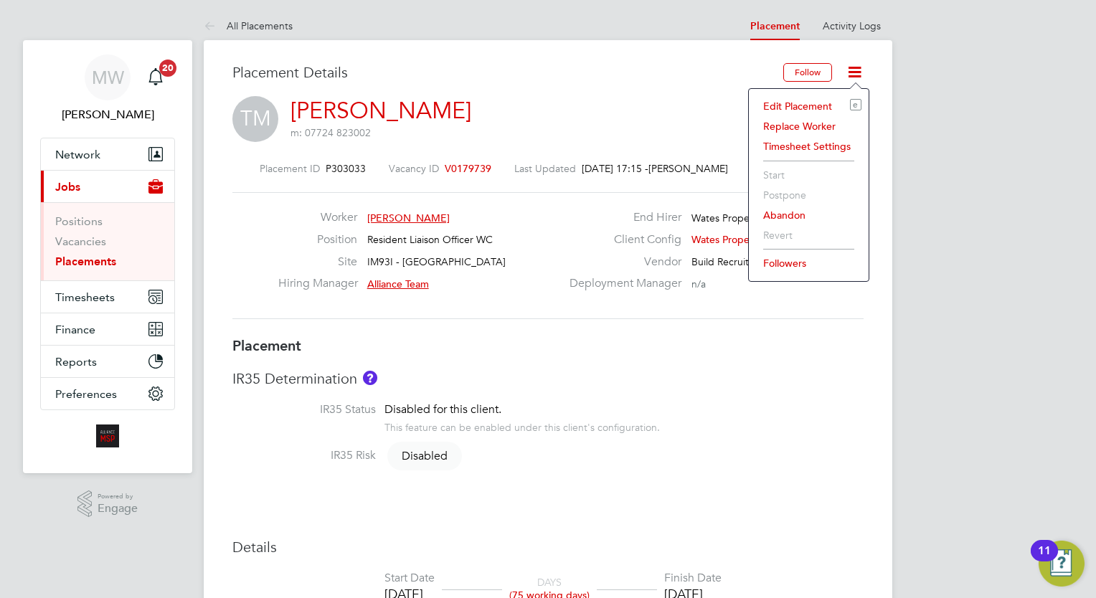
click at [790, 99] on li "Edit Placement e" at bounding box center [808, 106] width 105 height 20
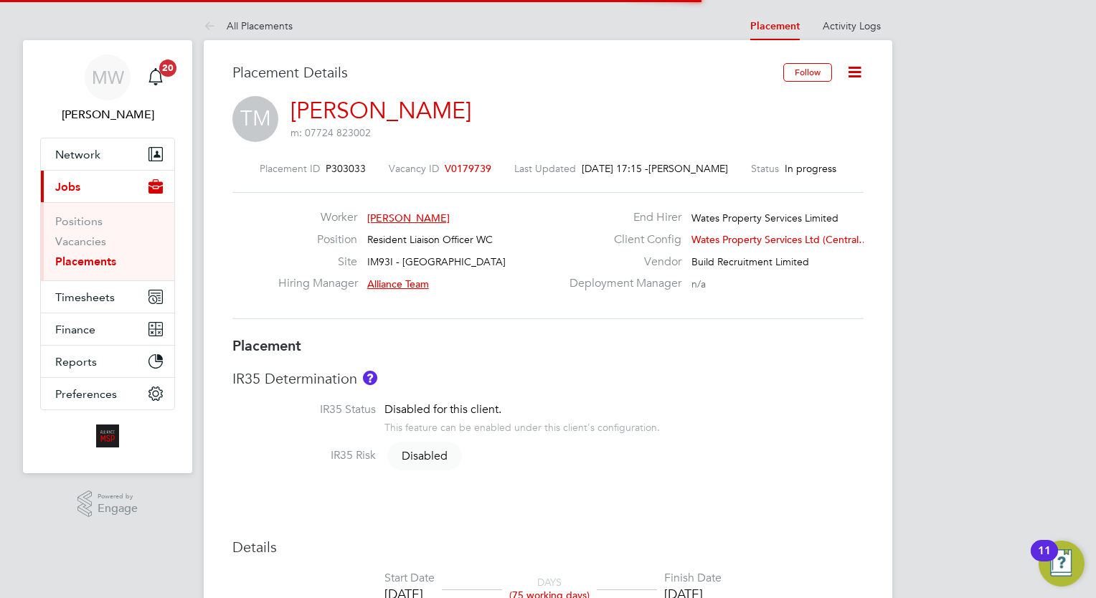
scroll to position [7, 7]
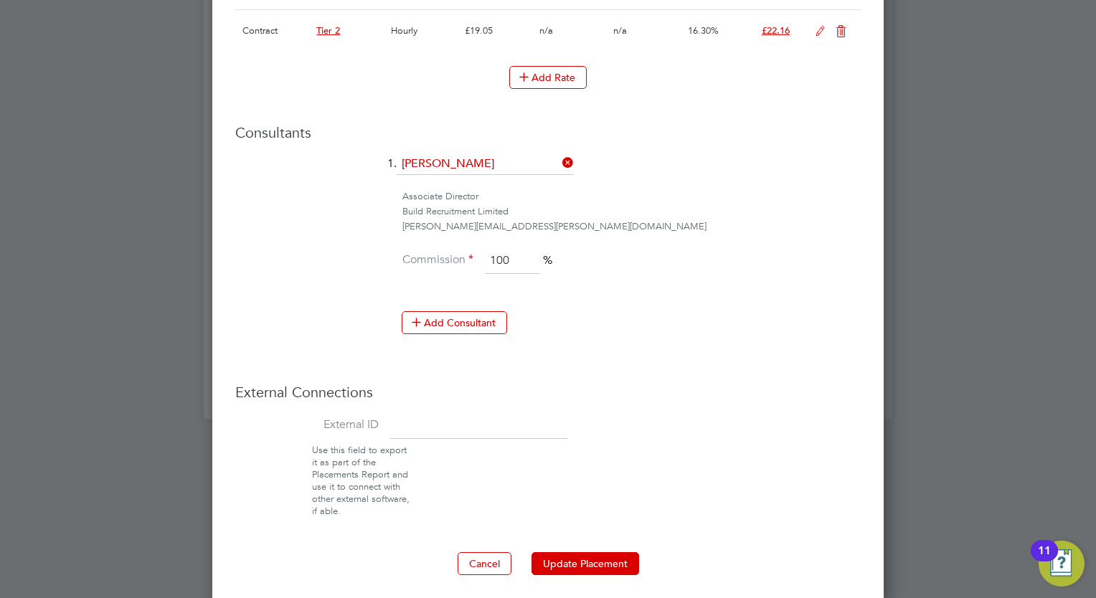
click at [461, 420] on input at bounding box center [478, 426] width 177 height 26
type input "08304"
click at [625, 555] on button "Update Placement" at bounding box center [586, 563] width 108 height 23
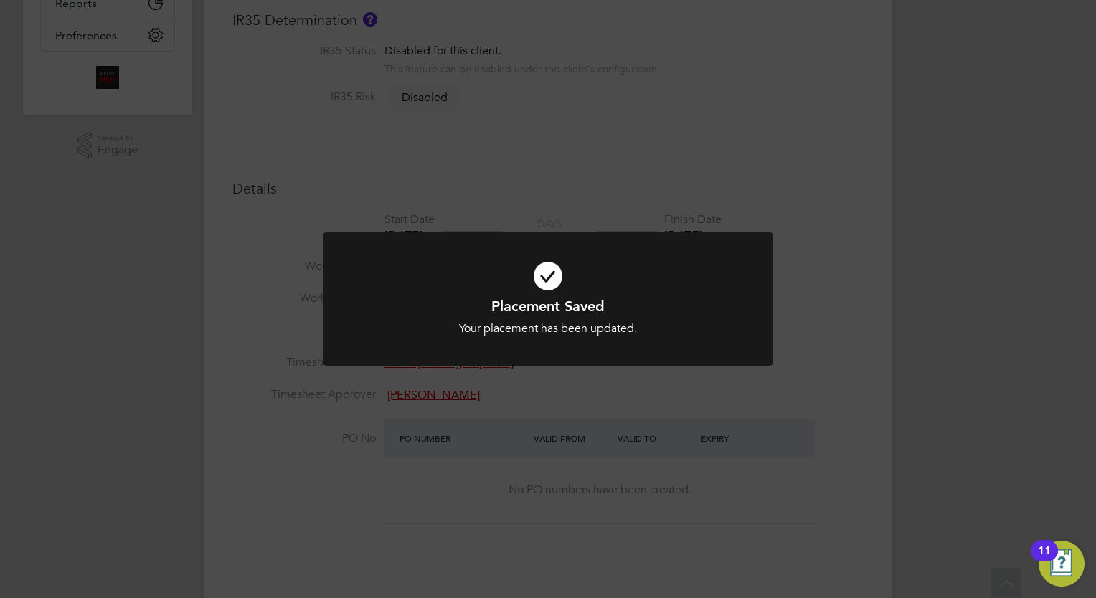
click at [489, 437] on div "Placement Saved Your placement has been updated. Cancel Okay" at bounding box center [548, 299] width 1096 height 598
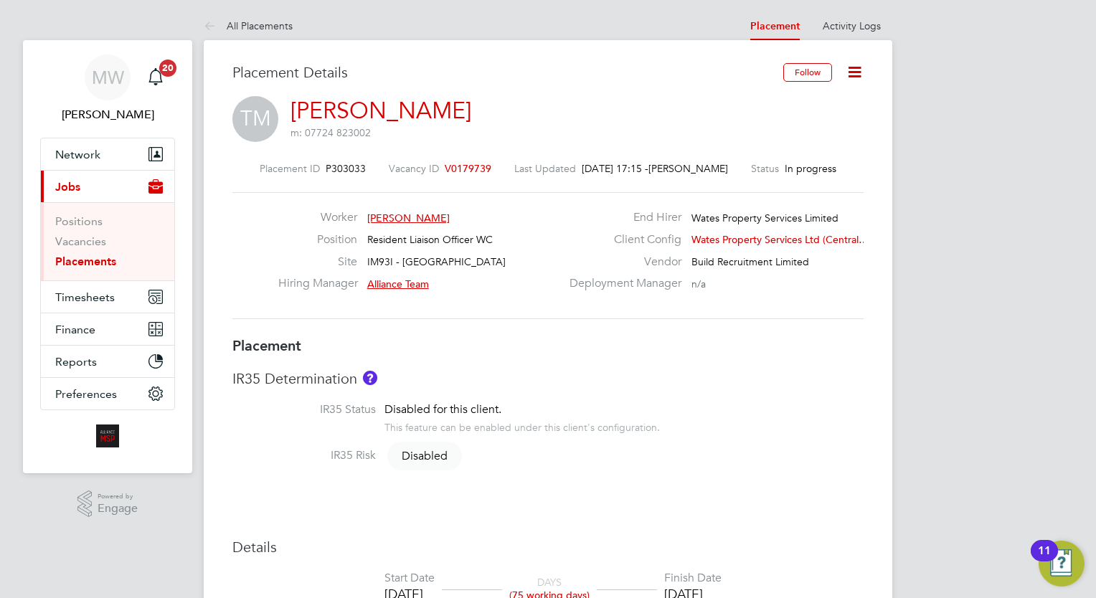
click at [860, 71] on icon at bounding box center [855, 72] width 18 height 18
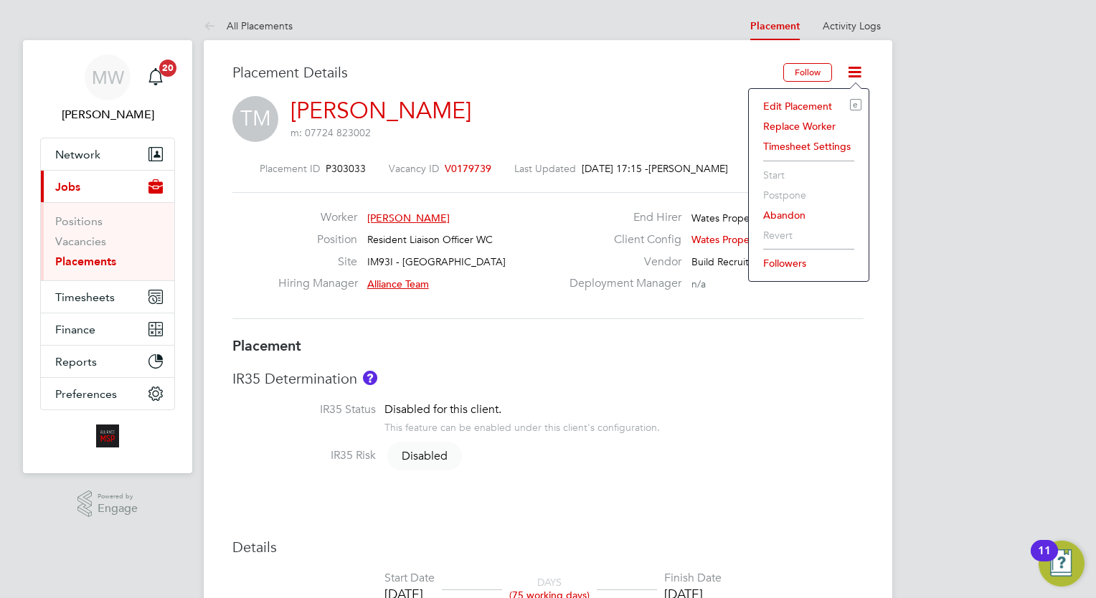
drag, startPoint x: 807, startPoint y: 113, endPoint x: 804, endPoint y: 106, distance: 7.4
click at [805, 108] on li "Edit Placement e" at bounding box center [808, 106] width 105 height 20
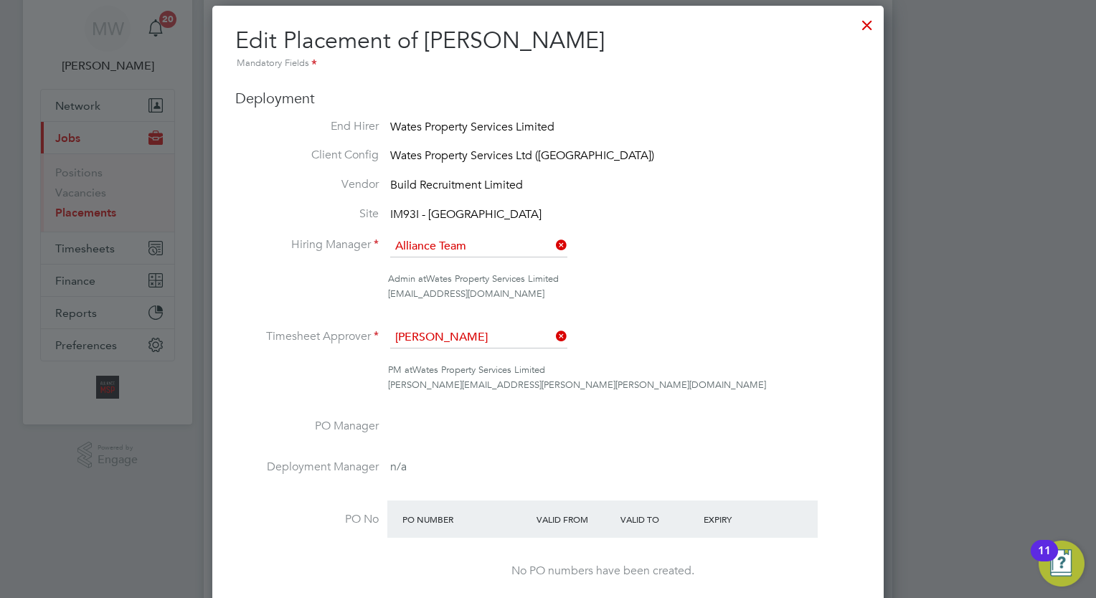
scroll to position [0, 0]
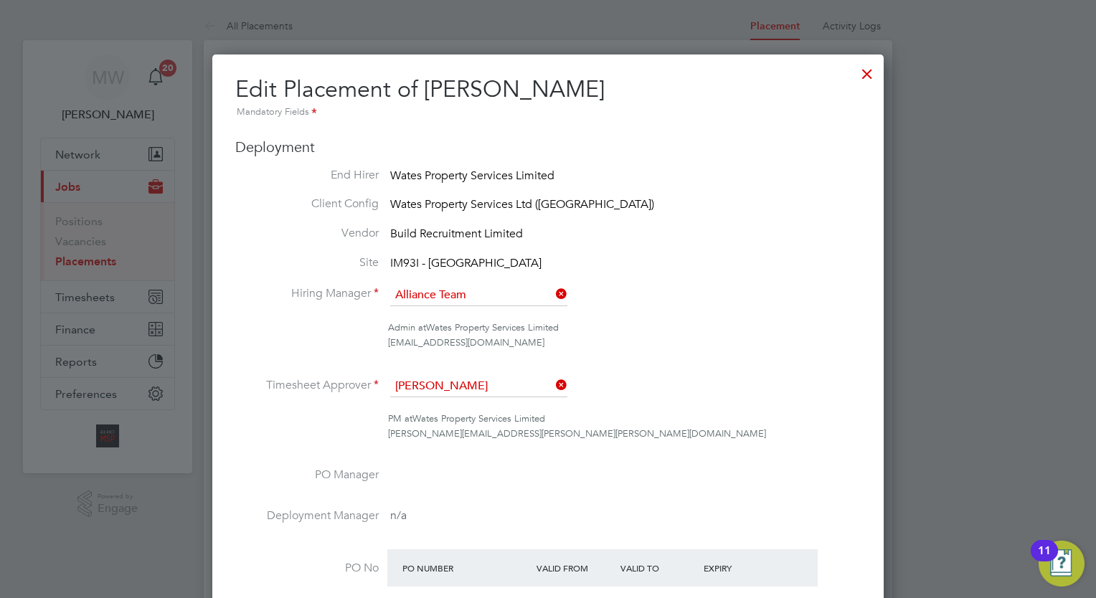
click at [867, 70] on div at bounding box center [868, 70] width 26 height 26
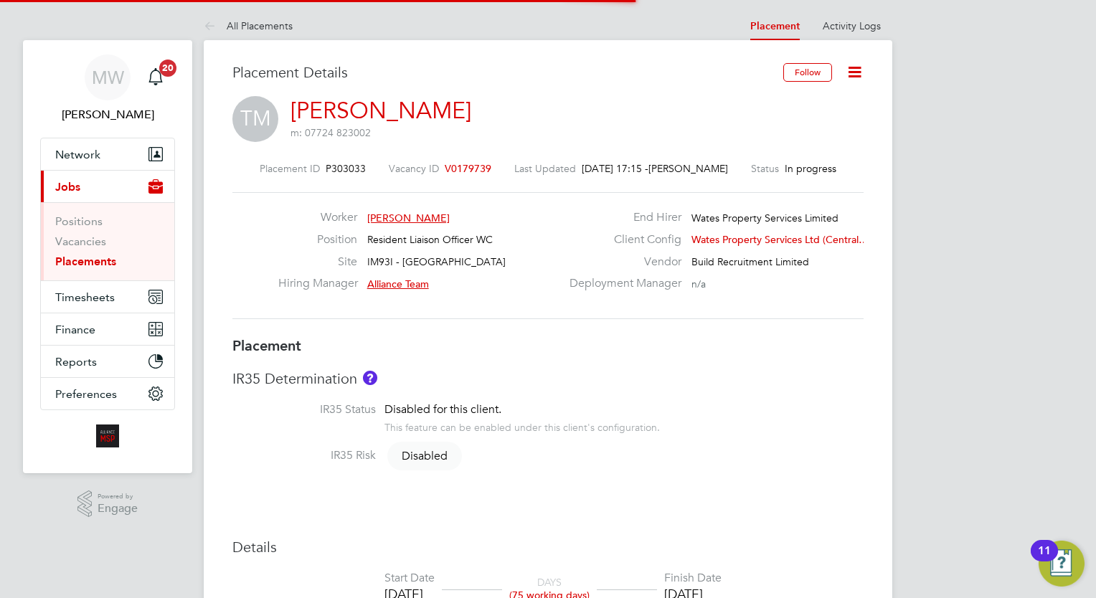
scroll to position [42, 100]
click at [100, 255] on link "Placements" at bounding box center [85, 262] width 61 height 14
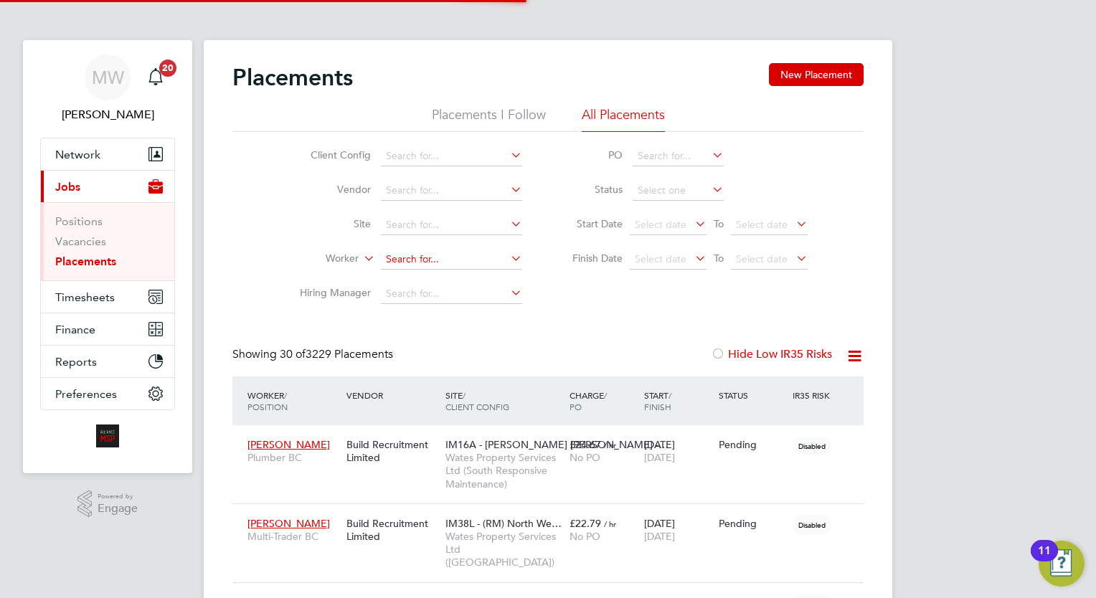
click at [429, 268] on input at bounding box center [451, 260] width 141 height 20
click at [431, 256] on input at bounding box center [451, 260] width 141 height 20
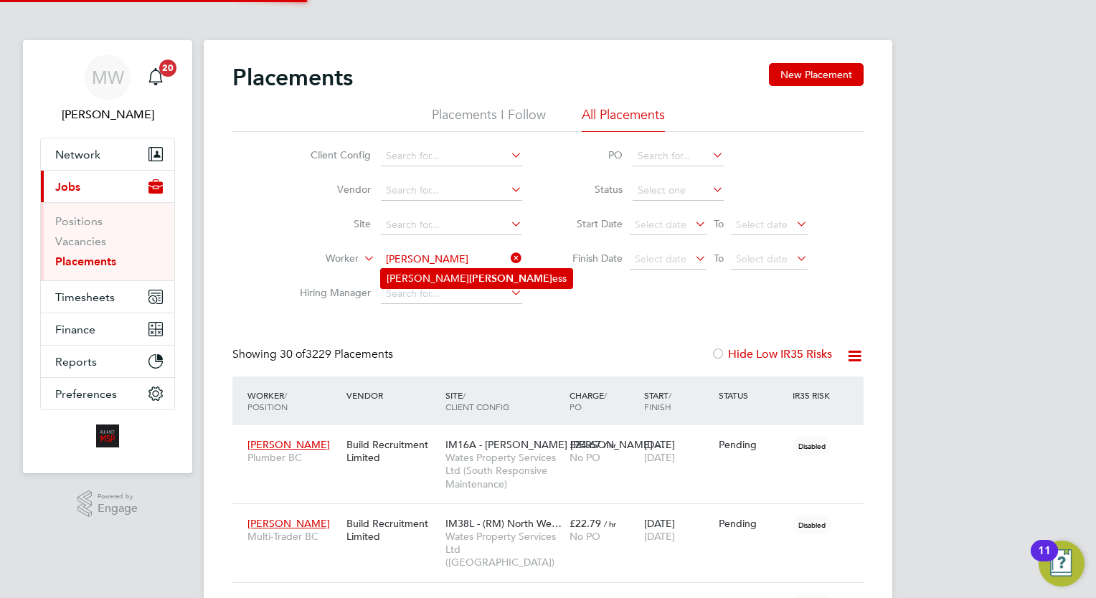
click at [451, 270] on li "Steve Nickl ess" at bounding box center [477, 278] width 192 height 19
type input "Steve Nickless"
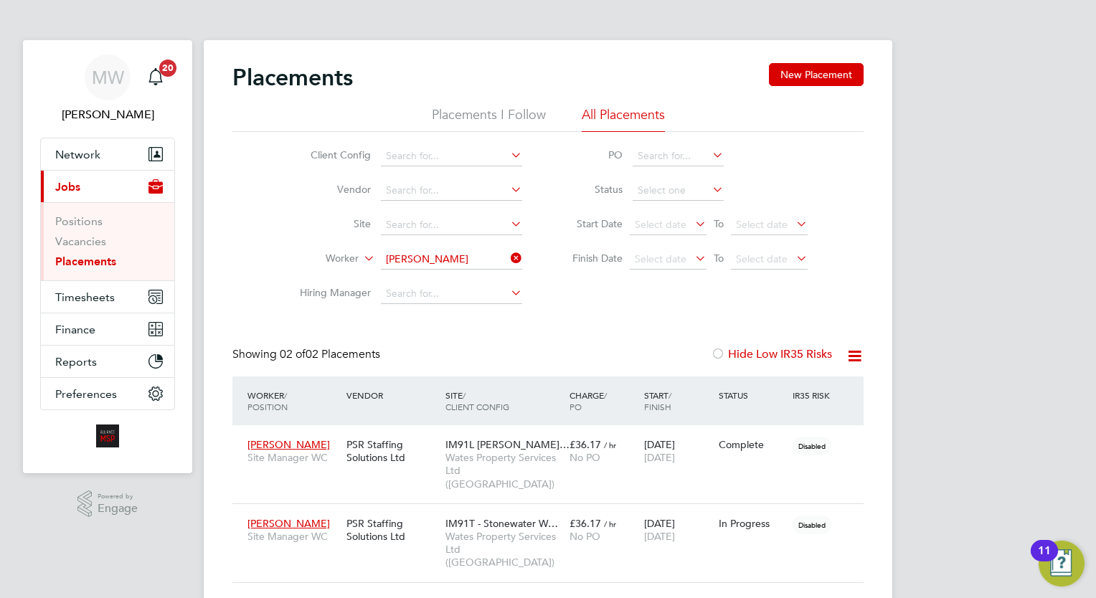
click at [508, 254] on icon at bounding box center [508, 258] width 0 height 20
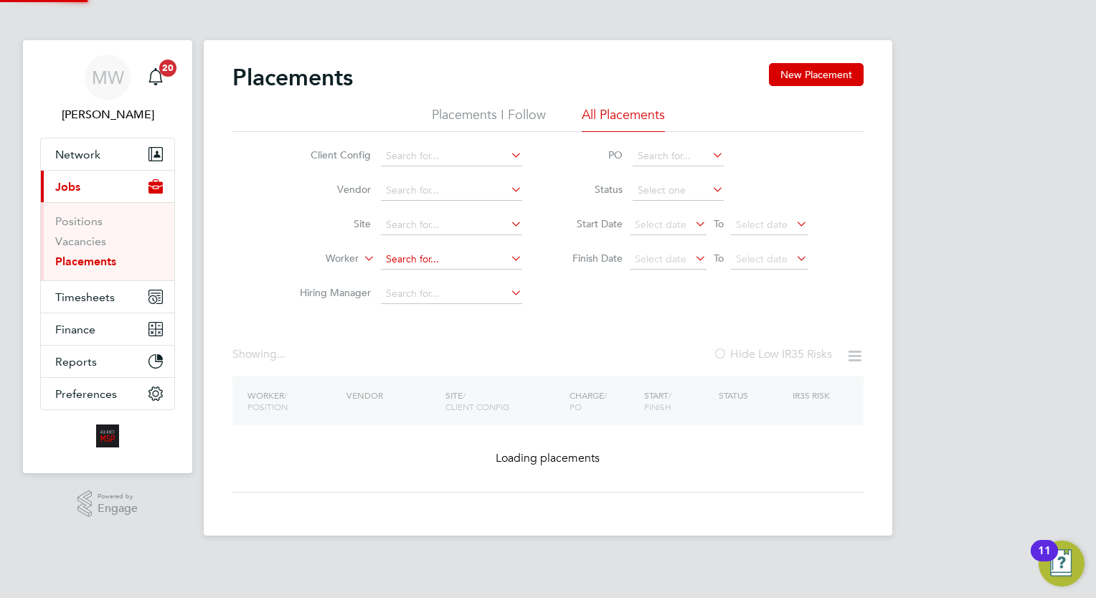
click at [482, 257] on input at bounding box center [451, 260] width 141 height 20
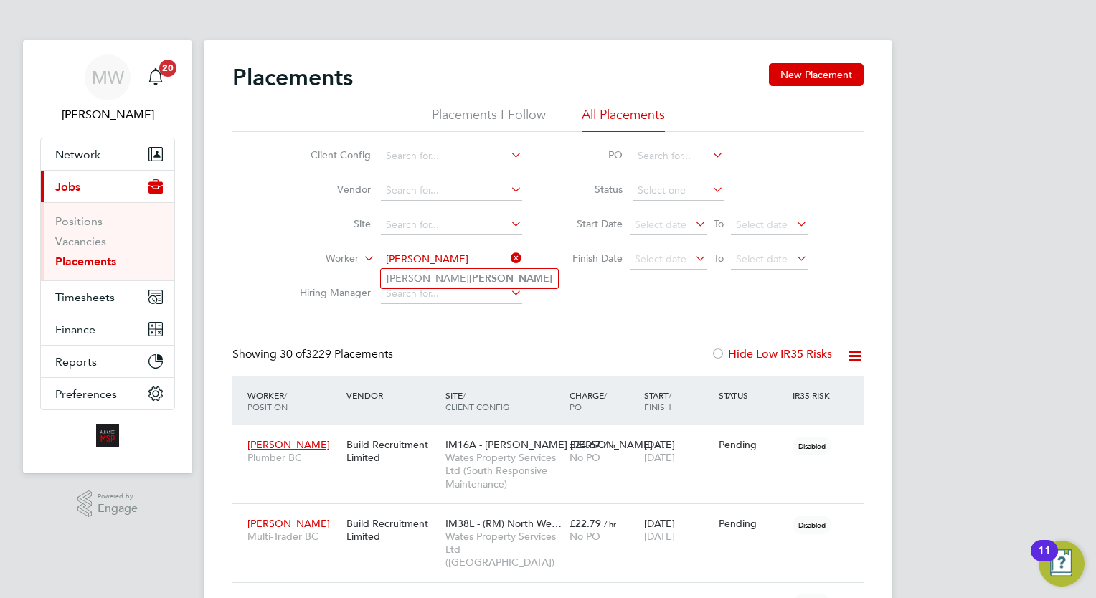
click at [485, 269] on li "Dominik Mazur" at bounding box center [469, 278] width 177 height 19
type input "Dominik Mazur"
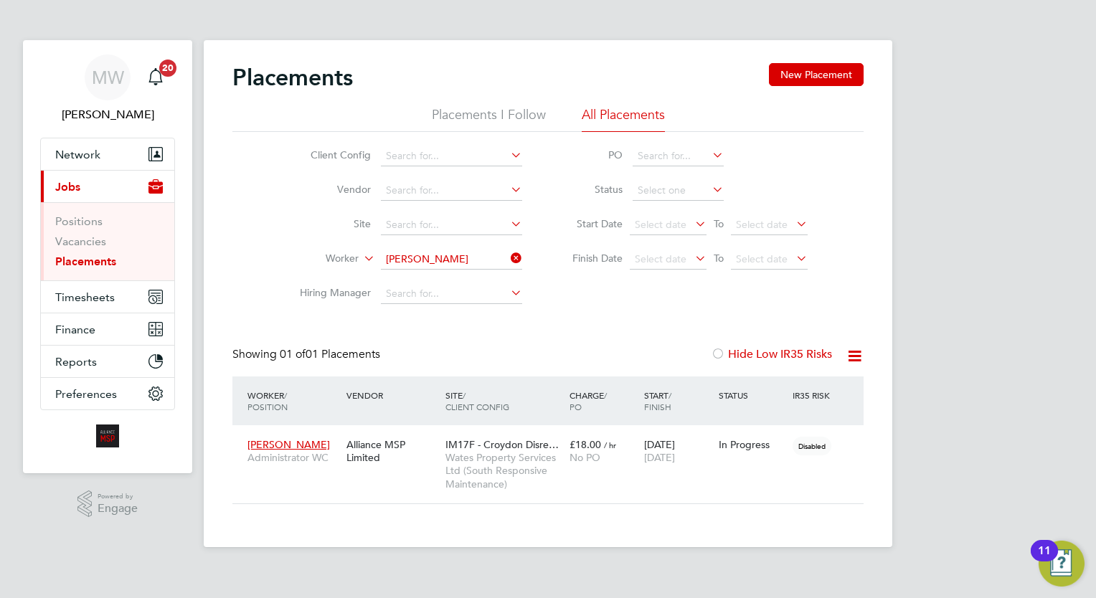
click at [508, 256] on icon at bounding box center [508, 258] width 0 height 20
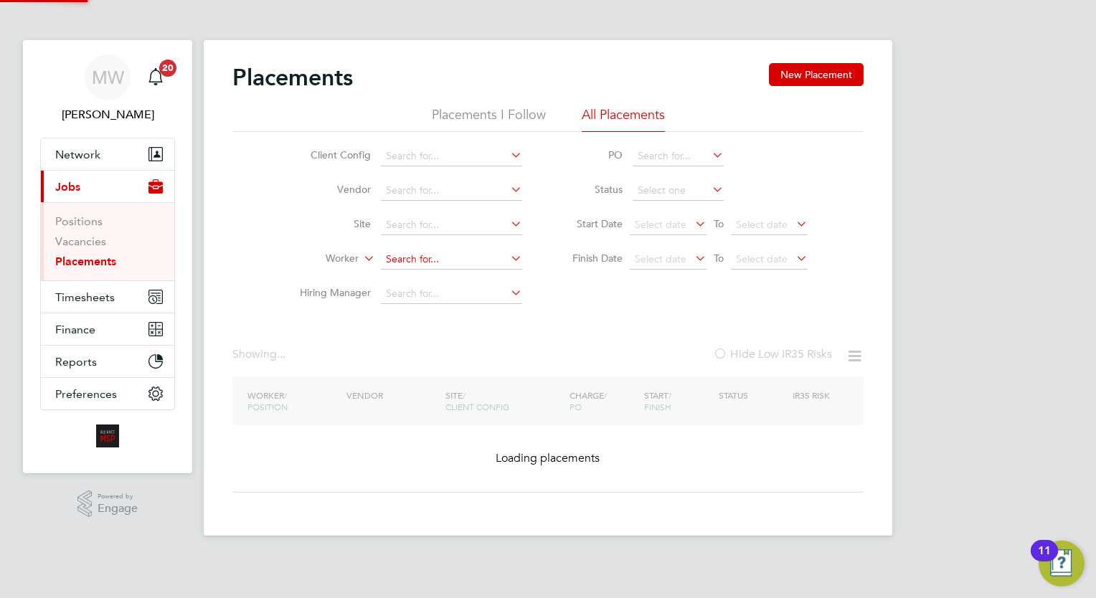
click at [480, 257] on input at bounding box center [451, 260] width 141 height 20
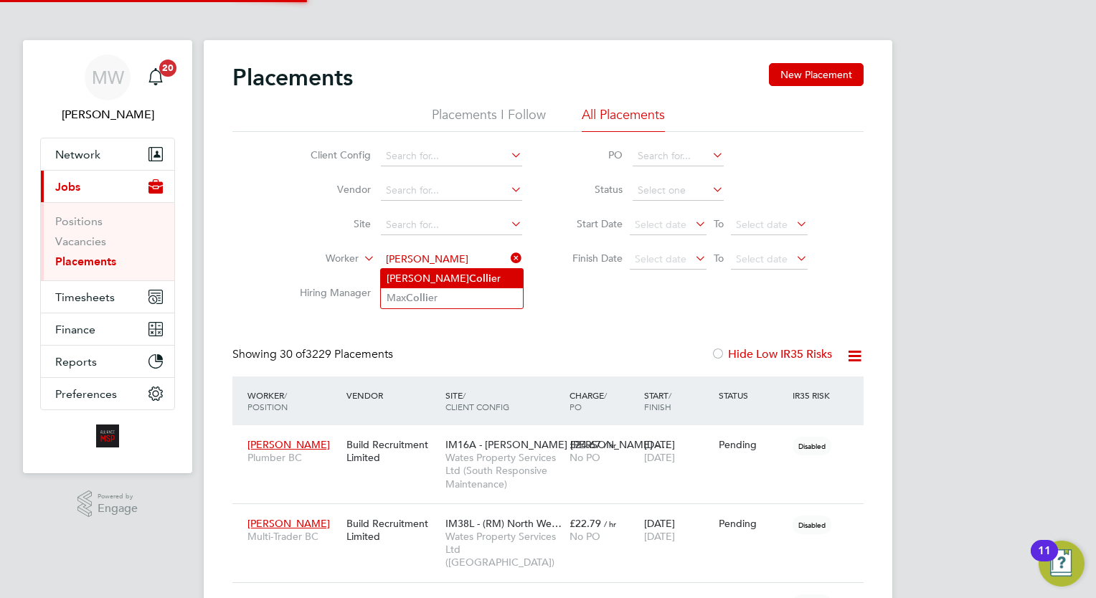
type input "[PERSON_NAME]"
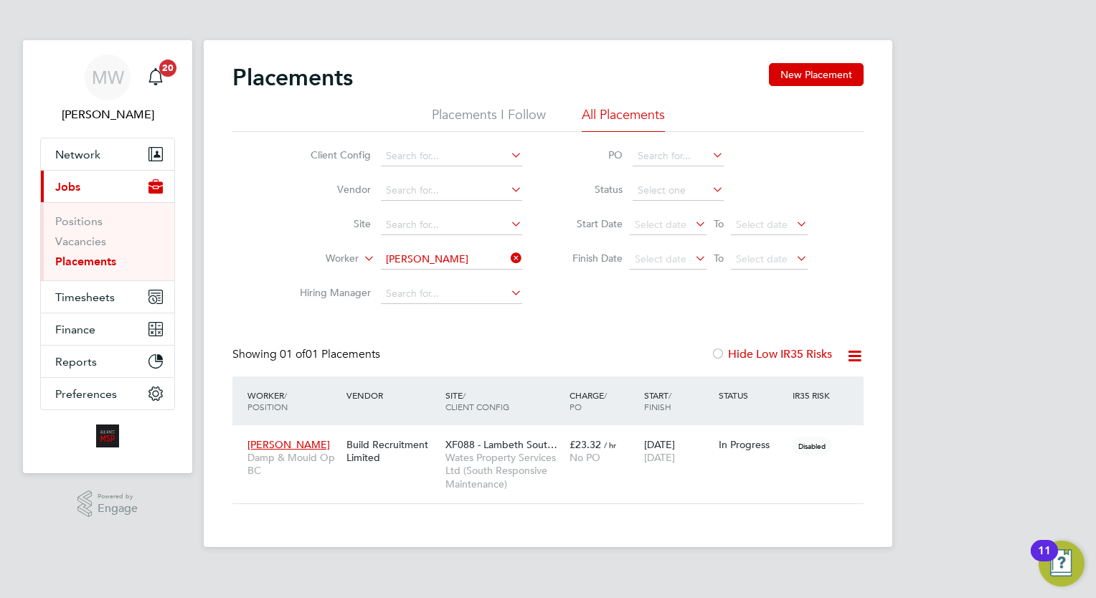
click at [508, 265] on icon at bounding box center [508, 258] width 0 height 20
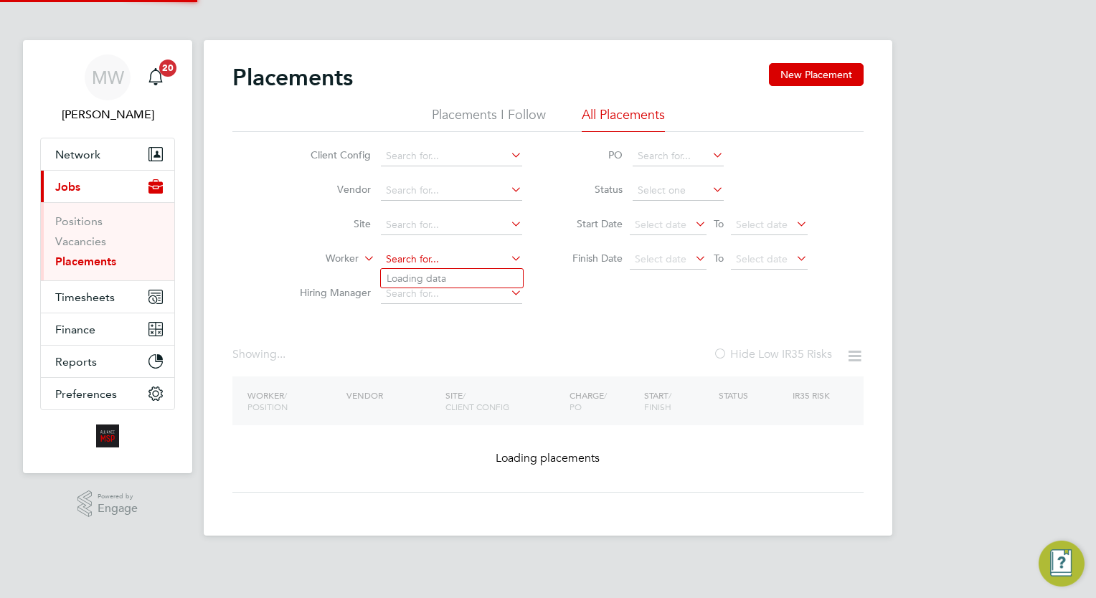
click at [499, 257] on input at bounding box center [451, 260] width 141 height 20
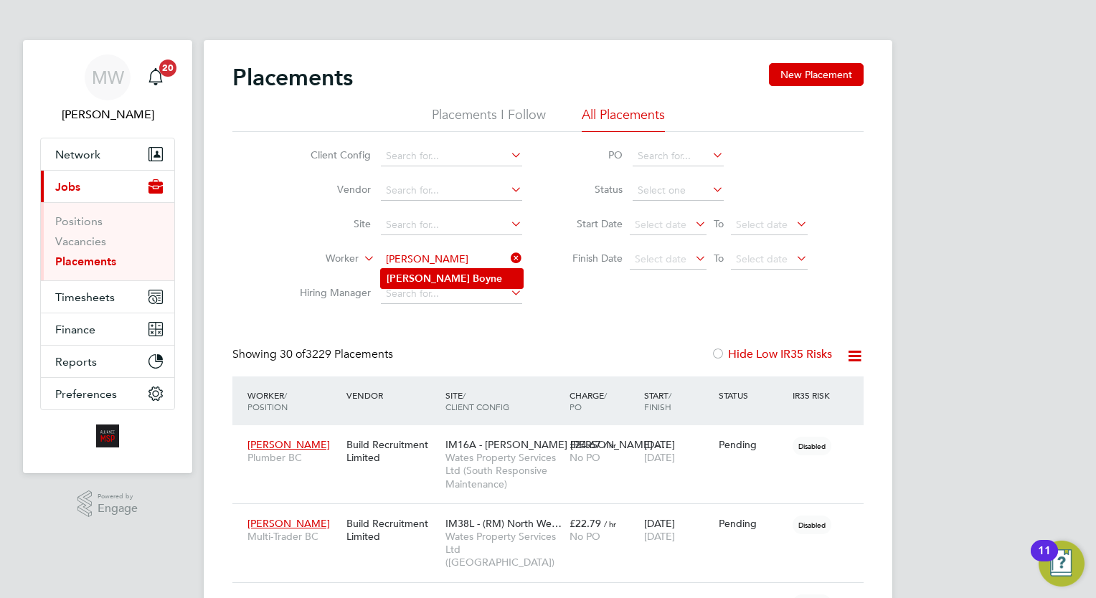
click at [465, 279] on li "Robert Boyne" at bounding box center [452, 278] width 142 height 19
type input "Robert Boyne"
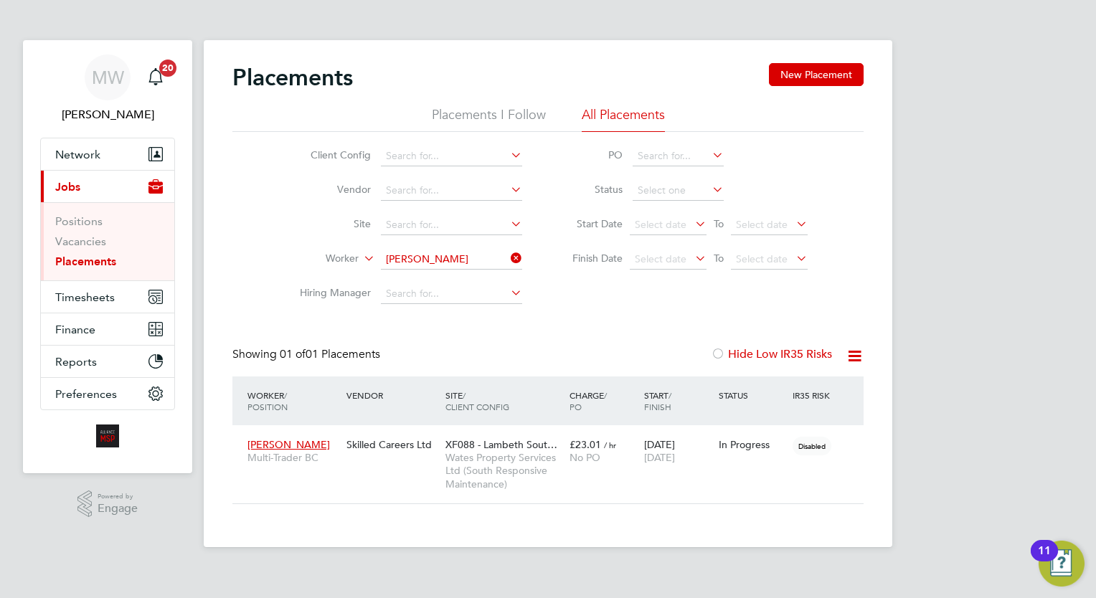
click at [508, 260] on icon at bounding box center [508, 258] width 0 height 20
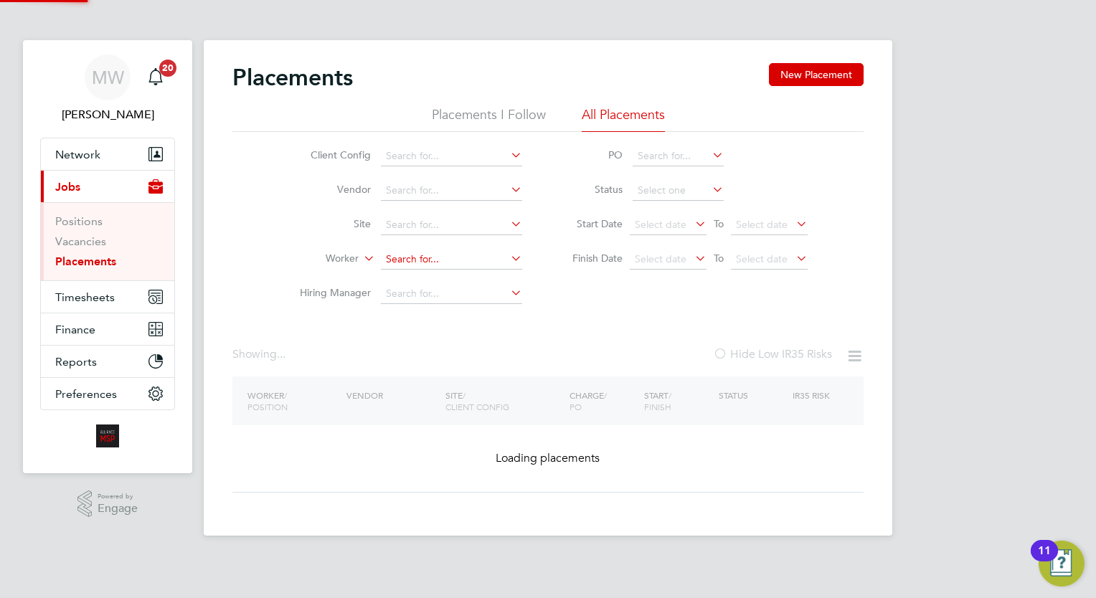
click at [476, 258] on input at bounding box center [451, 260] width 141 height 20
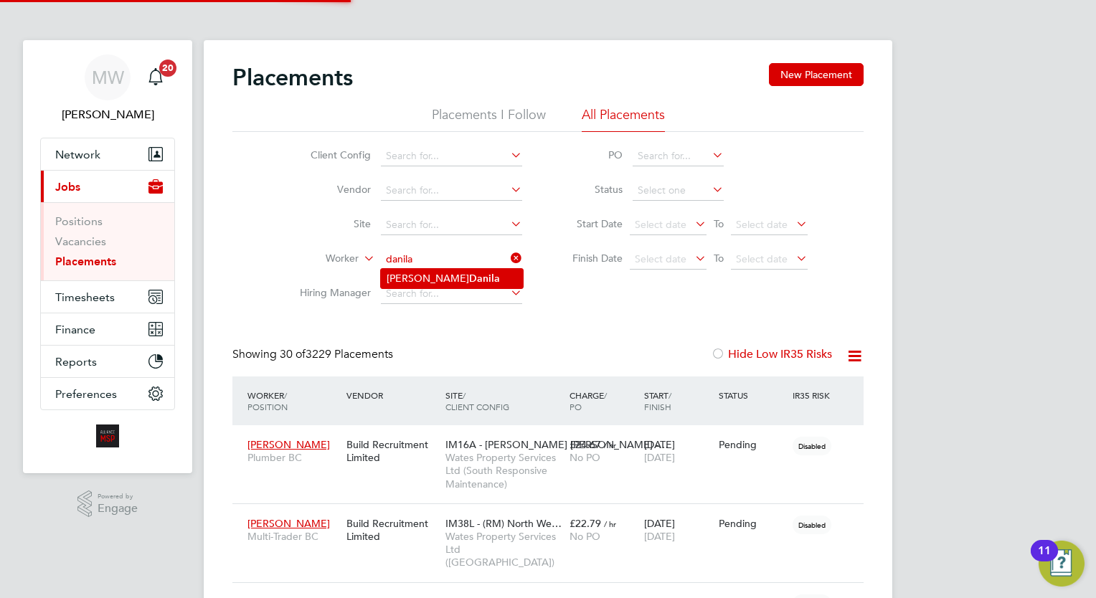
click at [468, 278] on li "Cornel Danila" at bounding box center [452, 278] width 142 height 19
type input "Cornel Danila"
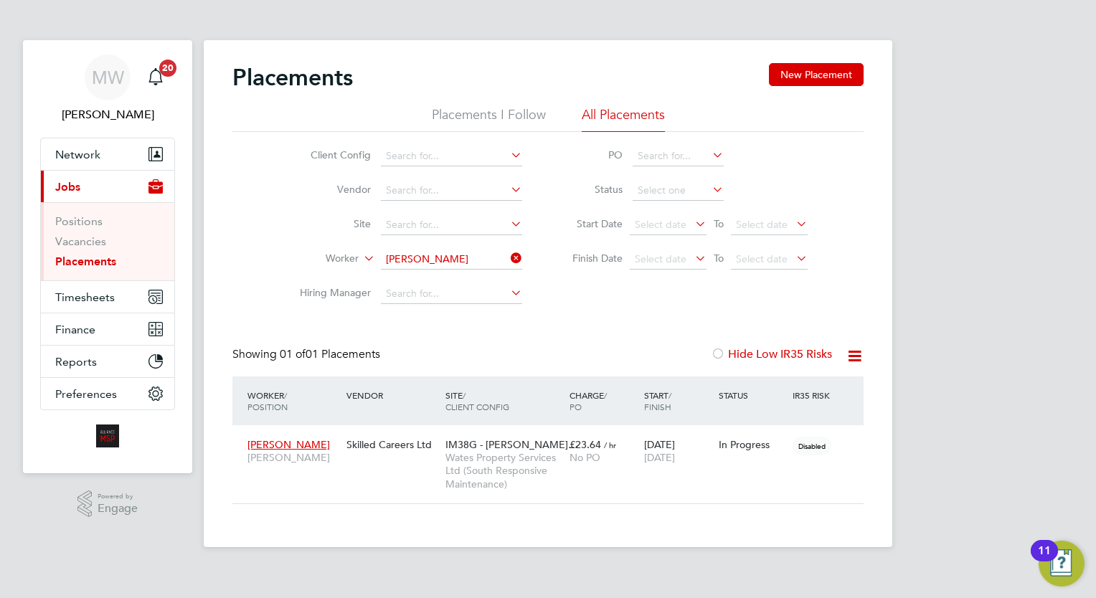
drag, startPoint x: 518, startPoint y: 260, endPoint x: 438, endPoint y: 256, distance: 80.4
click at [508, 258] on icon at bounding box center [508, 258] width 0 height 20
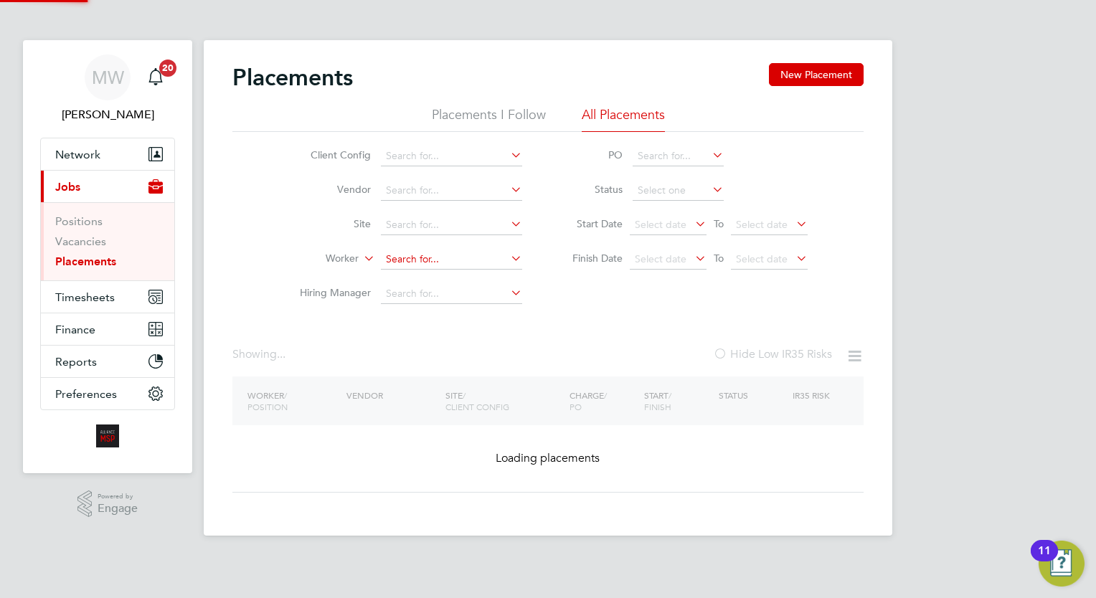
click at [436, 255] on input at bounding box center [451, 260] width 141 height 20
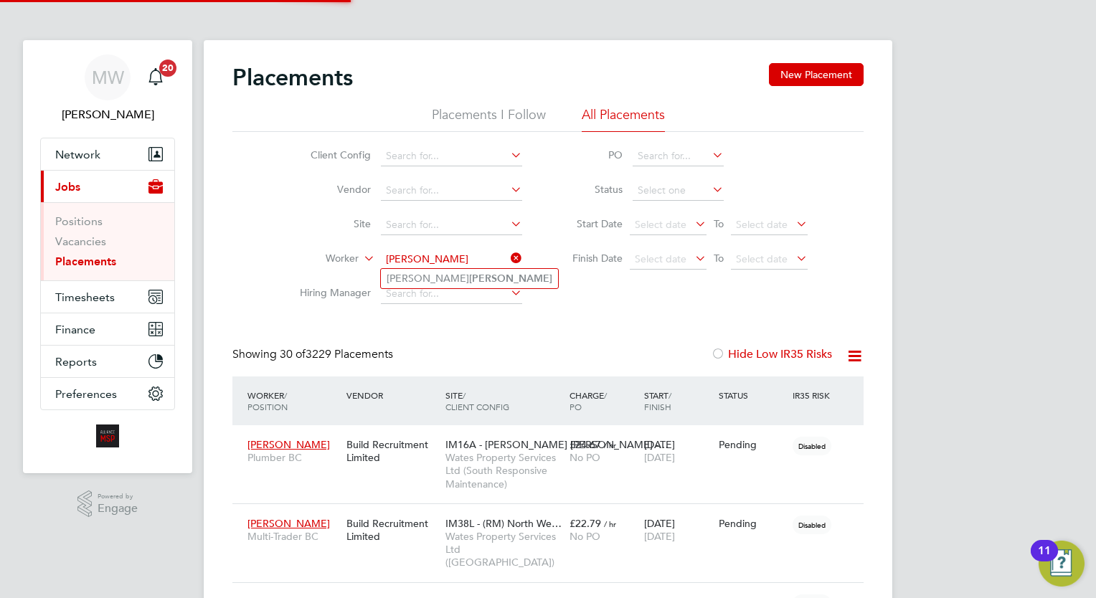
click at [471, 274] on li "Lee Downing" at bounding box center [469, 278] width 177 height 19
type input "Lee Downing"
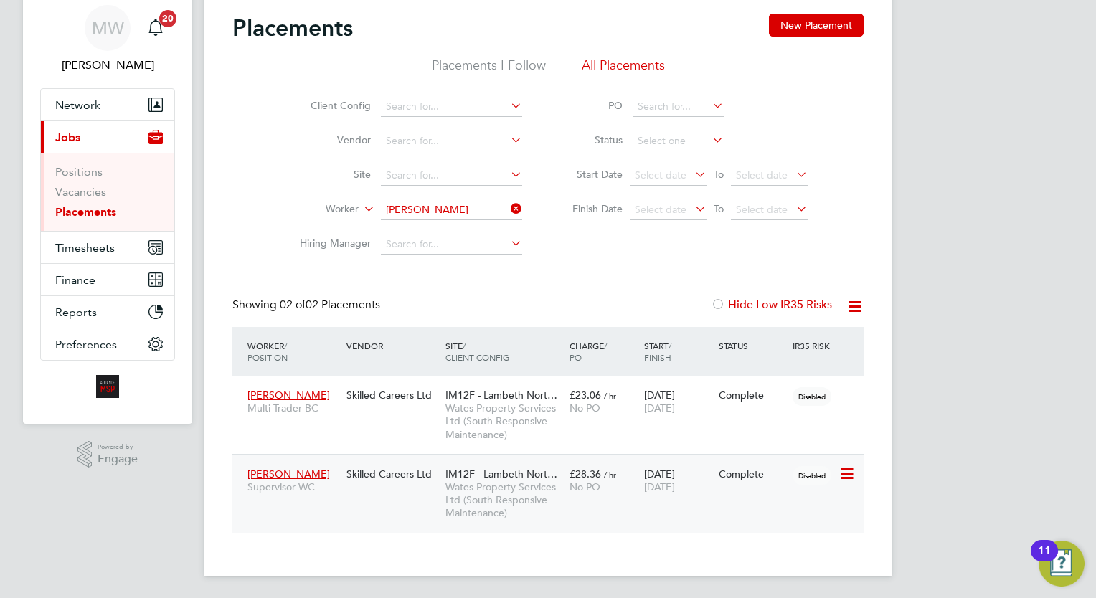
click at [644, 507] on div "Lee Downing Supervisor WC Skilled Careers Ltd IM12F - Lambeth Nort… Wates Prope…" at bounding box center [547, 493] width 631 height 79
click at [644, 501] on div "Lee Downing Supervisor WC Skilled Careers Ltd IM12F - Lambeth Nort… Wates Prope…" at bounding box center [547, 493] width 631 height 79
click at [647, 476] on div "17 Mar 2025 12 Sep 2025" at bounding box center [678, 481] width 75 height 40
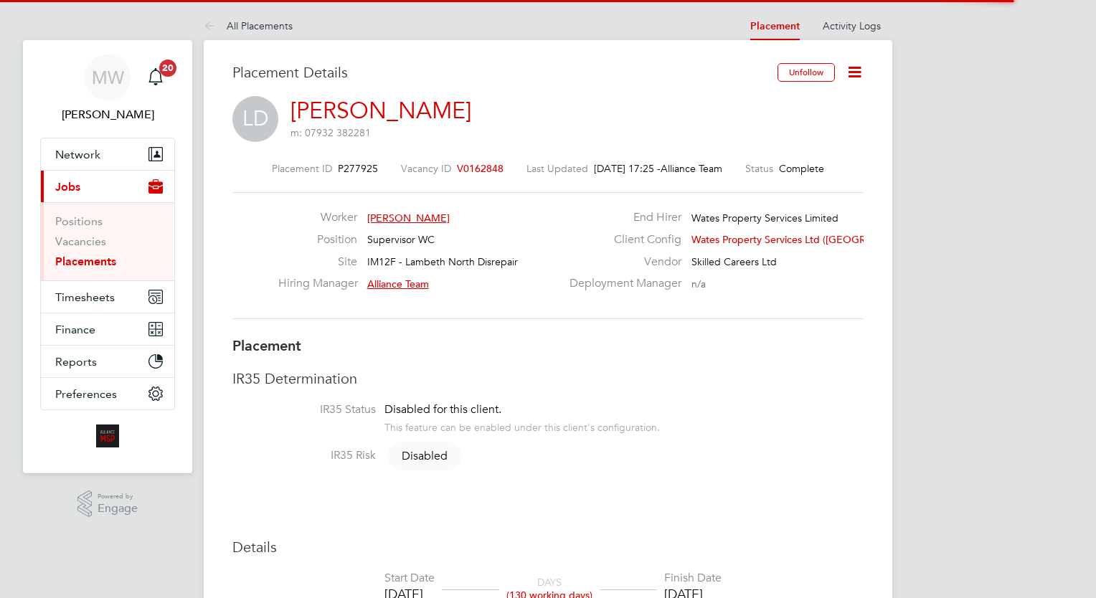
click at [855, 70] on icon at bounding box center [855, 72] width 18 height 18
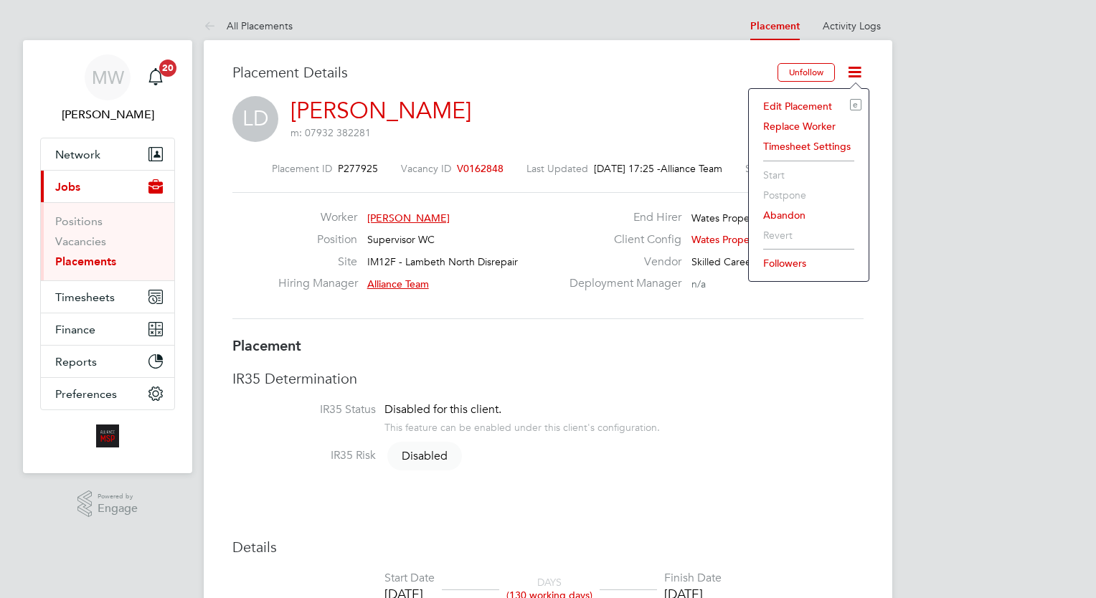
click at [793, 93] on div "Edit Placement e Replace Worker Timesheet Settings Start Postpone Abandon Rever…" at bounding box center [808, 185] width 121 height 194
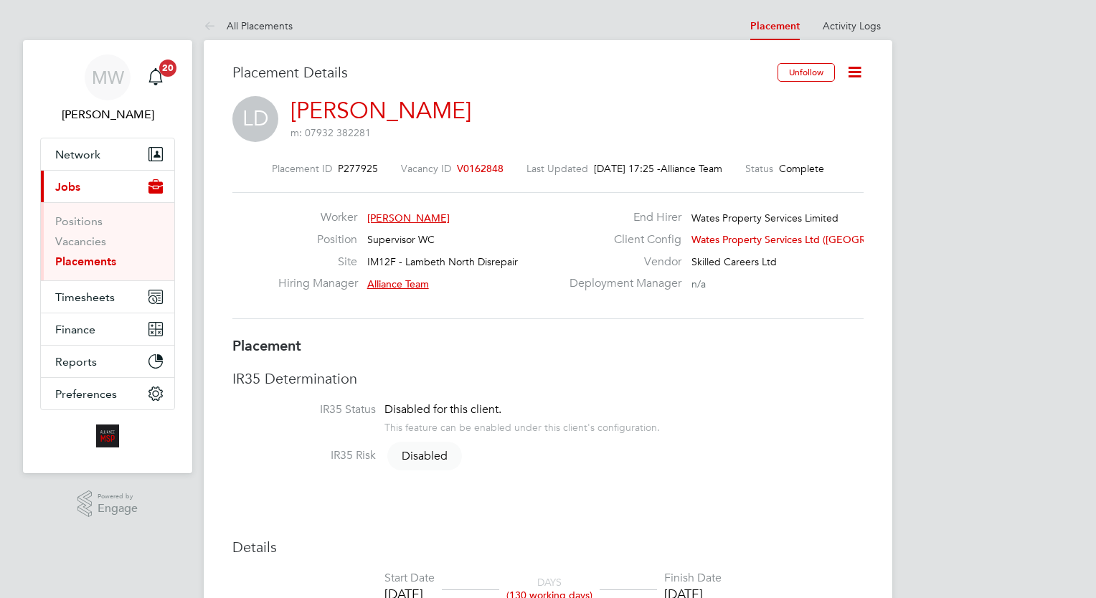
click at [857, 70] on icon at bounding box center [855, 72] width 18 height 18
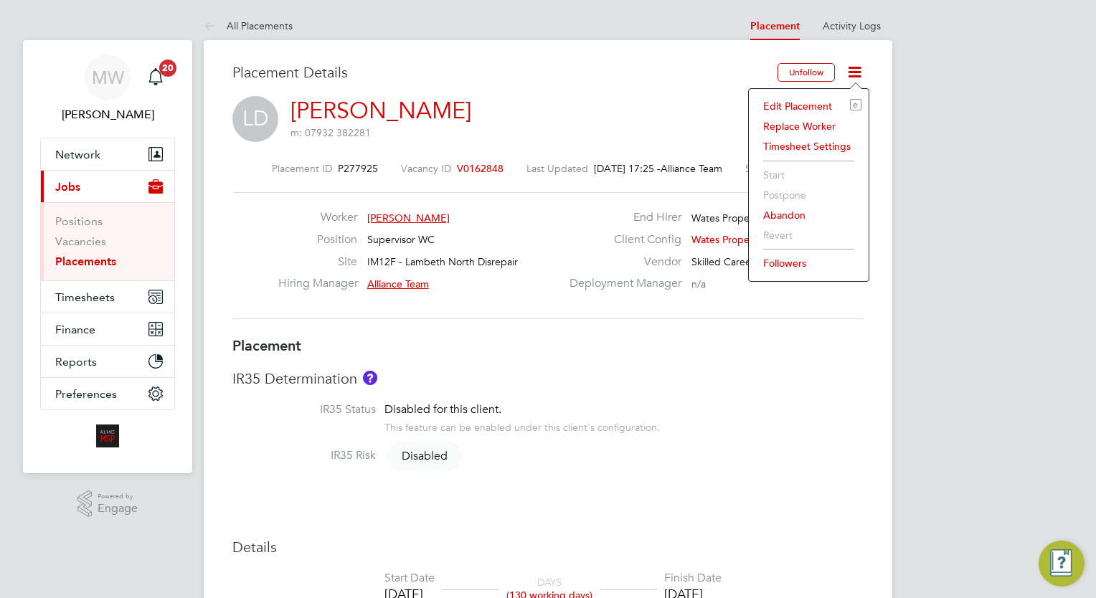
drag, startPoint x: 807, startPoint y: 103, endPoint x: 809, endPoint y: 116, distance: 13.0
click at [806, 104] on li "Edit Placement e" at bounding box center [808, 106] width 105 height 20
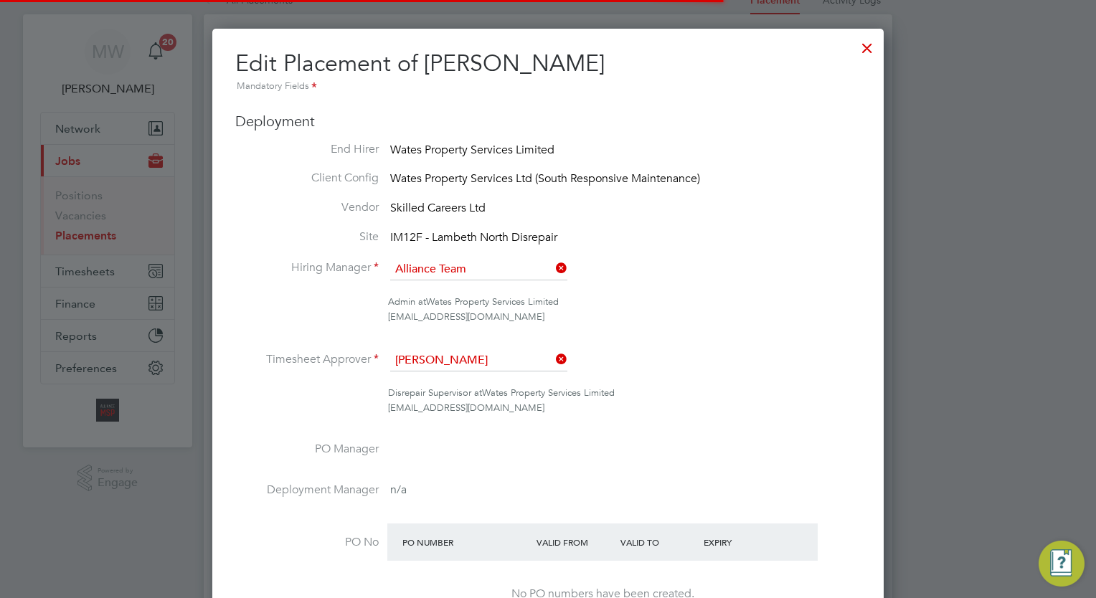
scroll to position [1579, 672]
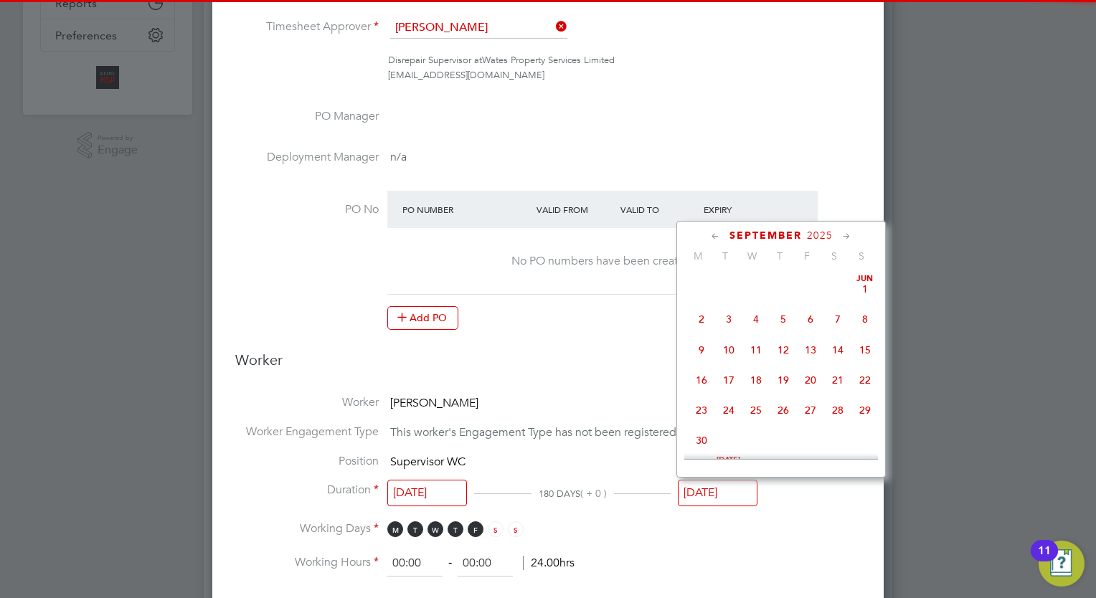
click at [751, 484] on input "[DATE]" at bounding box center [718, 493] width 80 height 27
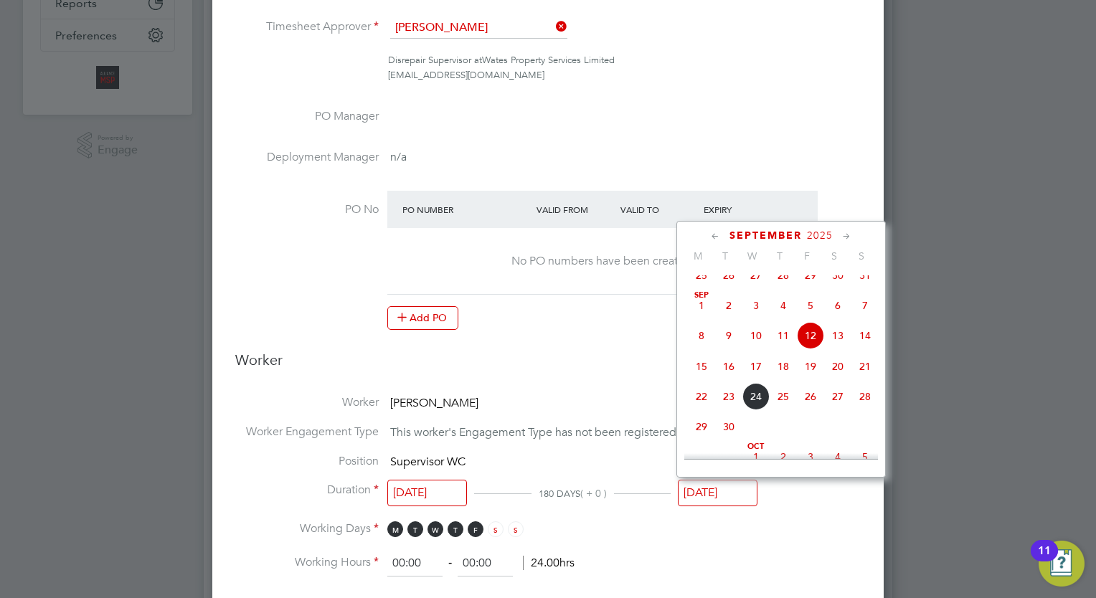
click at [812, 410] on span "26" at bounding box center [810, 396] width 27 height 27
type input "26 Sep 2025"
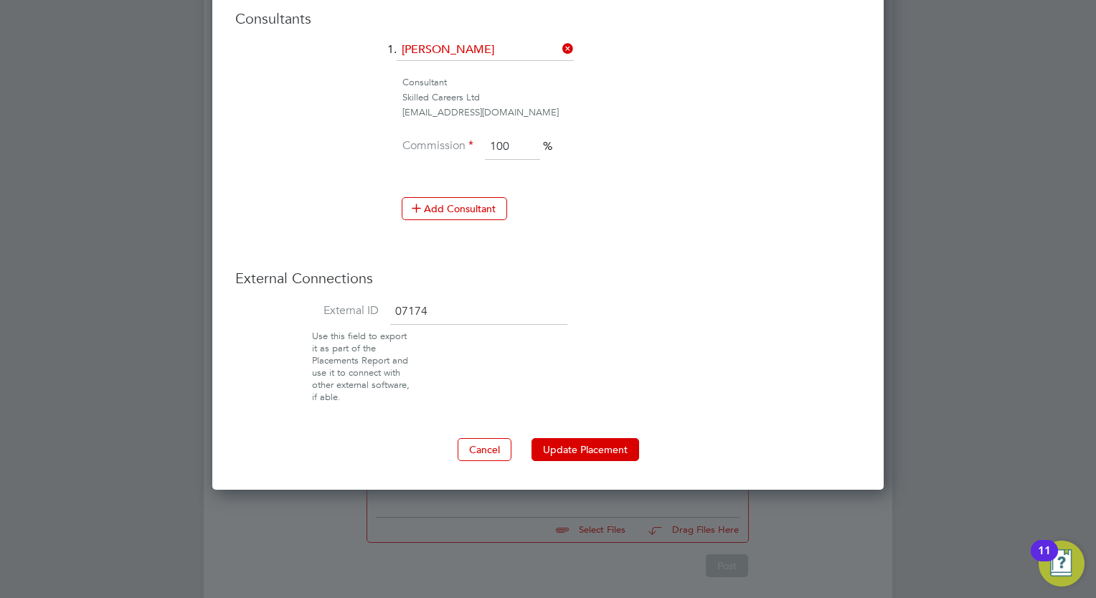
click at [602, 443] on button "Update Placement" at bounding box center [586, 449] width 108 height 23
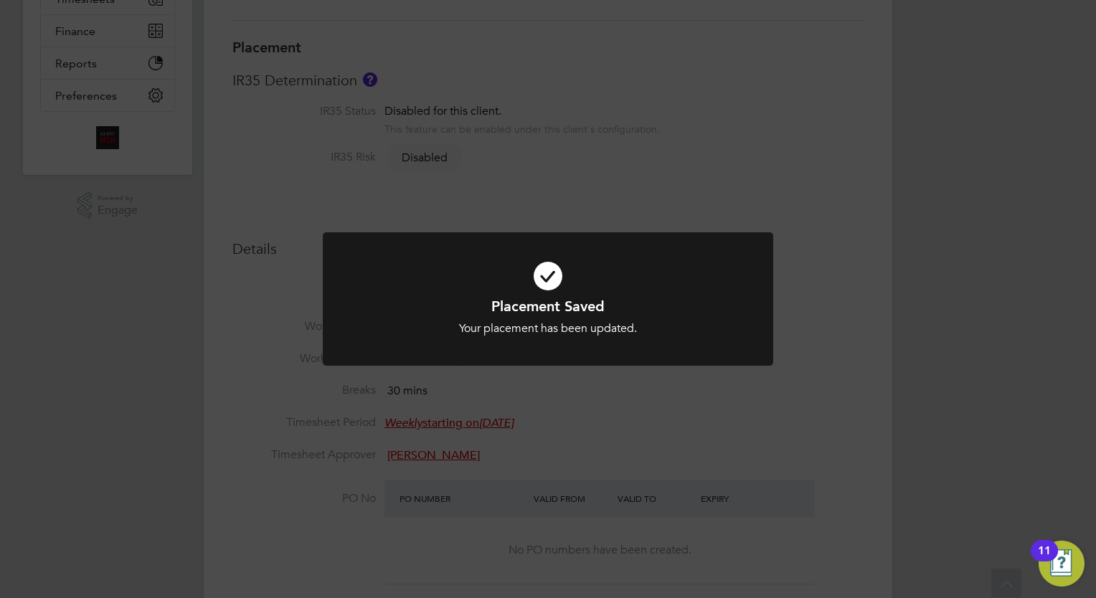
scroll to position [42, 100]
click at [433, 217] on div "Placement Saved Your placement has been updated. Cancel Okay" at bounding box center [548, 299] width 1096 height 598
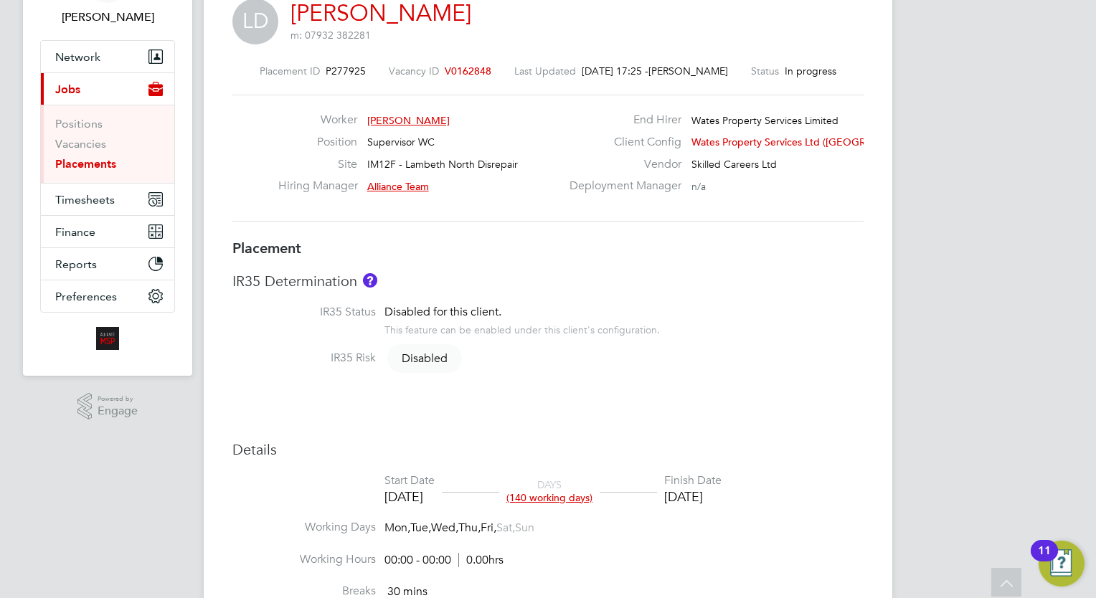
scroll to position [0, 0]
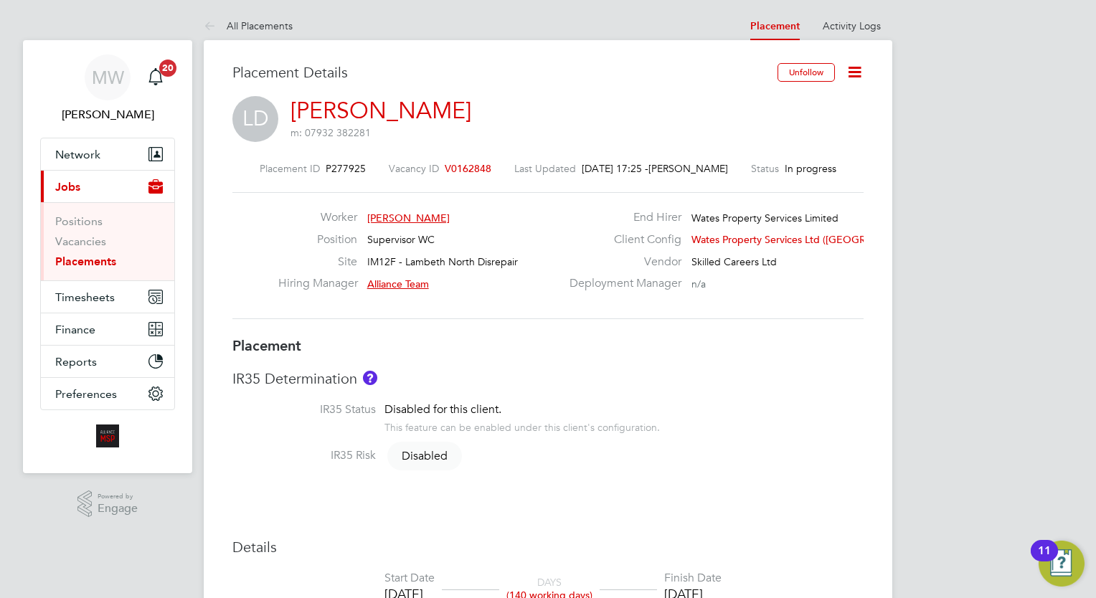
click at [106, 267] on link "Placements" at bounding box center [85, 262] width 61 height 14
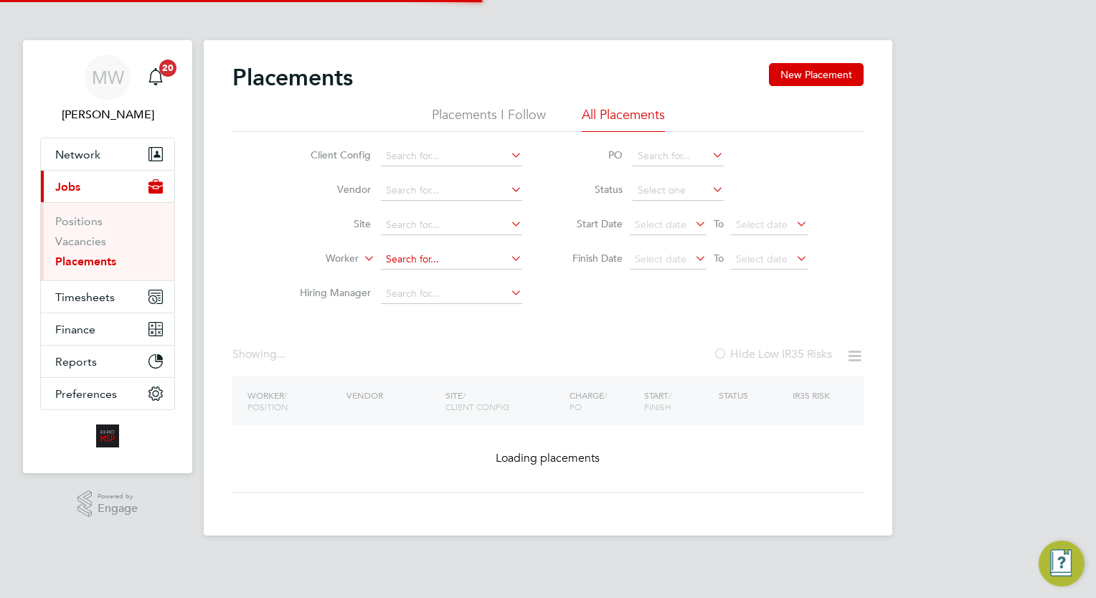
click at [410, 263] on input at bounding box center [451, 260] width 141 height 20
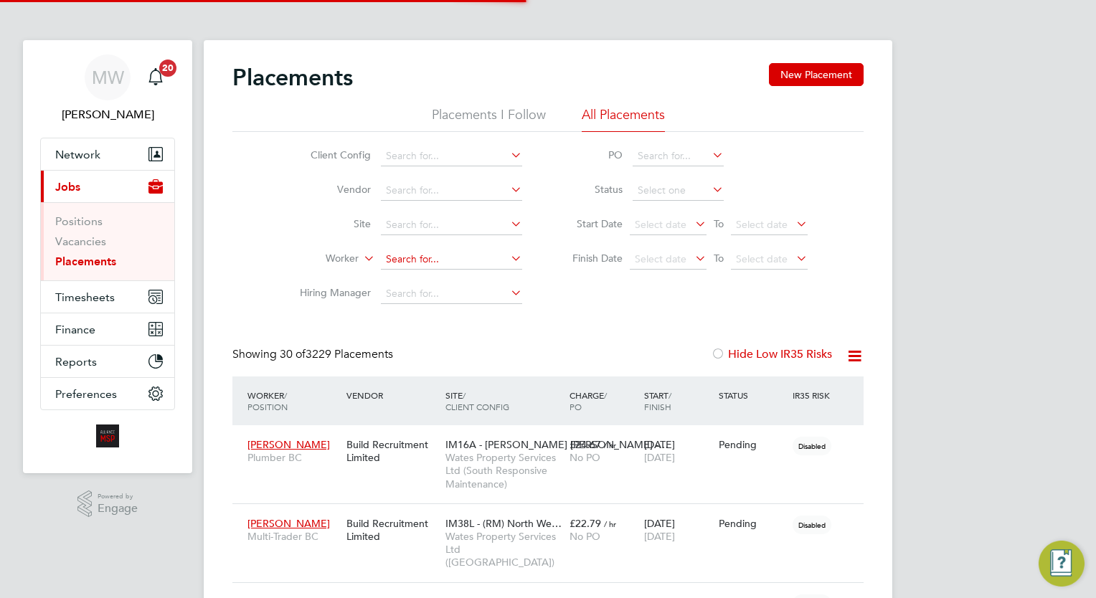
scroll to position [41, 100]
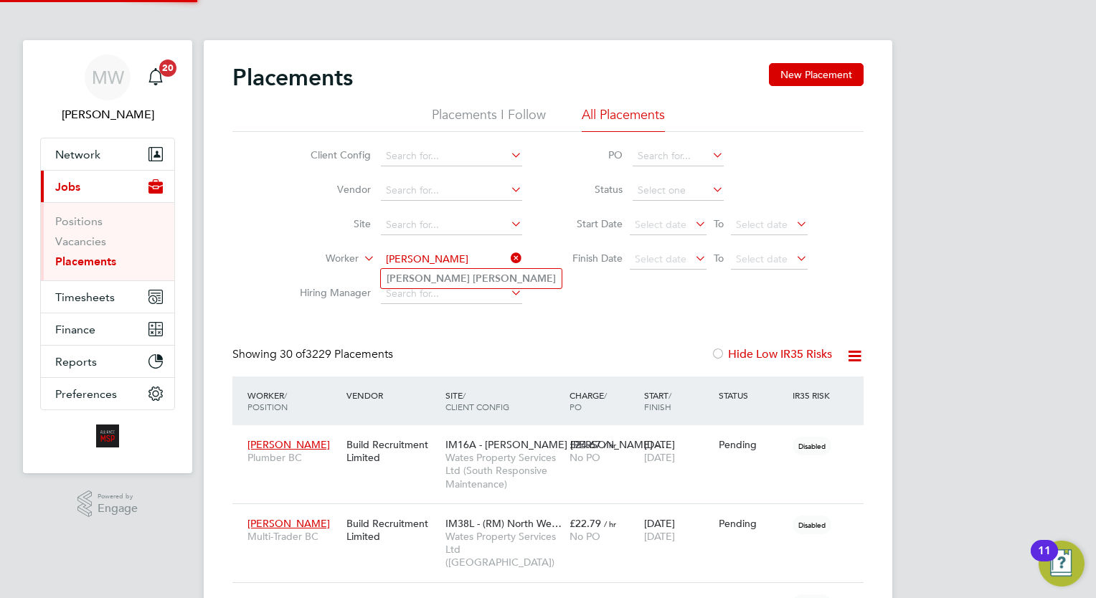
click at [461, 273] on li "Justin Johnson" at bounding box center [471, 278] width 181 height 19
type input "Justin Johnson"
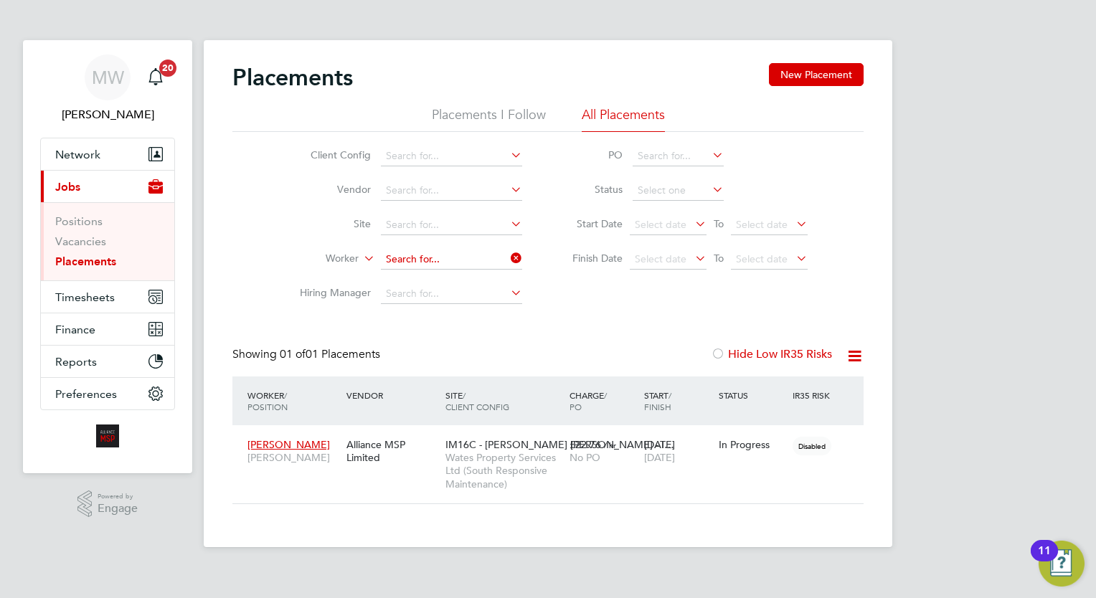
click at [505, 254] on input at bounding box center [451, 260] width 141 height 20
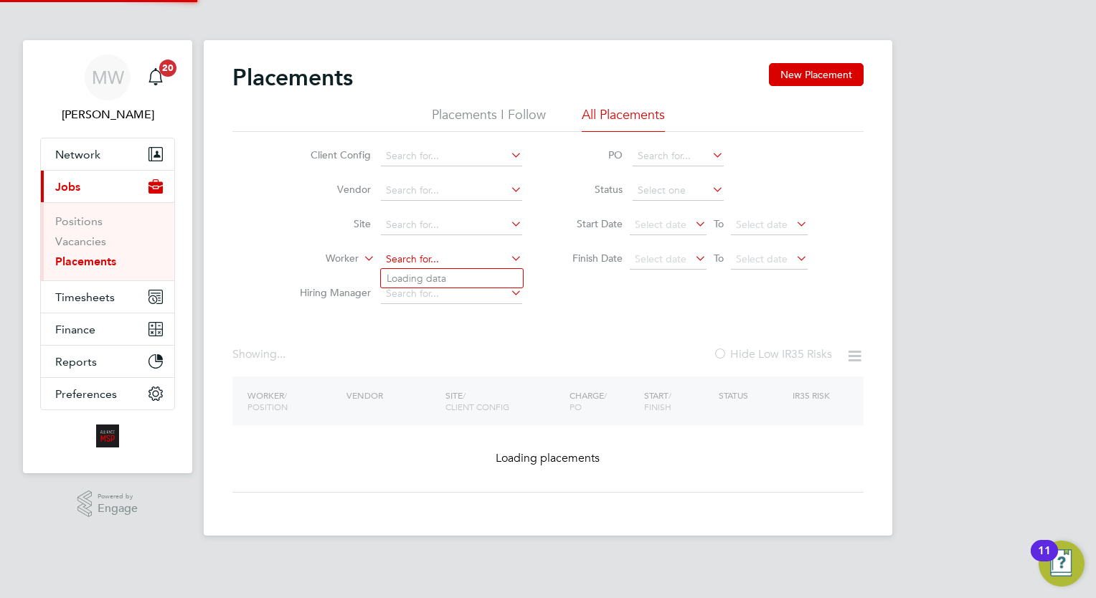
click at [485, 264] on input at bounding box center [451, 260] width 141 height 20
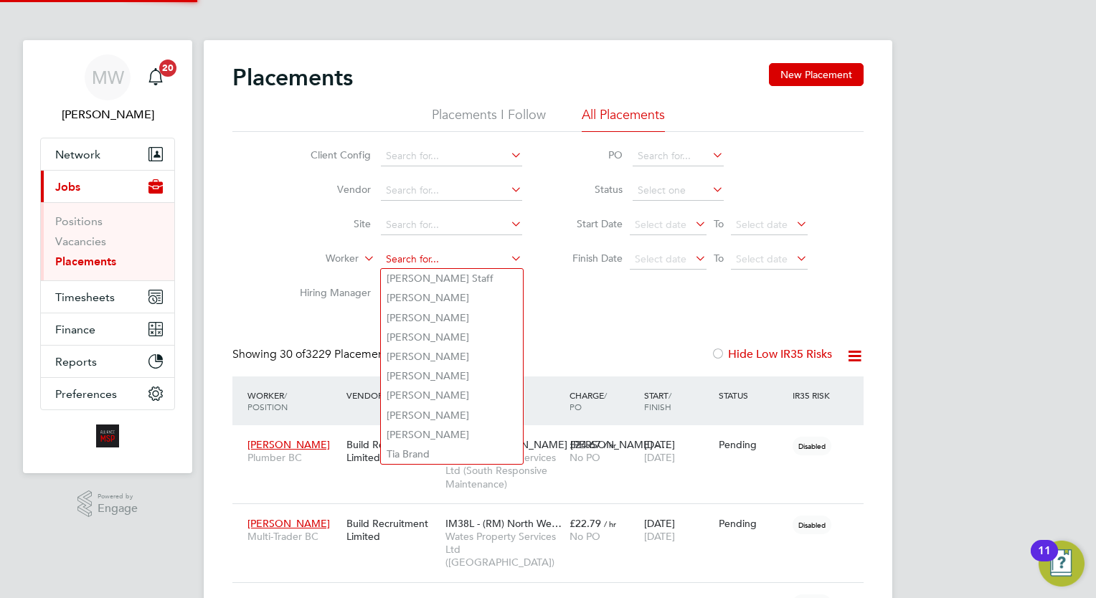
scroll to position [41, 100]
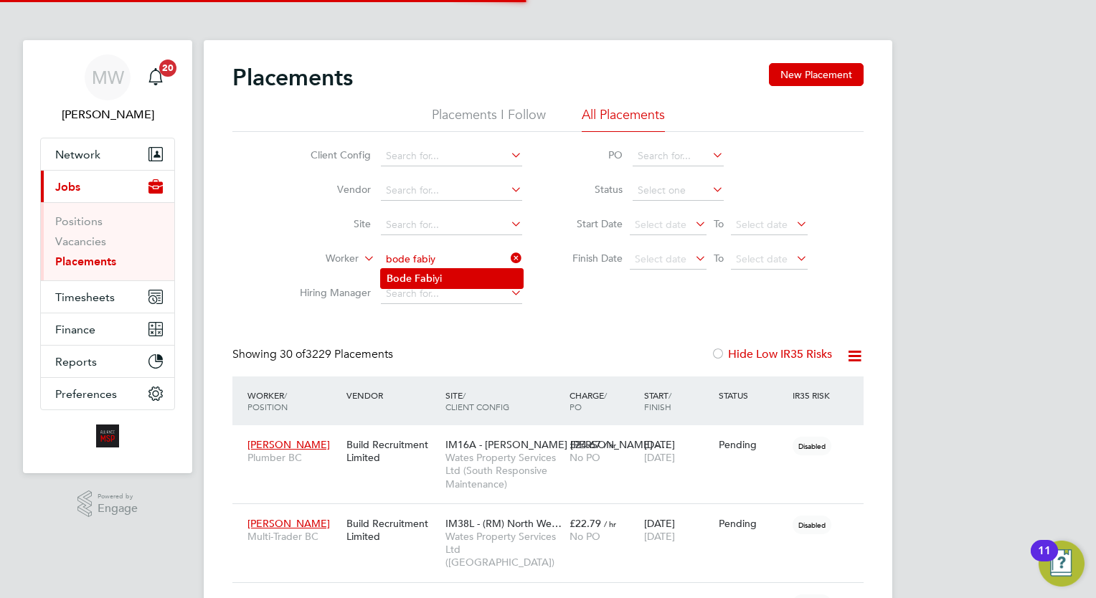
click at [485, 282] on li "Bode Fab iyi" at bounding box center [452, 278] width 142 height 19
type input "Bode Fabiyi"
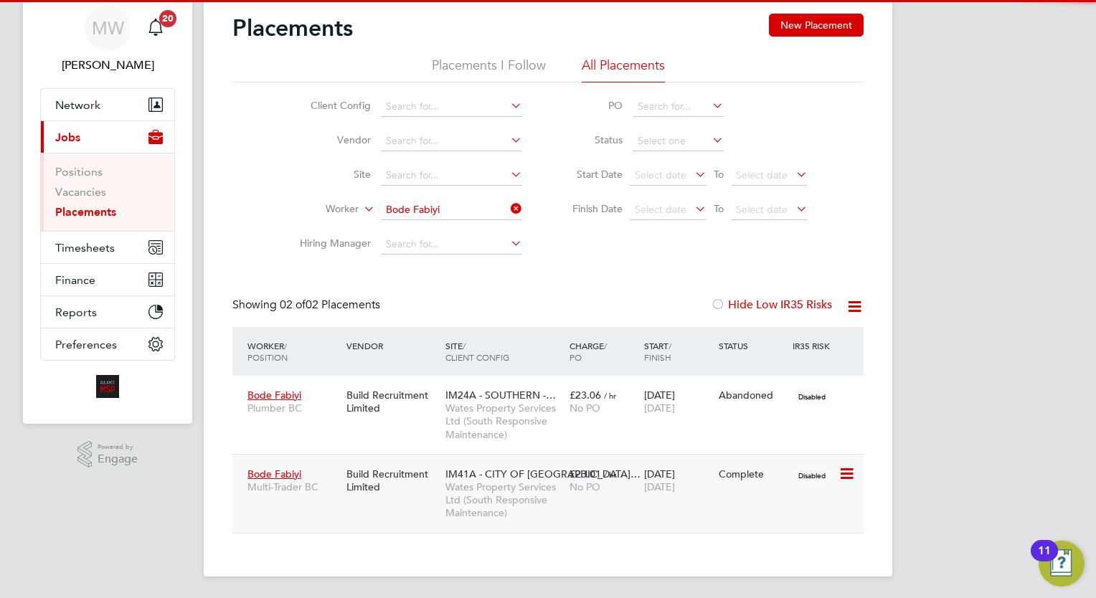
click at [663, 482] on span "04 Sep 2025" at bounding box center [659, 487] width 31 height 13
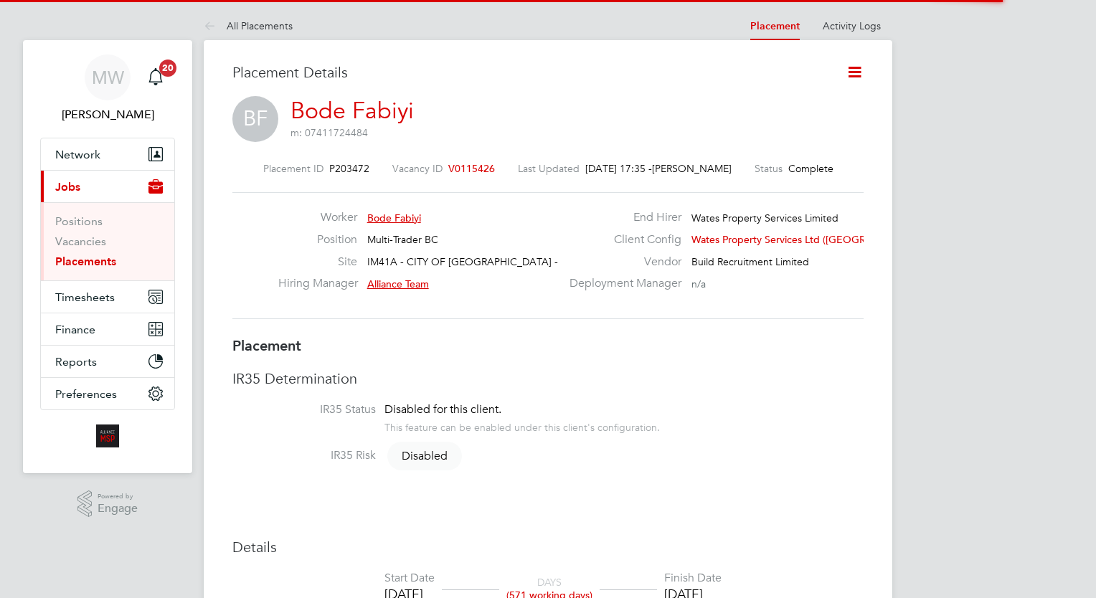
click at [858, 80] on icon at bounding box center [855, 72] width 18 height 18
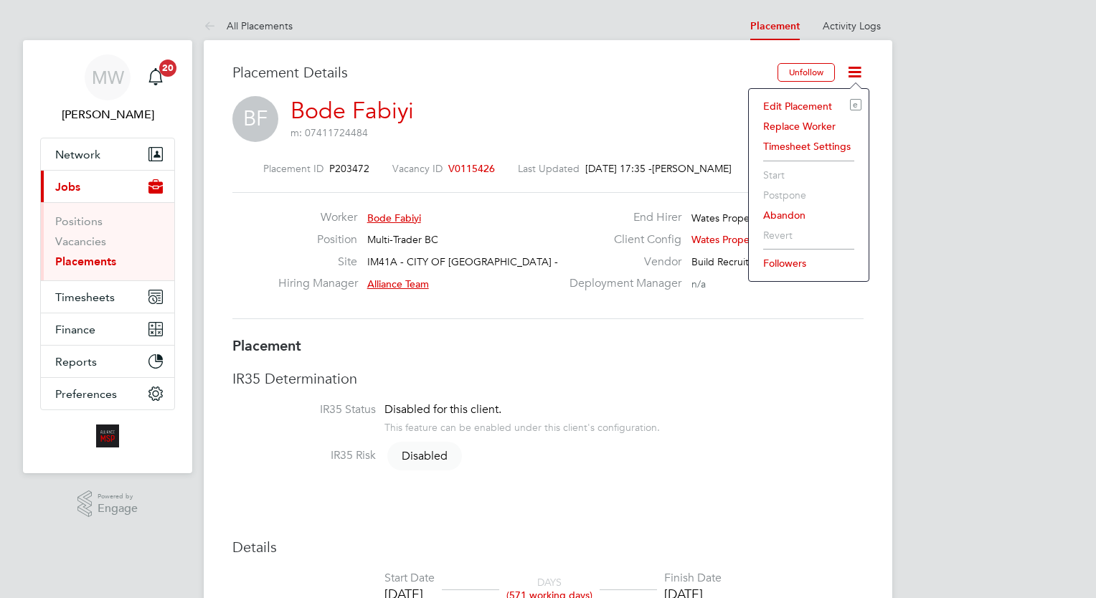
click at [818, 102] on li "Edit Placement e" at bounding box center [808, 106] width 105 height 20
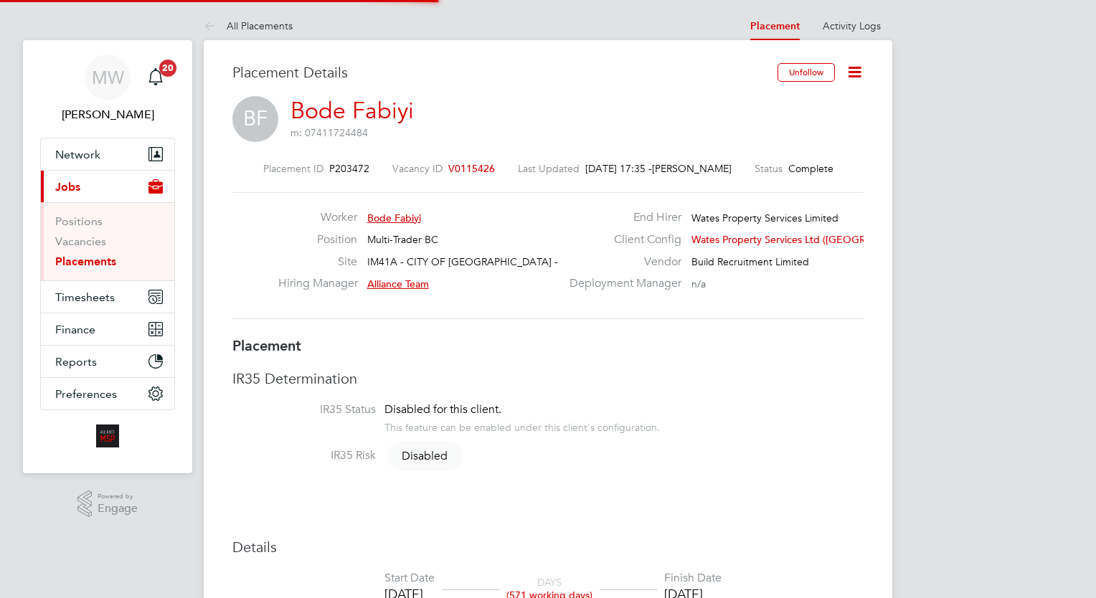
type input "Alliance Team"
type input "12 Feb 2024"
type input "04 Sep 2025"
type input "00:00"
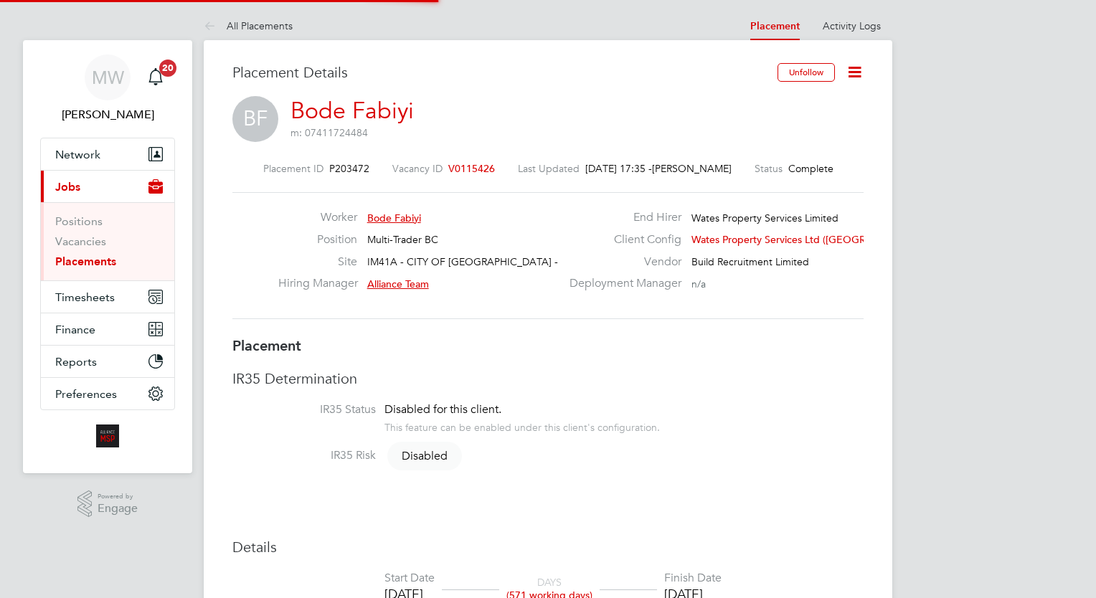
type input "00:00"
type input "05892"
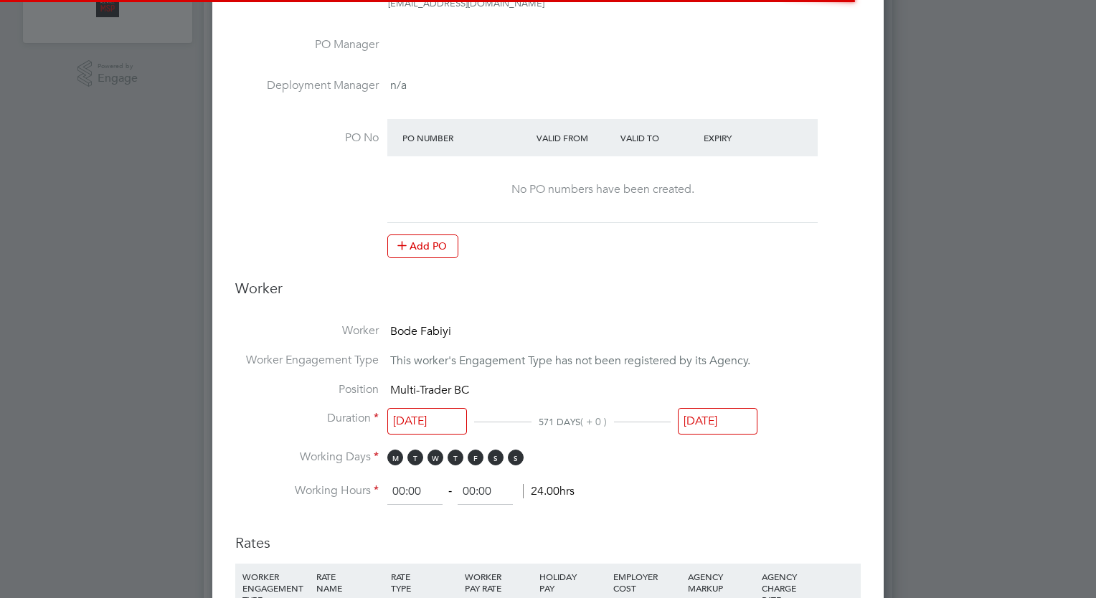
click at [740, 428] on input "04 Sep 2025" at bounding box center [718, 421] width 80 height 27
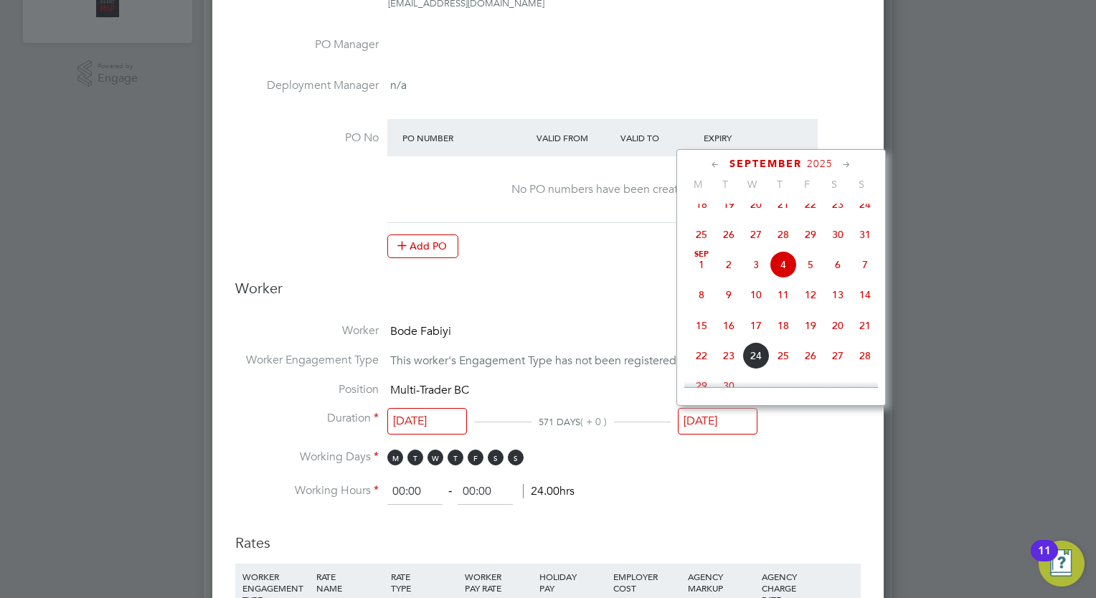
click at [844, 163] on icon at bounding box center [847, 165] width 14 height 16
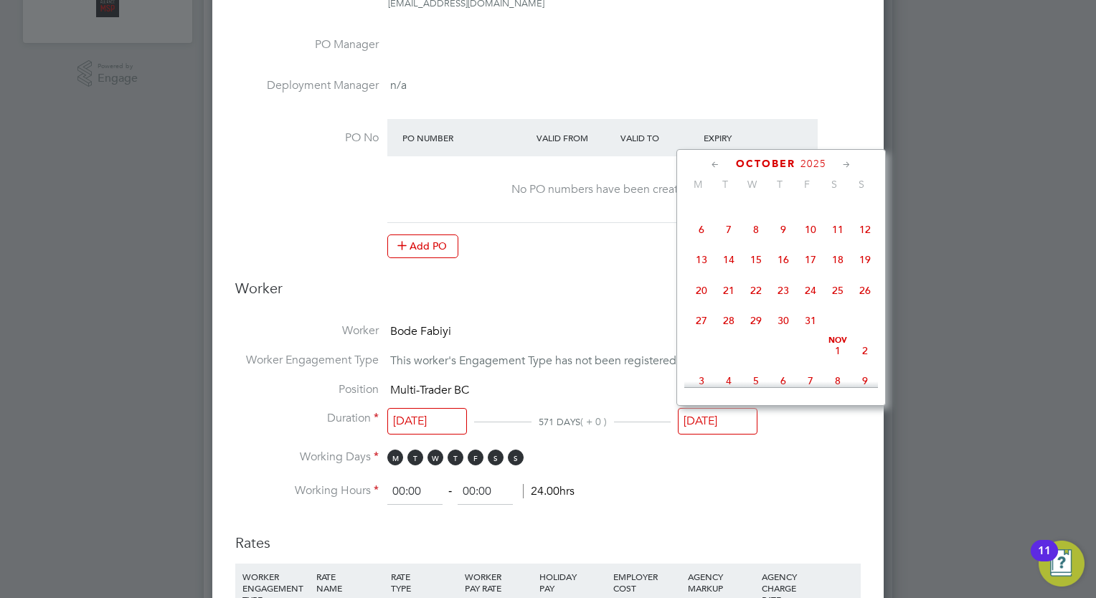
click at [844, 163] on icon at bounding box center [847, 165] width 14 height 16
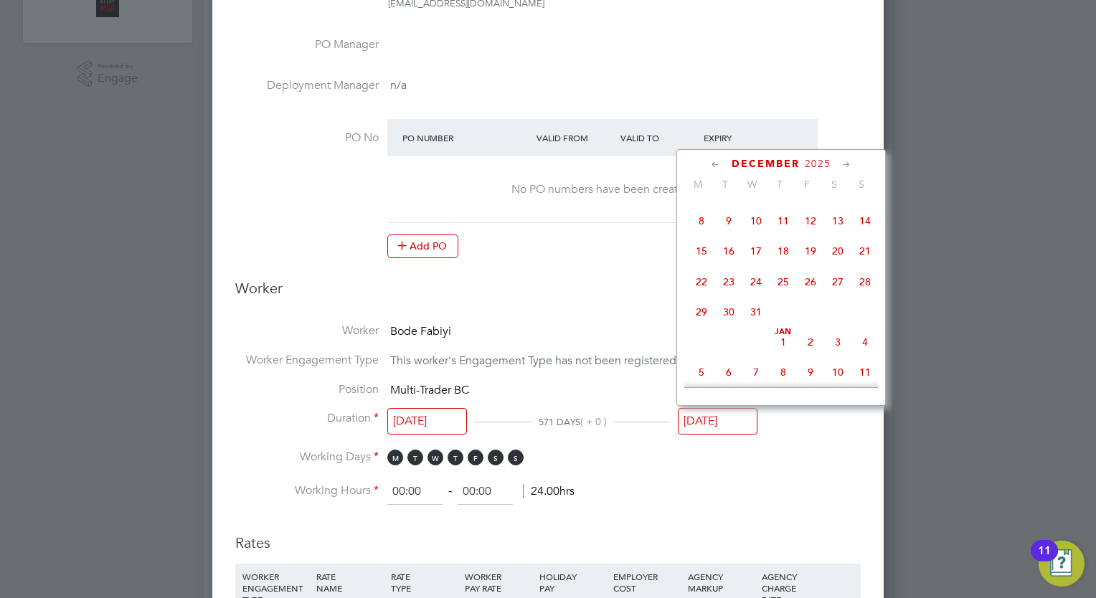
click at [810, 204] on span "5" at bounding box center [810, 190] width 27 height 27
type input "05 Dec 2025"
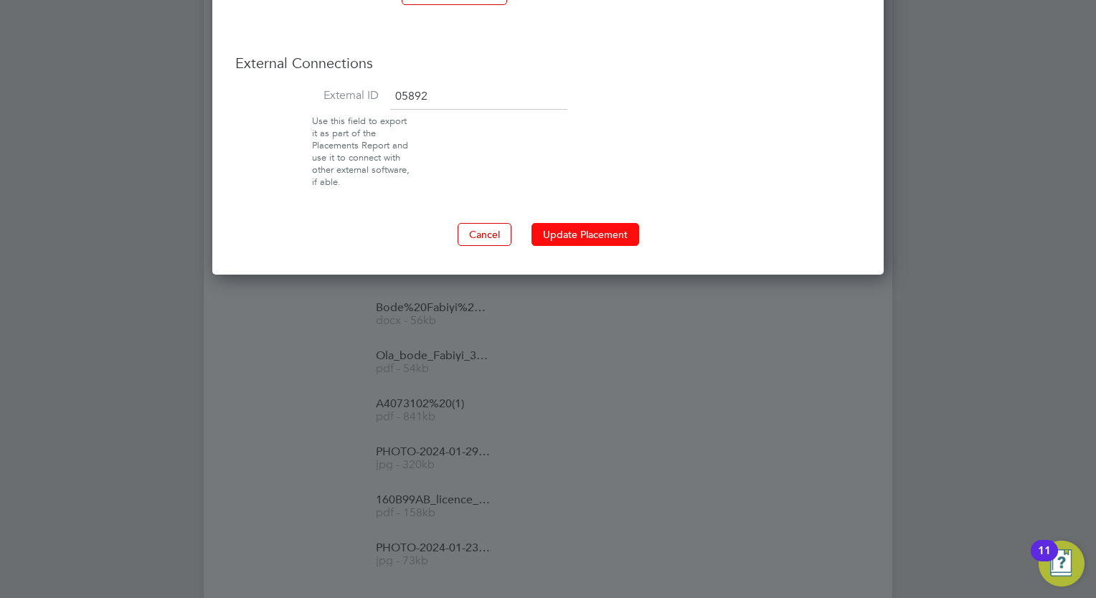
click at [620, 223] on button "Update Placement" at bounding box center [586, 234] width 108 height 23
click at [935, 396] on div at bounding box center [548, 299] width 1096 height 598
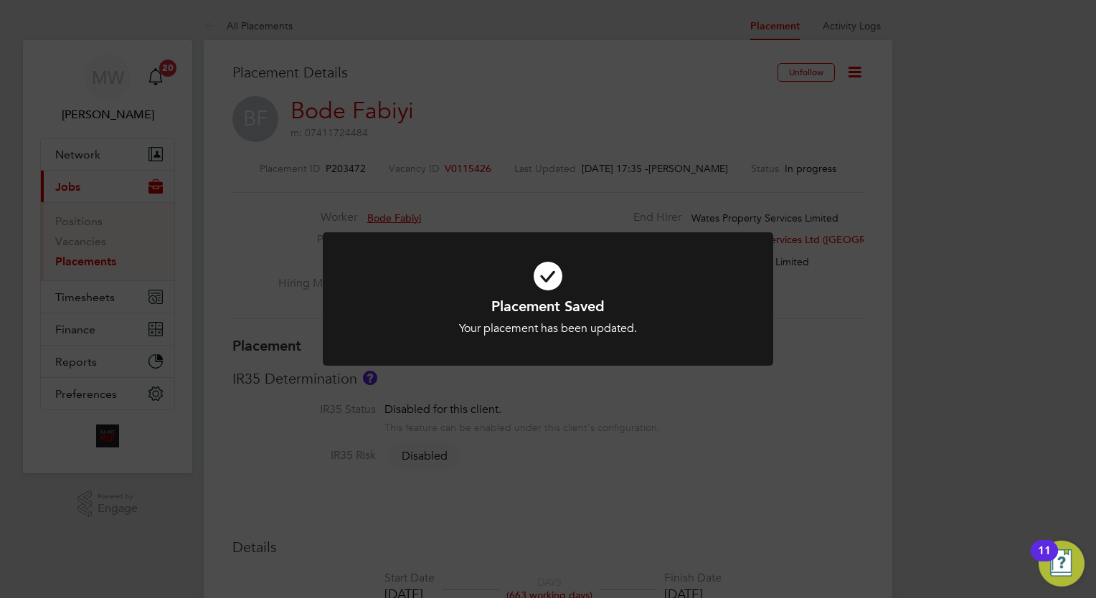
click at [476, 199] on div "Placement Saved Your placement has been updated. Cancel Okay" at bounding box center [548, 299] width 1096 height 598
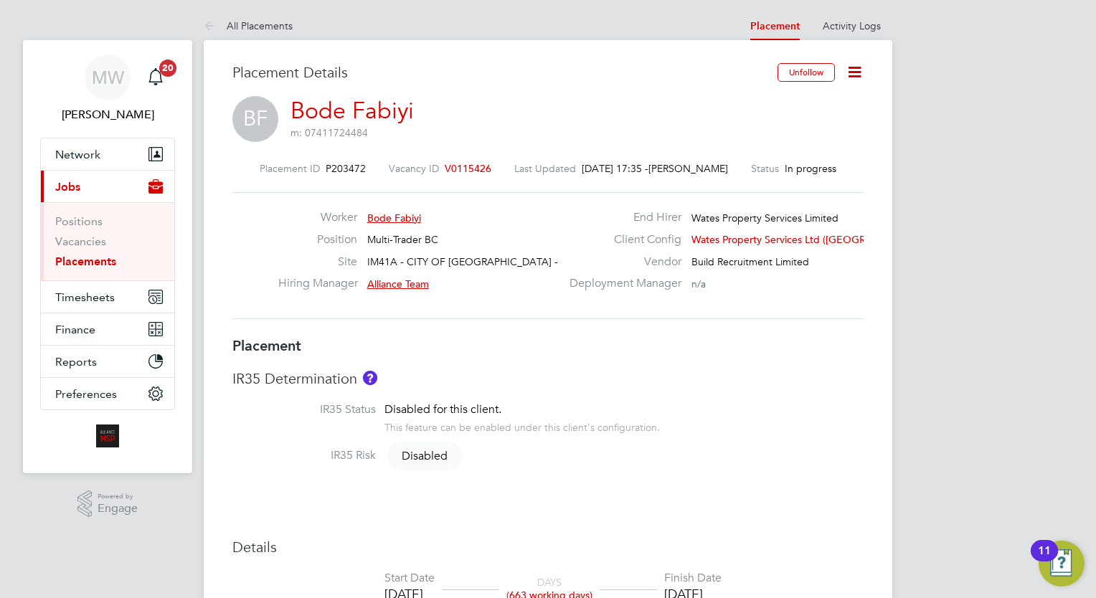
click at [110, 257] on link "Placements" at bounding box center [85, 262] width 61 height 14
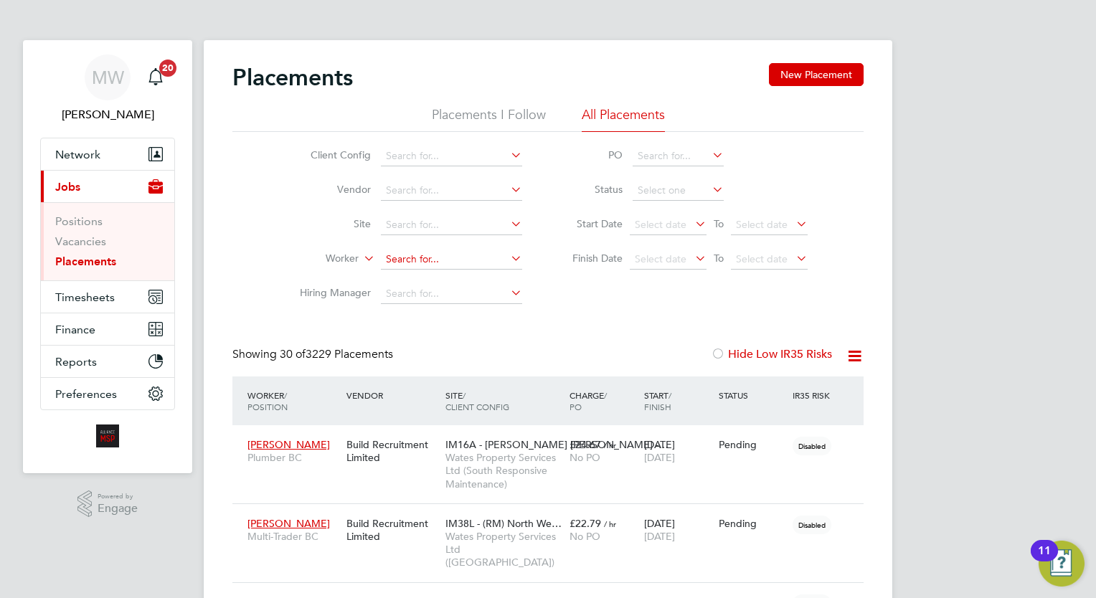
click at [431, 254] on input at bounding box center [451, 260] width 141 height 20
click at [473, 274] on b "Collier" at bounding box center [514, 279] width 83 height 12
type input "[PERSON_NAME]"
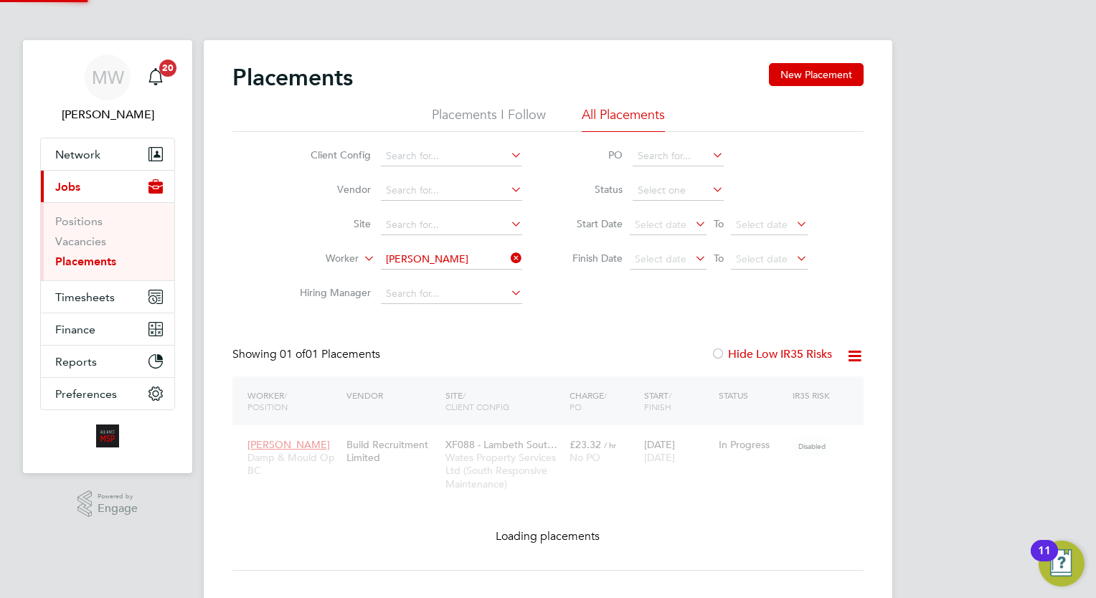
scroll to position [67, 125]
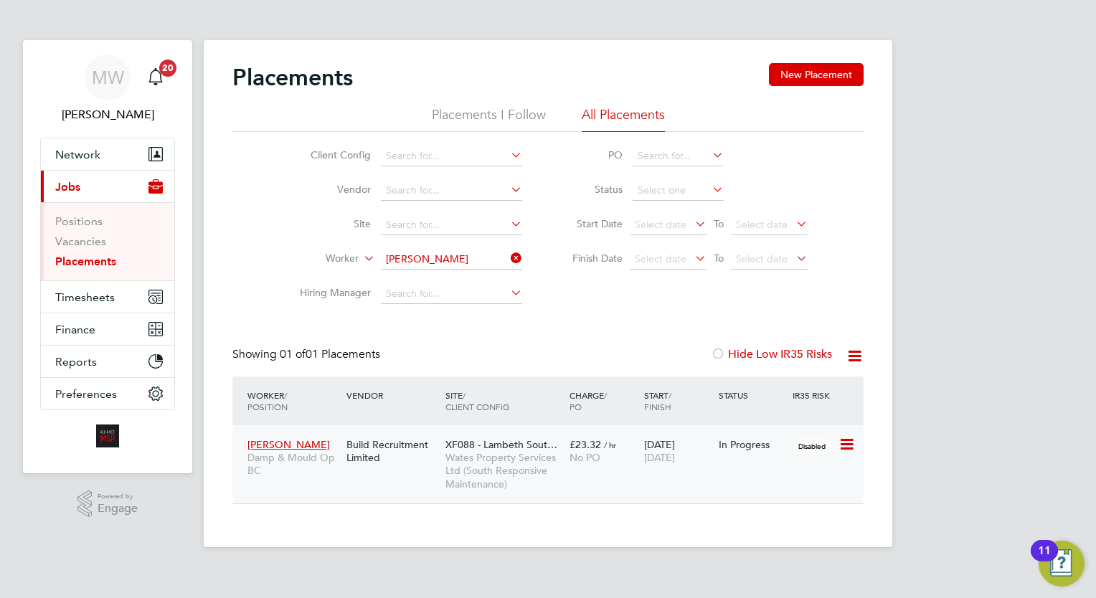
click at [675, 461] on span "[DATE]" at bounding box center [659, 457] width 31 height 13
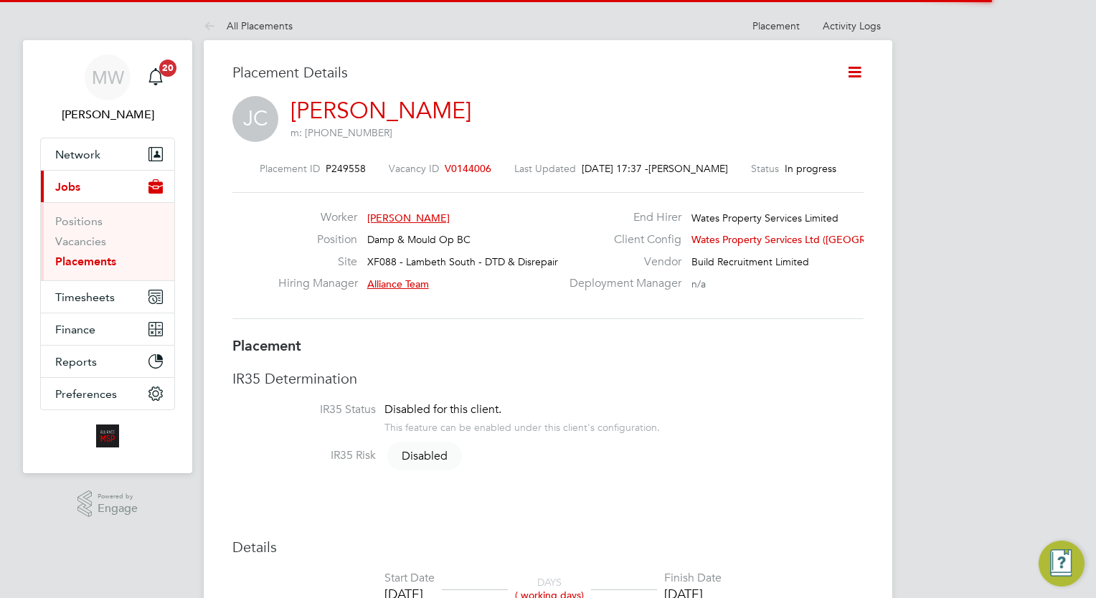
click at [852, 70] on icon at bounding box center [855, 72] width 18 height 18
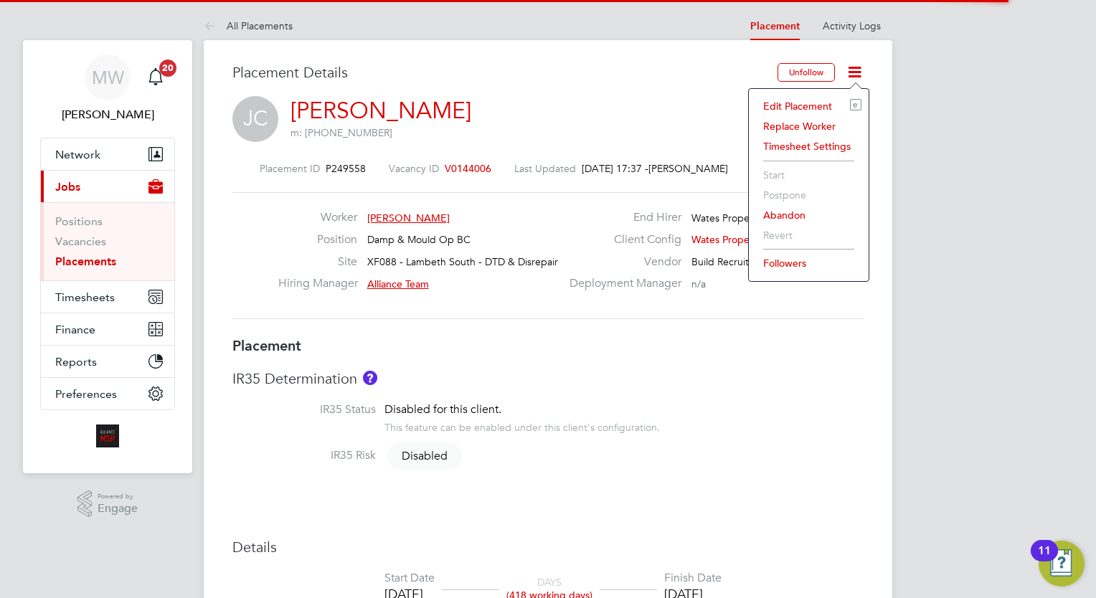
click at [804, 102] on li "Edit Placement e" at bounding box center [808, 106] width 105 height 20
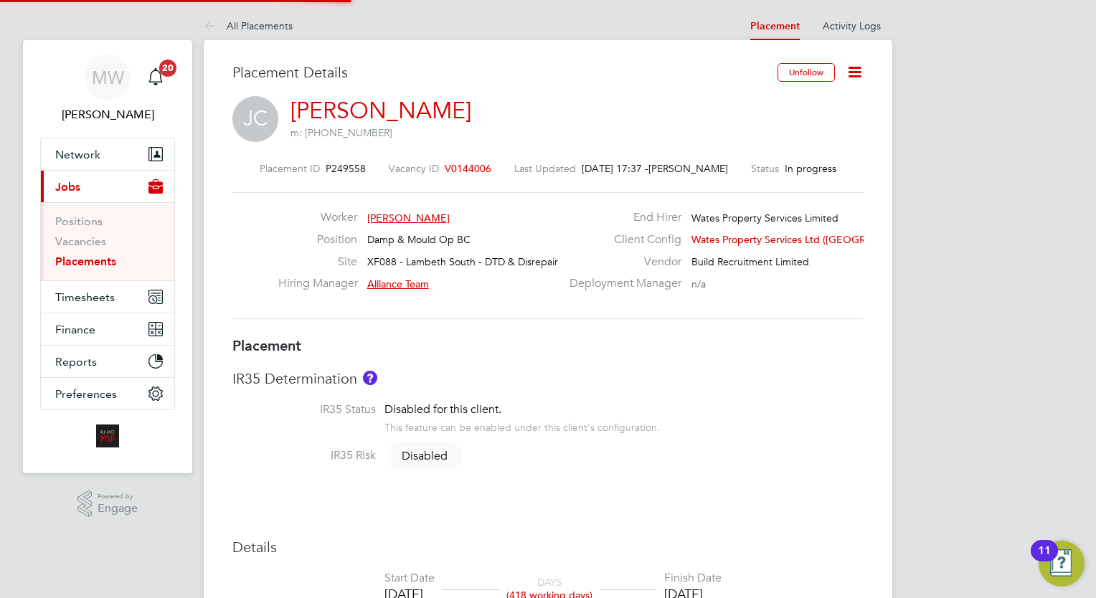
type input "Alliance Team"
type input "[DATE]"
type input "00:00"
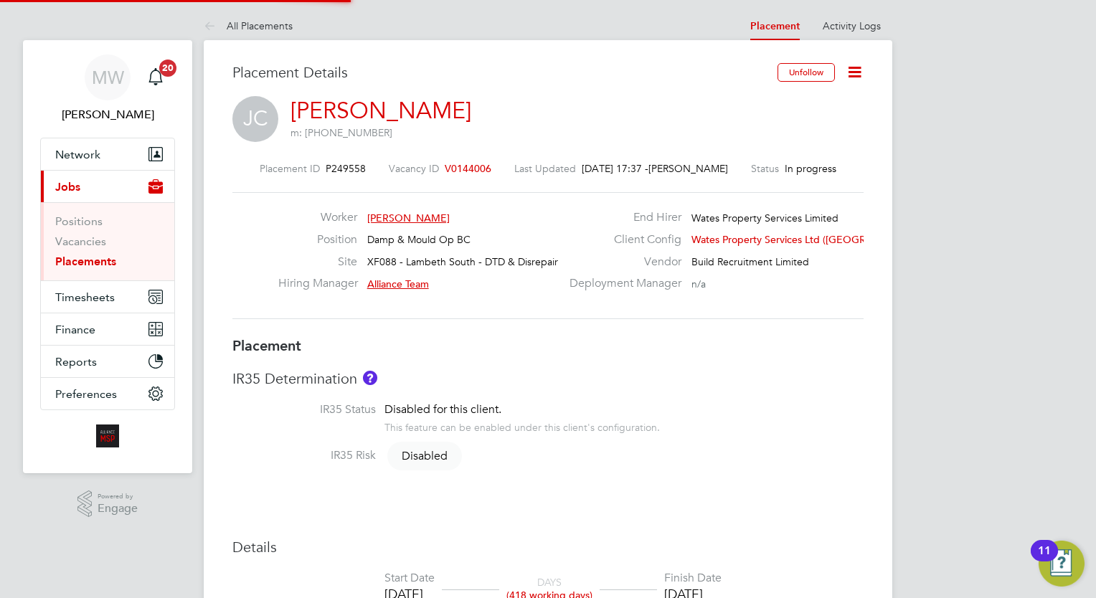
type input "00:00"
type input "07058"
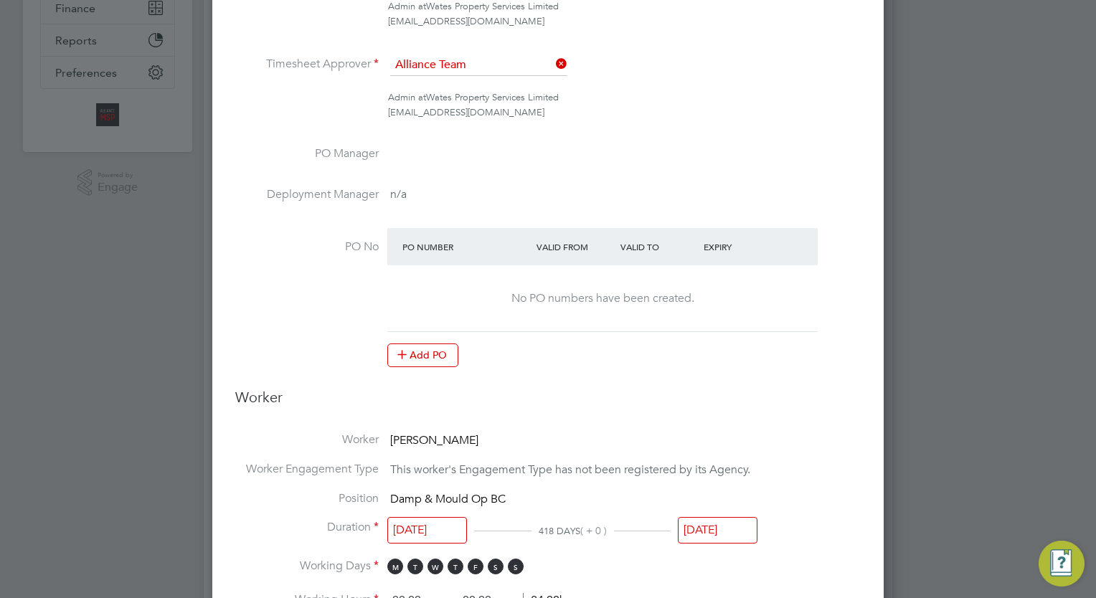
scroll to position [19, 626]
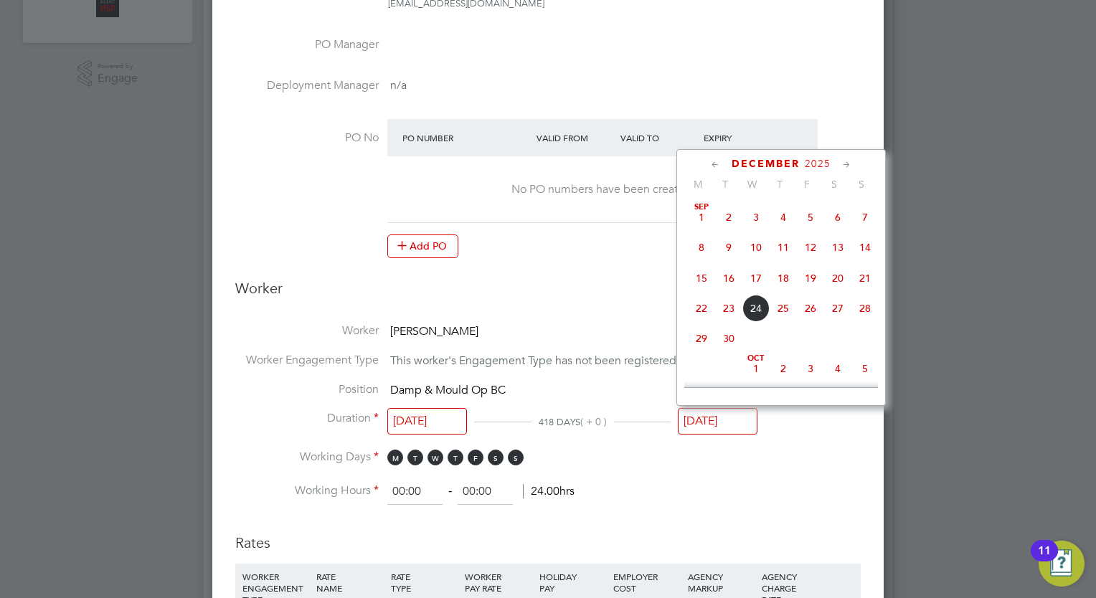
click at [732, 412] on input "[DATE]" at bounding box center [718, 421] width 80 height 27
click at [732, 306] on span "23" at bounding box center [728, 304] width 27 height 27
type input "[DATE]"
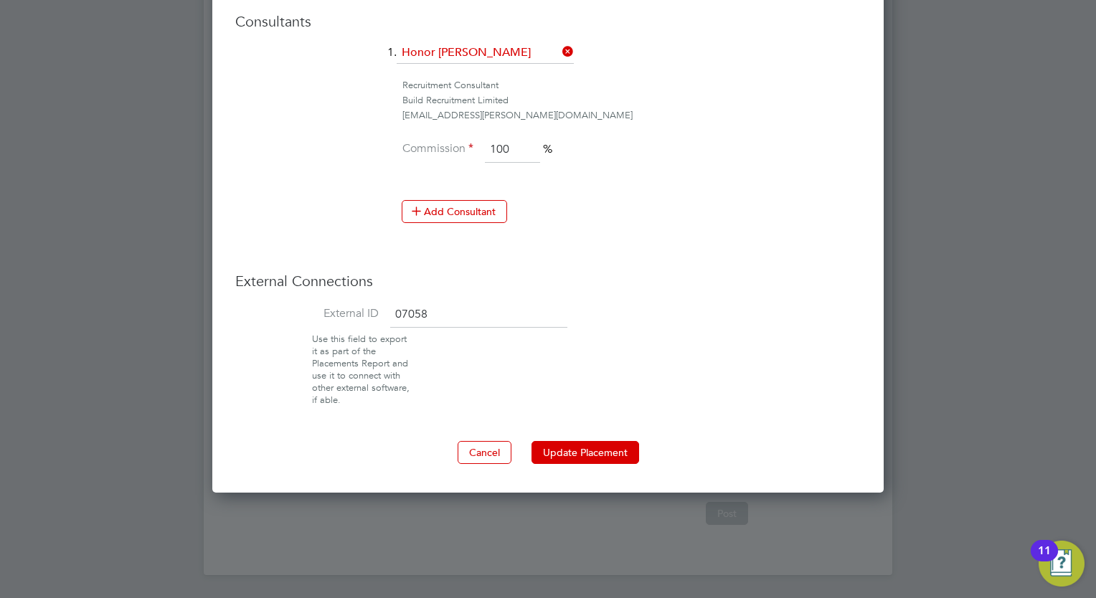
click at [606, 444] on button "Update Placement" at bounding box center [586, 452] width 108 height 23
